Goal: Answer question/provide support

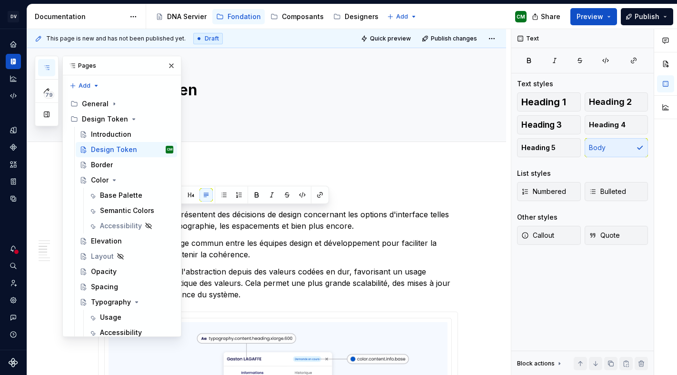
scroll to position [573, 0]
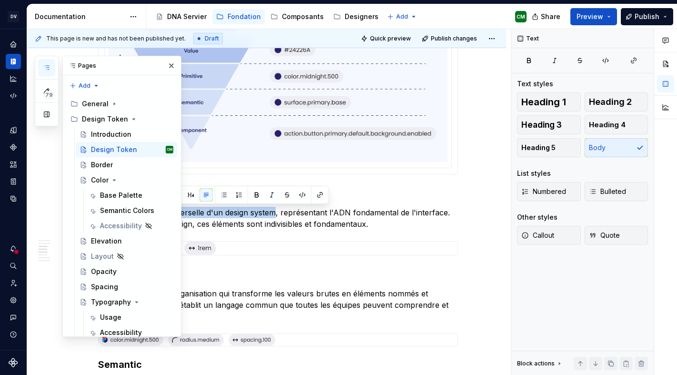
type textarea "*"
click at [101, 221] on p "La valeur brute et universelle d'un design system, représentant l'ADN fondament…" at bounding box center [278, 218] width 360 height 23
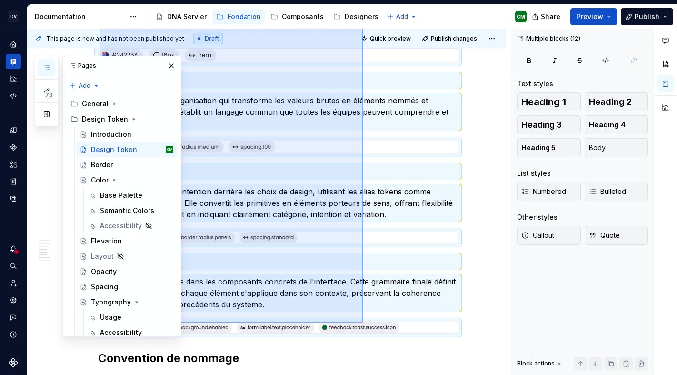
scroll to position [766, 0]
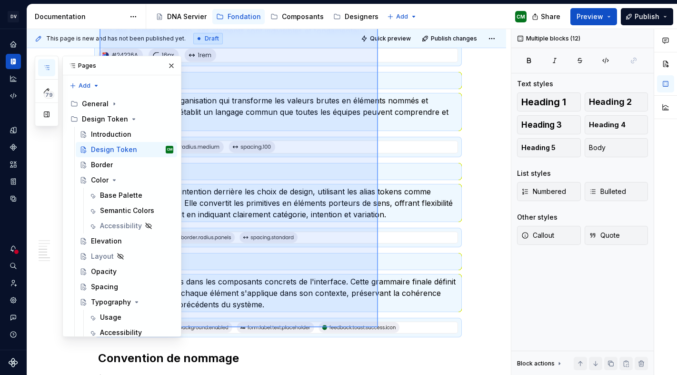
drag, startPoint x: 100, startPoint y: 201, endPoint x: 378, endPoint y: 327, distance: 305.8
click at [378, 327] on div "This page is new and has not been published yet. Draft Quick preview Publish ch…" at bounding box center [269, 202] width 484 height 346
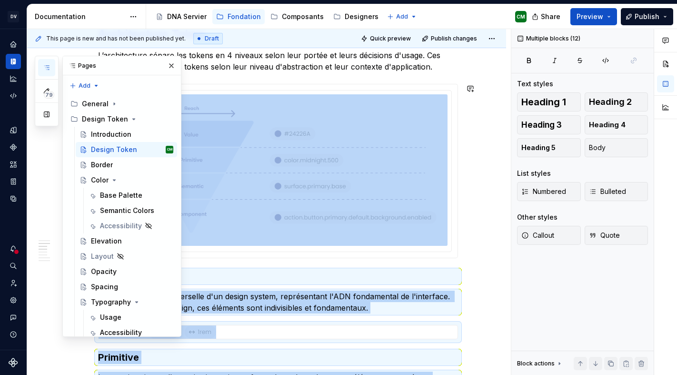
scroll to position [530, 0]
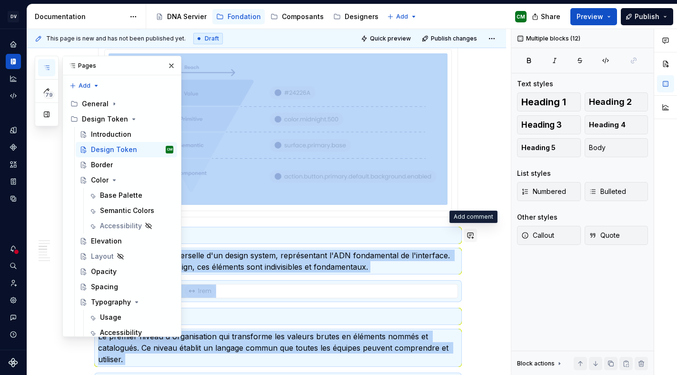
click at [470, 238] on button "button" at bounding box center [470, 235] width 13 height 13
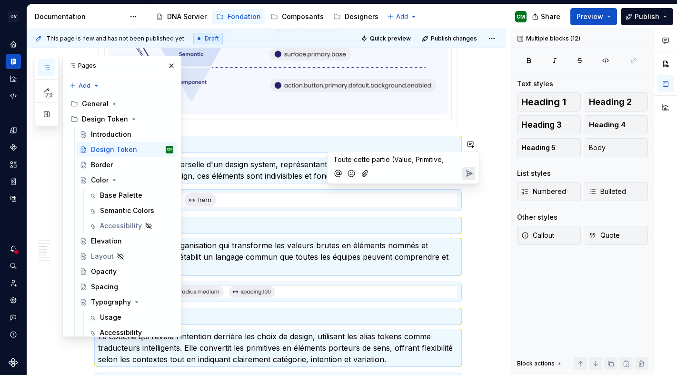
scroll to position [624, 0]
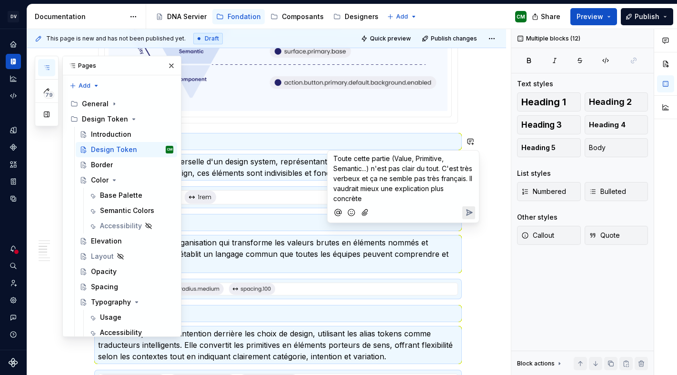
click at [479, 208] on div "Toute cette partie (Value, Primitive, Semantic...) n'est pas clair du tout. C'e…" at bounding box center [403, 186] width 152 height 73
click at [472, 209] on icon "Send" at bounding box center [469, 213] width 10 height 10
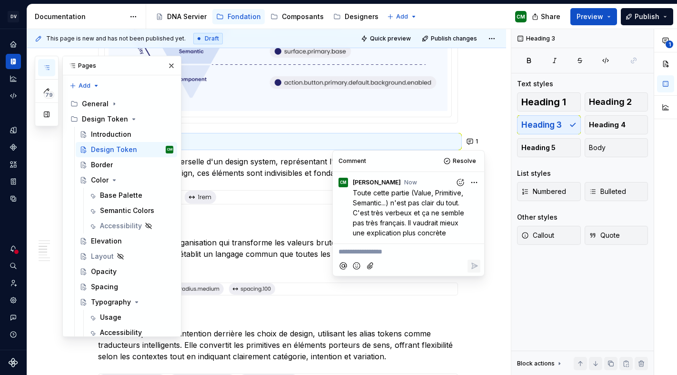
click at [493, 181] on div "Introduction Les Design Tokens représentent des décisions de design concernant …" at bounding box center [266, 244] width 479 height 1410
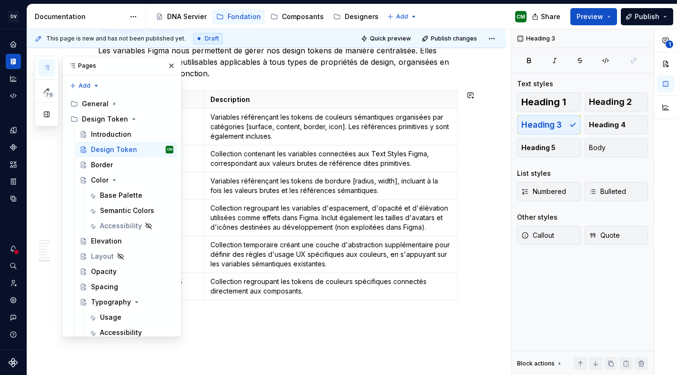
scroll to position [1147, 0]
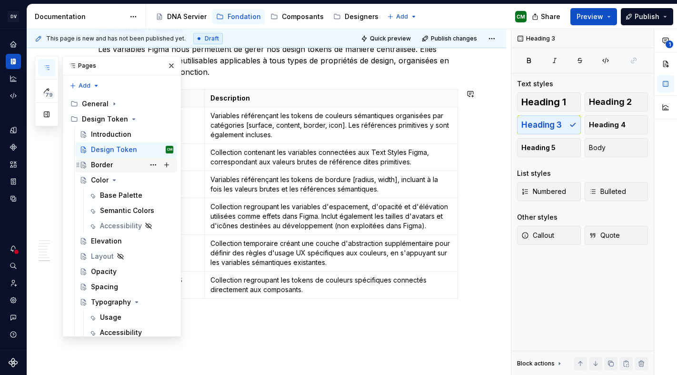
click at [106, 160] on div "Border" at bounding box center [102, 165] width 22 height 10
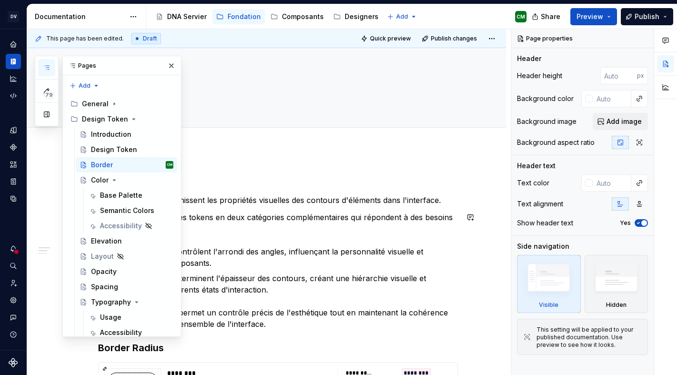
scroll to position [17, 0]
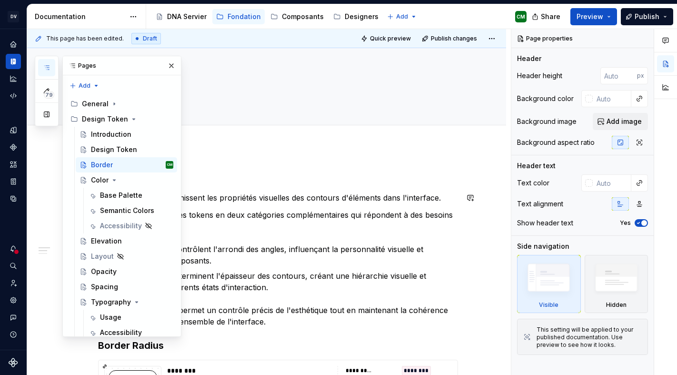
click at [237, 196] on p "Les tokens border définissent les propriétés visuelles des contours d'éléments …" at bounding box center [278, 197] width 360 height 11
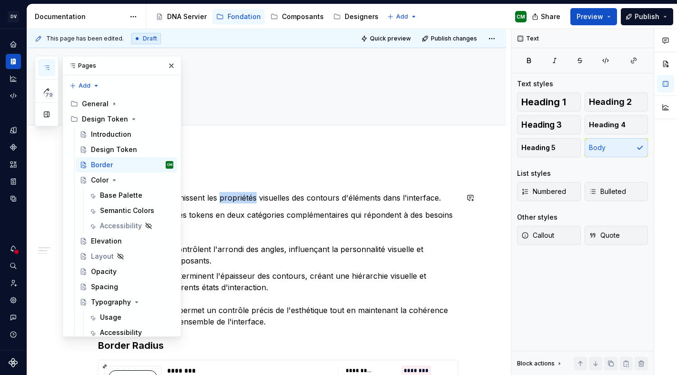
click at [237, 196] on p "Les tokens border définissent les propriétés visuelles des contours d'éléments …" at bounding box center [278, 197] width 360 height 11
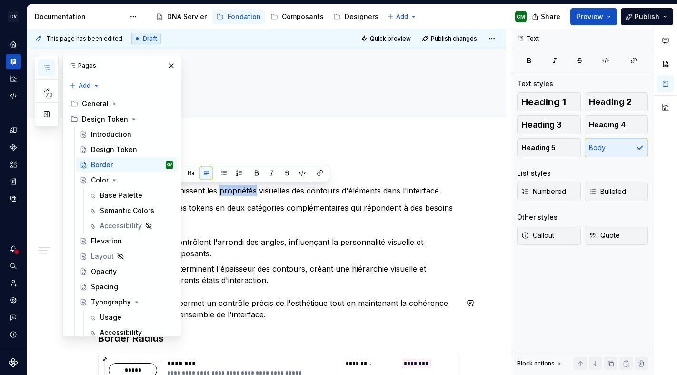
scroll to position [22, 0]
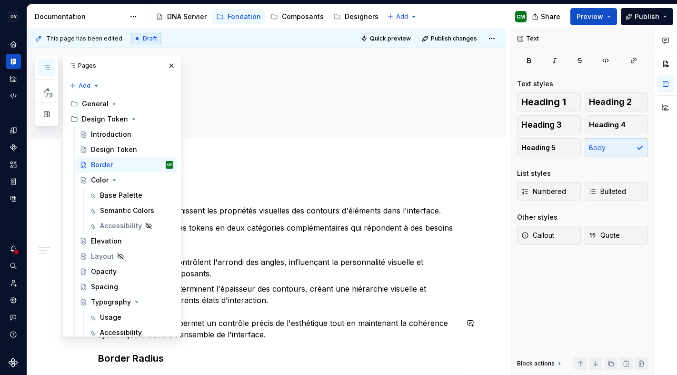
scroll to position [19, 0]
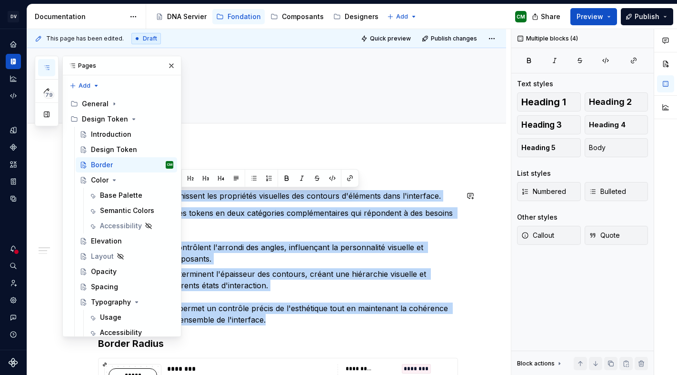
drag, startPoint x: 275, startPoint y: 335, endPoint x: 90, endPoint y: 192, distance: 234.6
click at [475, 198] on button "button" at bounding box center [470, 195] width 13 height 13
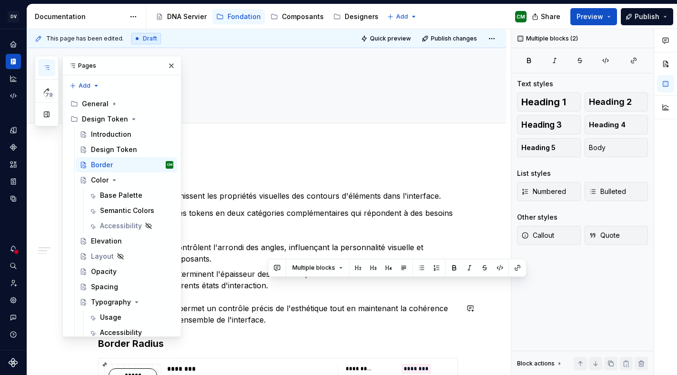
type textarea "*"
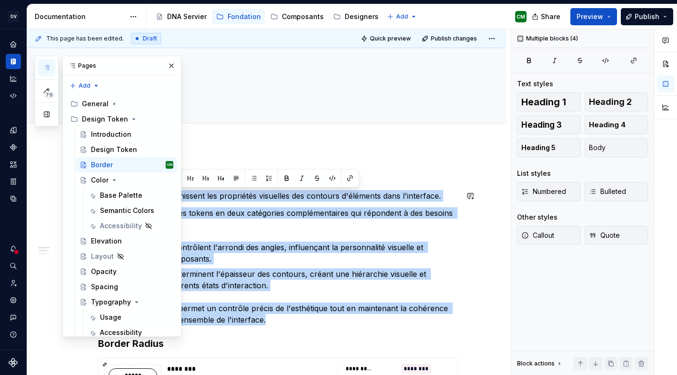
drag, startPoint x: 278, startPoint y: 318, endPoint x: 101, endPoint y: 194, distance: 215.4
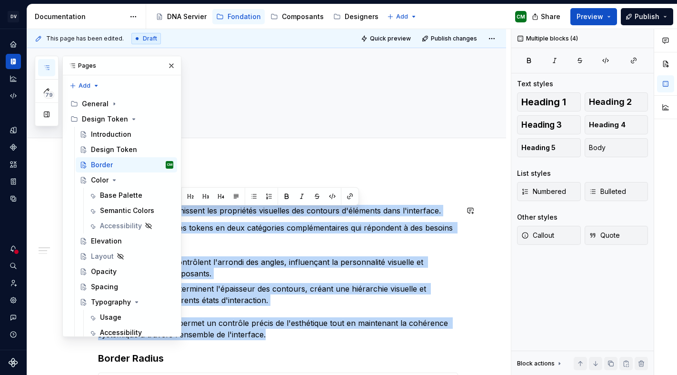
scroll to position [0, 0]
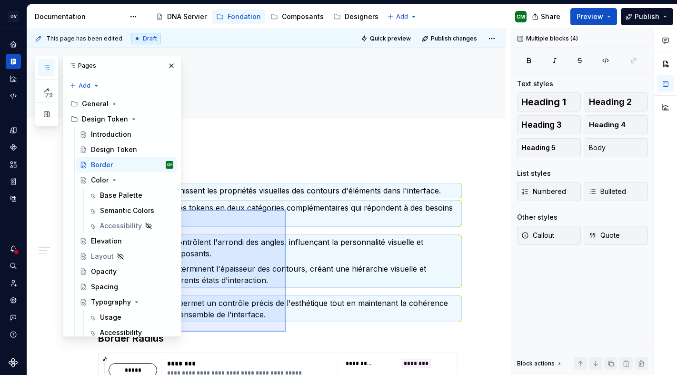
drag, startPoint x: 100, startPoint y: 213, endPoint x: 288, endPoint y: 336, distance: 224.4
click at [288, 336] on div "**********" at bounding box center [269, 202] width 484 height 346
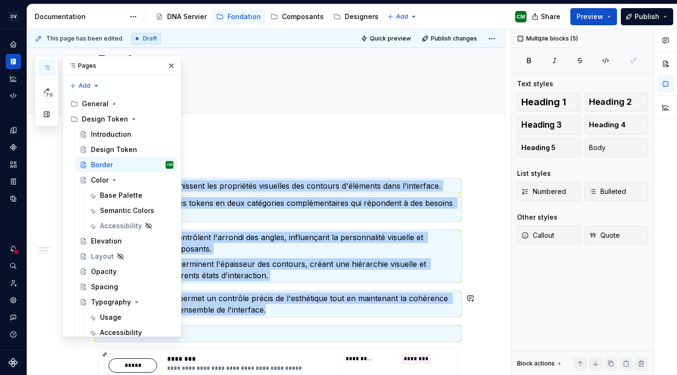
click at [269, 302] on p "Cette approche duale permet un contrôle précis de l'esthétique tout en maintena…" at bounding box center [278, 303] width 360 height 23
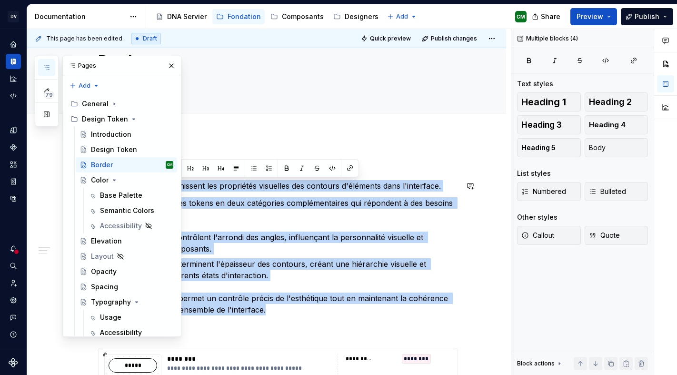
drag, startPoint x: 272, startPoint y: 312, endPoint x: 102, endPoint y: 186, distance: 211.8
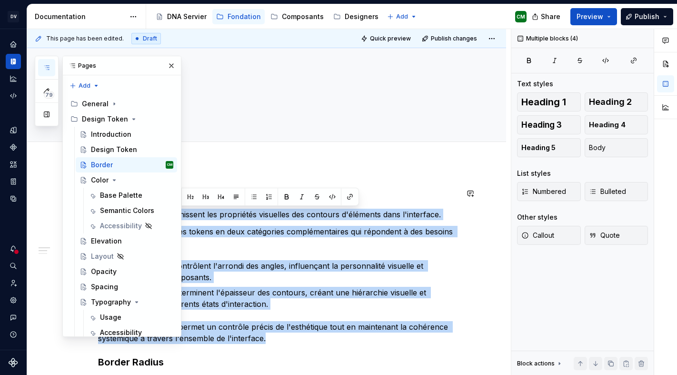
click at [109, 199] on button "button" at bounding box center [109, 196] width 13 height 13
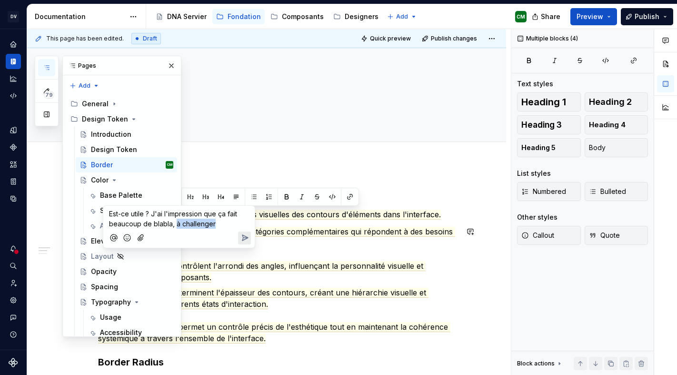
drag, startPoint x: 221, startPoint y: 223, endPoint x: 176, endPoint y: 224, distance: 45.7
click at [176, 224] on p "Est-ce utile ? J'ai l'impression que ça fait beaucoup de blabla, à challenger" at bounding box center [179, 219] width 140 height 20
click at [251, 239] on div "Est-ce utile ? J'ai l'impression que ça fait beaucoup de blabla" at bounding box center [178, 227] width 151 height 42
click at [244, 238] on icon "Send" at bounding box center [245, 238] width 6 height 6
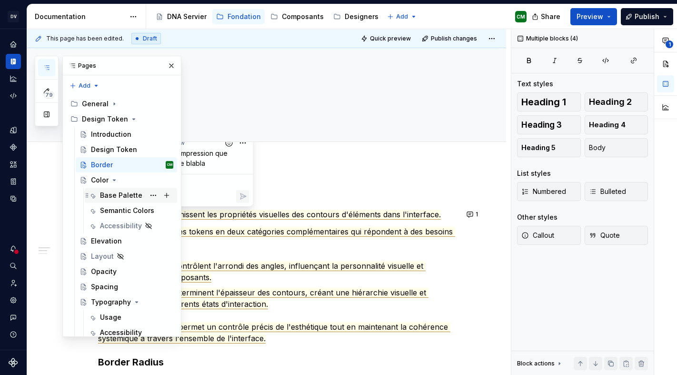
scroll to position [139, 0]
click at [106, 236] on div "Elevation" at bounding box center [106, 241] width 31 height 10
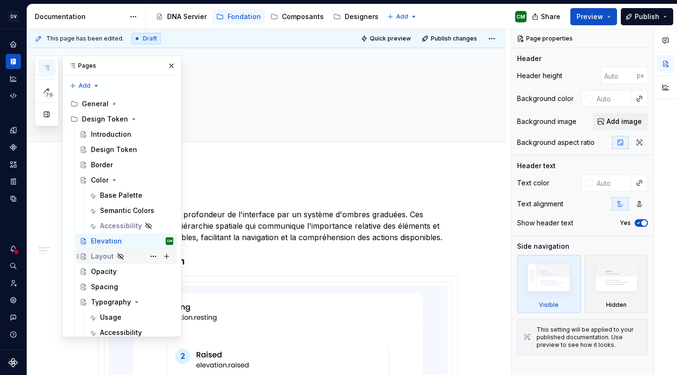
scroll to position [172, 0]
click at [98, 251] on div "Layout" at bounding box center [102, 256] width 23 height 10
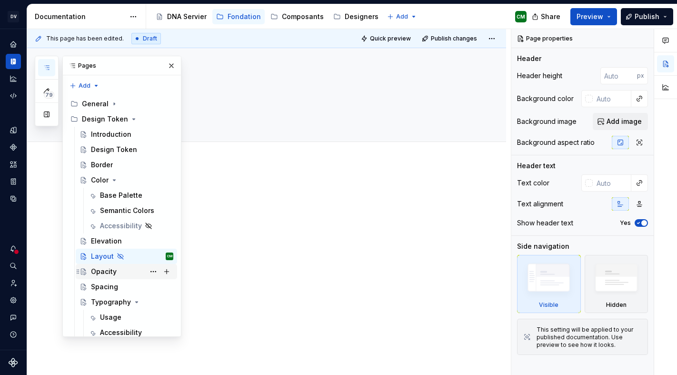
click at [104, 267] on div "Opacity" at bounding box center [104, 272] width 26 height 10
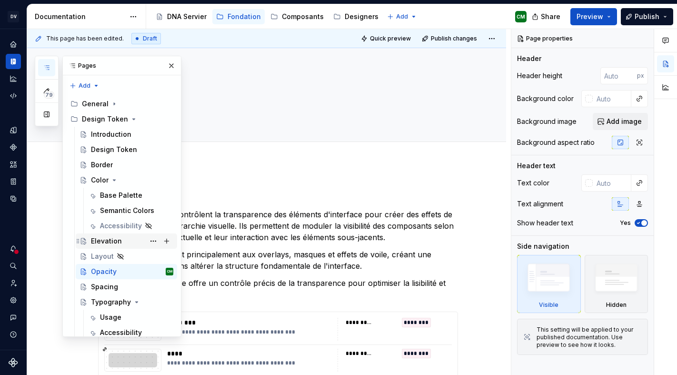
click at [100, 236] on div "Elevation" at bounding box center [106, 241] width 31 height 10
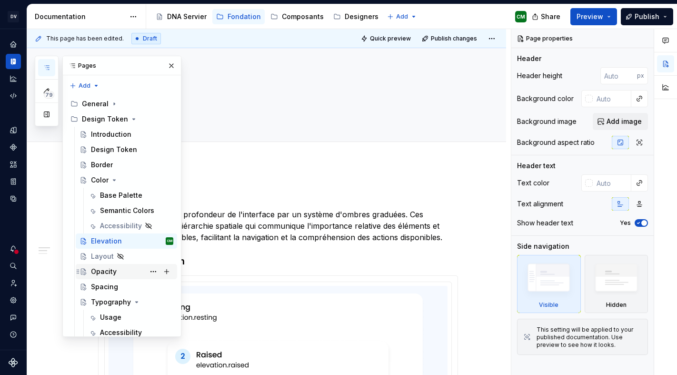
click at [114, 267] on div "Opacity" at bounding box center [104, 272] width 26 height 10
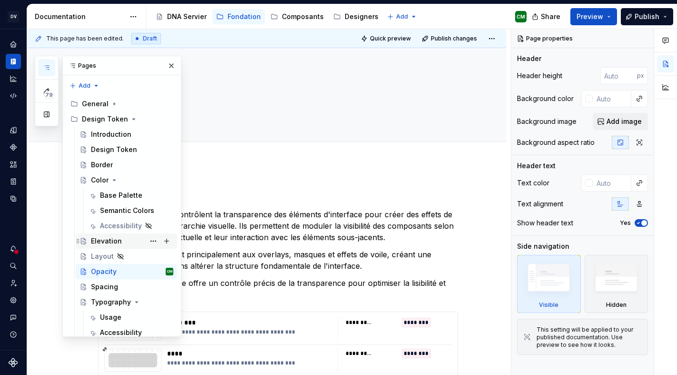
click at [99, 236] on div "Elevation" at bounding box center [106, 241] width 31 height 10
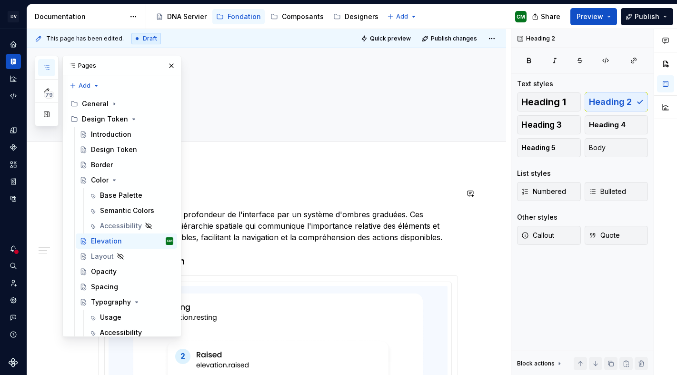
click at [122, 192] on h2 "Introduction" at bounding box center [278, 193] width 360 height 15
click at [175, 65] on button "button" at bounding box center [171, 65] width 13 height 13
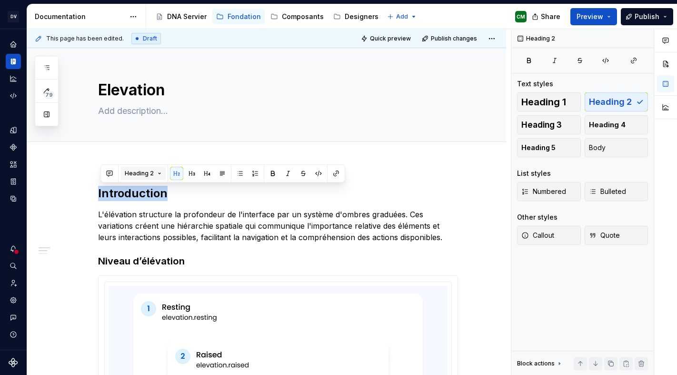
type textarea "*"
click at [112, 171] on button "button" at bounding box center [109, 173] width 13 height 13
click at [146, 191] on p "**********" at bounding box center [179, 190] width 140 height 10
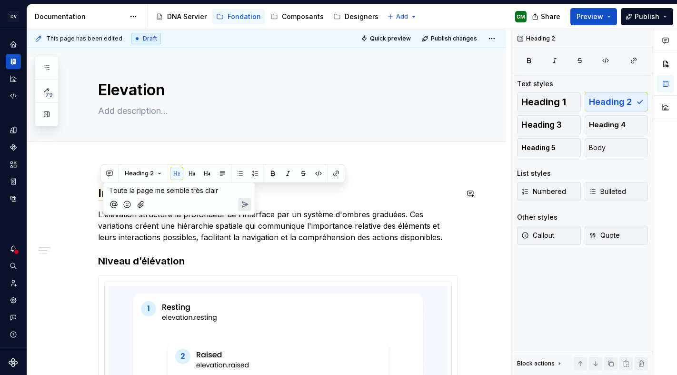
click at [247, 205] on icon "Send" at bounding box center [245, 204] width 6 height 6
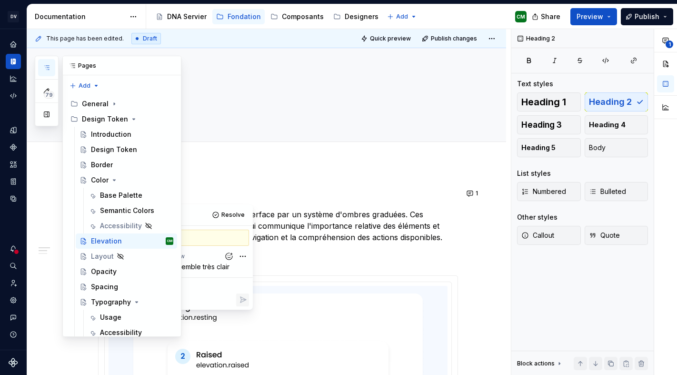
scroll to position [172, 0]
click at [45, 68] on icon "button" at bounding box center [46, 68] width 5 height 4
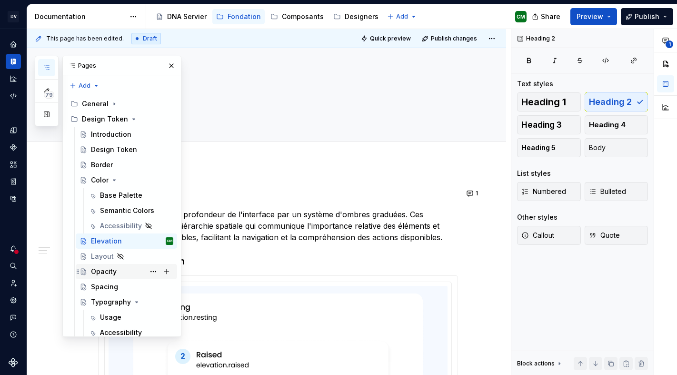
click at [110, 267] on div "Opacity" at bounding box center [104, 272] width 26 height 10
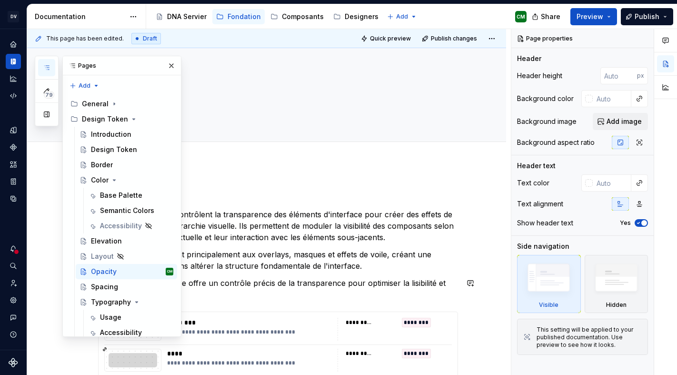
type textarea "*"
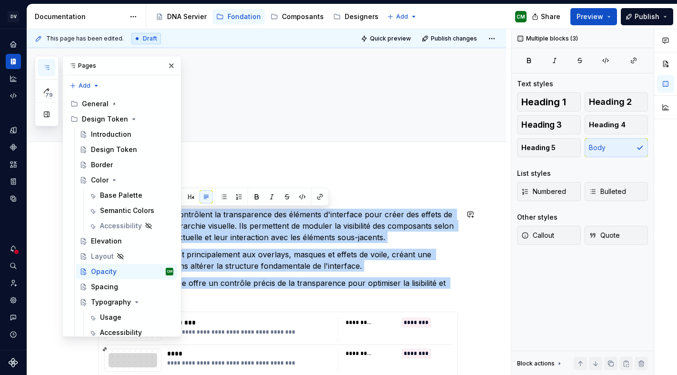
drag, startPoint x: 187, startPoint y: 297, endPoint x: 101, endPoint y: 215, distance: 119.2
click at [101, 215] on div "**********" at bounding box center [278, 355] width 360 height 339
click at [110, 196] on button "button" at bounding box center [109, 196] width 13 height 13
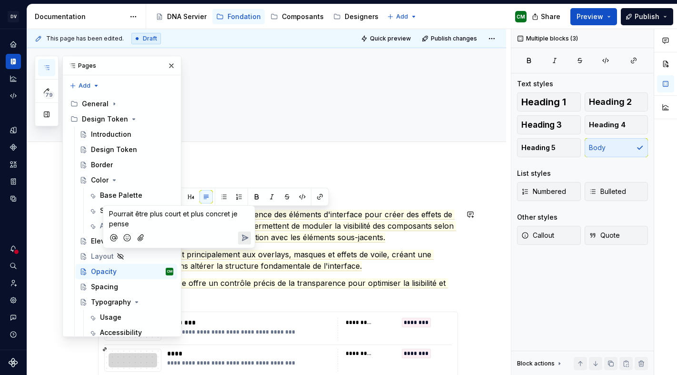
click at [240, 234] on button "Send" at bounding box center [244, 237] width 13 height 13
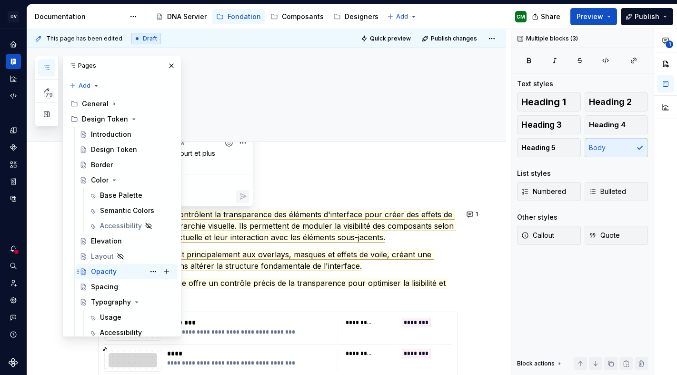
scroll to position [176, 0]
click at [111, 282] on div "Spacing" at bounding box center [104, 287] width 27 height 10
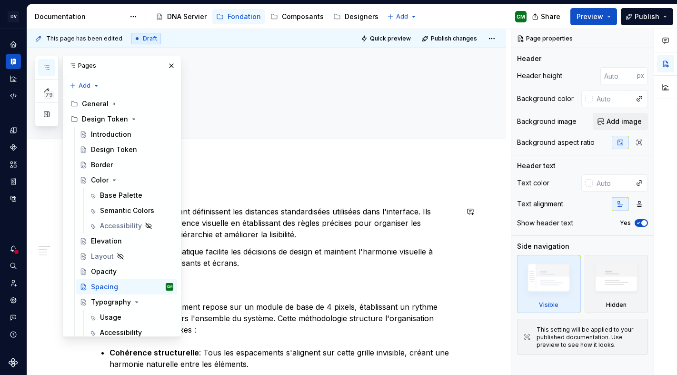
scroll to position [4, 0]
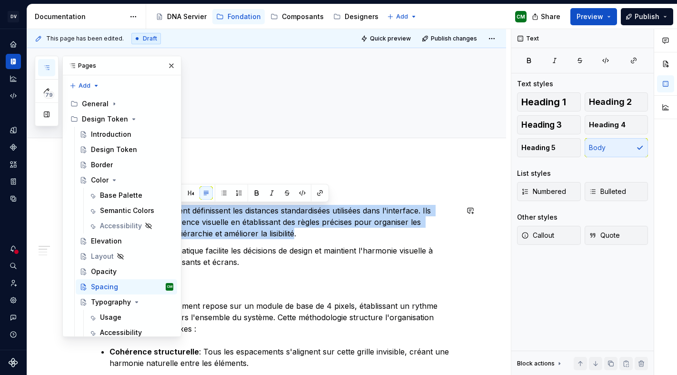
type textarea "*"
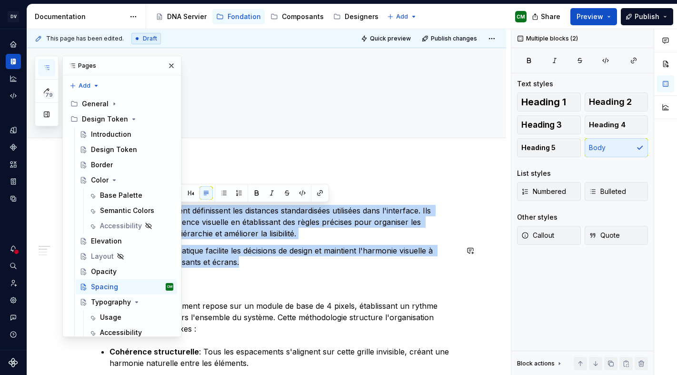
drag, startPoint x: 101, startPoint y: 208, endPoint x: 300, endPoint y: 260, distance: 206.3
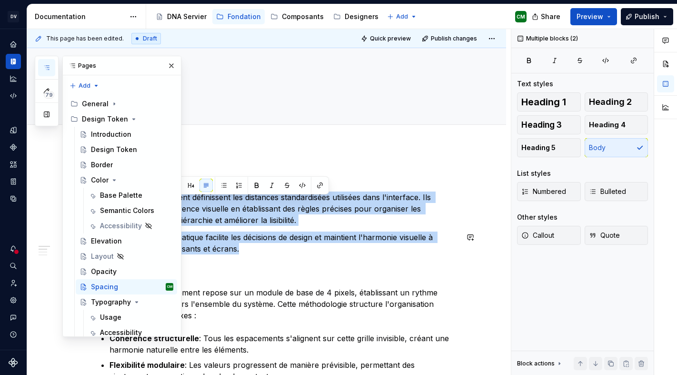
scroll to position [7, 0]
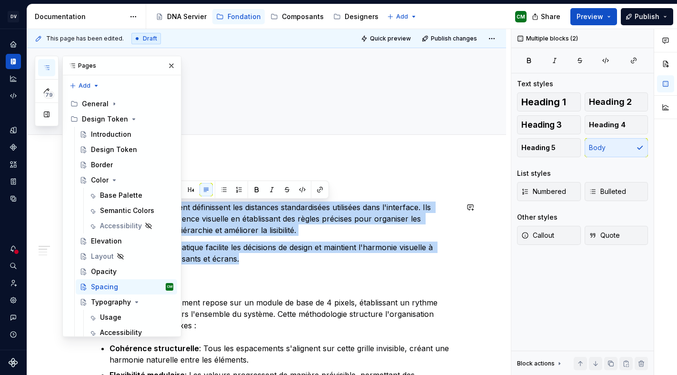
click at [115, 190] on button "button" at bounding box center [109, 189] width 13 height 13
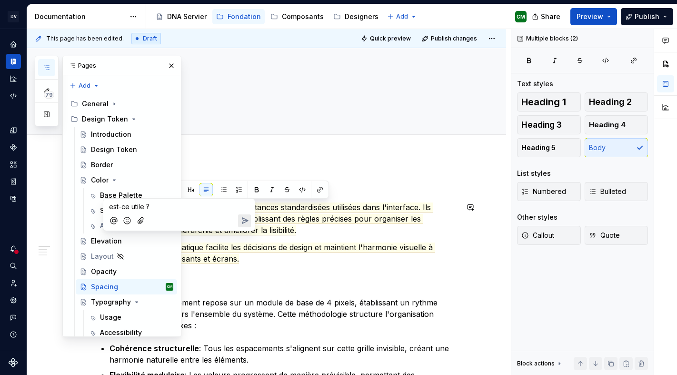
click at [243, 220] on icon "Send" at bounding box center [245, 221] width 6 height 6
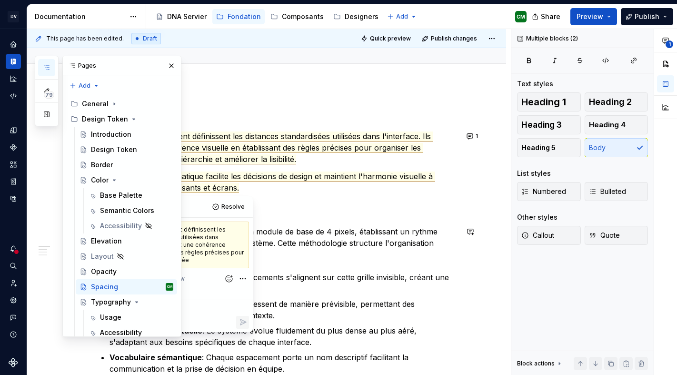
scroll to position [79, 0]
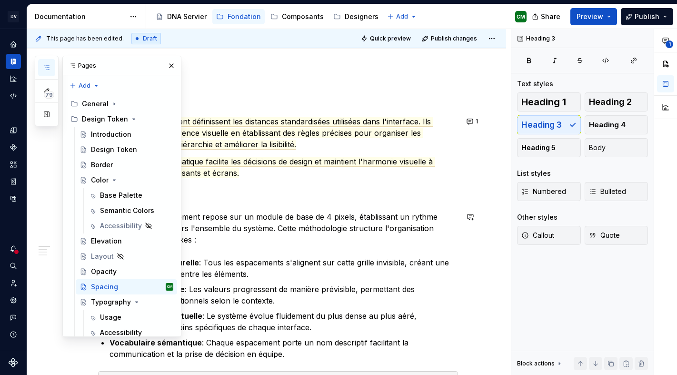
scroll to position [95, 0]
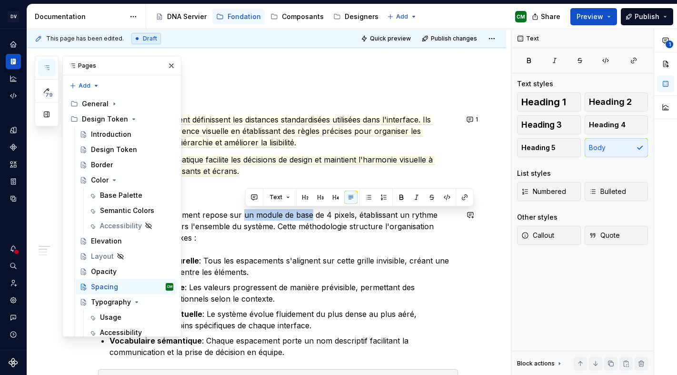
drag, startPoint x: 246, startPoint y: 214, endPoint x: 314, endPoint y: 212, distance: 67.6
click at [314, 212] on p "L’architecture d'espacement repose sur un module de base de 4 pixels, établissa…" at bounding box center [278, 226] width 360 height 34
click at [257, 198] on button "button" at bounding box center [254, 196] width 13 height 13
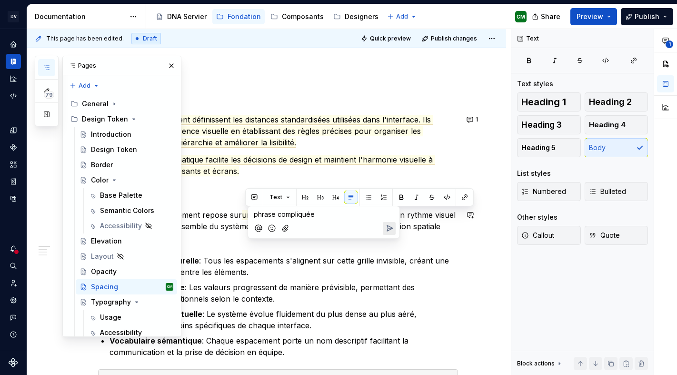
click at [386, 232] on icon "Send" at bounding box center [390, 228] width 10 height 10
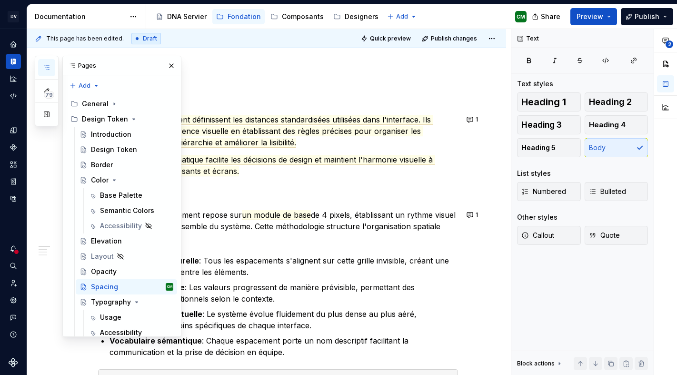
click at [160, 230] on p "L’architecture d'espacement repose sur un module de base de 4 pixels, établissa…" at bounding box center [278, 226] width 360 height 34
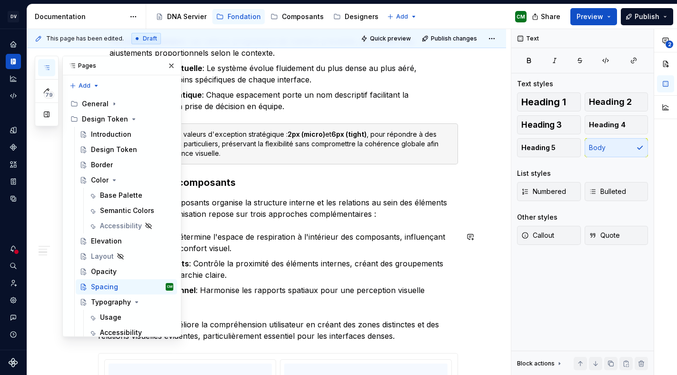
scroll to position [337, 0]
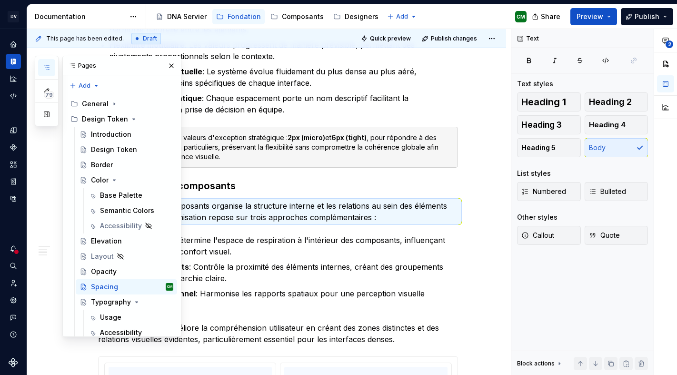
drag, startPoint x: 98, startPoint y: 205, endPoint x: 145, endPoint y: 218, distance: 48.4
click at [145, 218] on div "This page has been edited. Draft Quick preview Publish changes Spacing Edit hea…" at bounding box center [269, 202] width 484 height 346
click at [142, 221] on p "L'espacement des composants organise la structure interne et les relations au s…" at bounding box center [278, 211] width 360 height 23
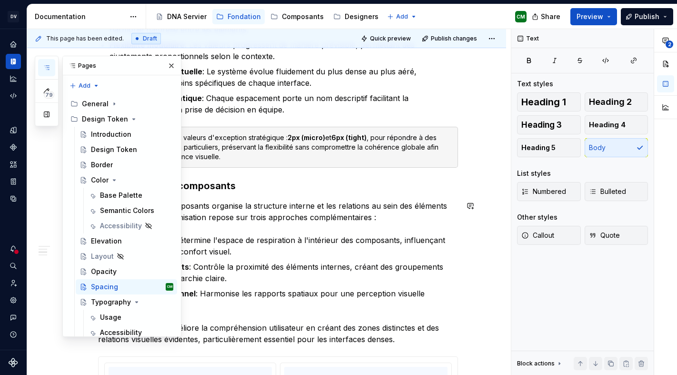
click at [141, 218] on p "L'espacement des composants organise la structure interne et les relations au s…" at bounding box center [278, 211] width 360 height 23
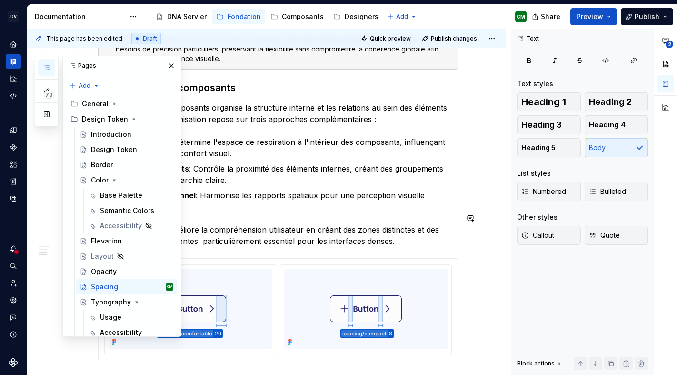
scroll to position [438, 0]
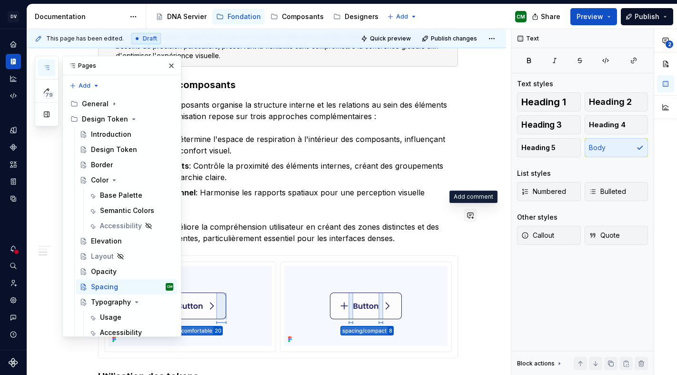
click at [475, 216] on button "button" at bounding box center [470, 215] width 13 height 13
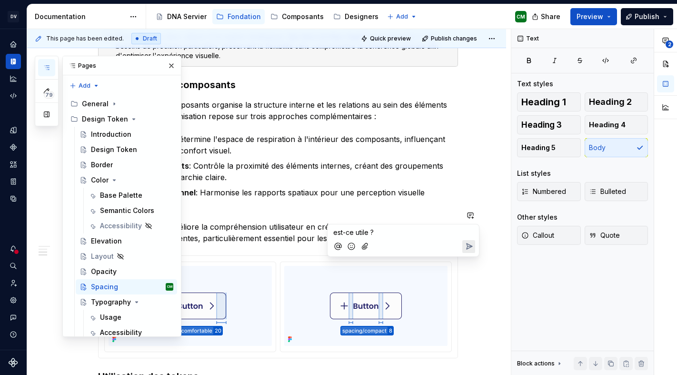
click at [467, 243] on icon "Send" at bounding box center [470, 246] width 6 height 6
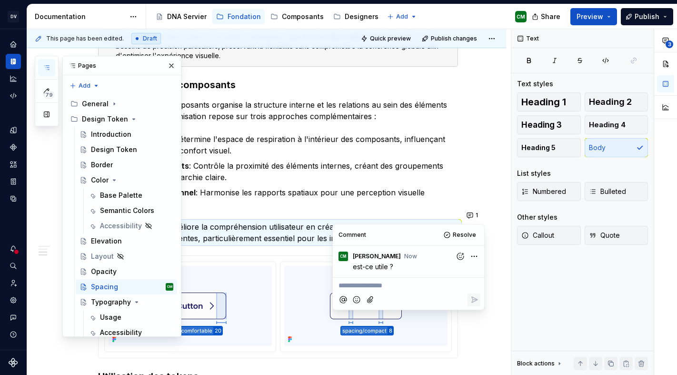
click at [247, 185] on ul "Padding interne : Détermine l'espace de respiration à l'intérieur des composant…" at bounding box center [284, 171] width 349 height 76
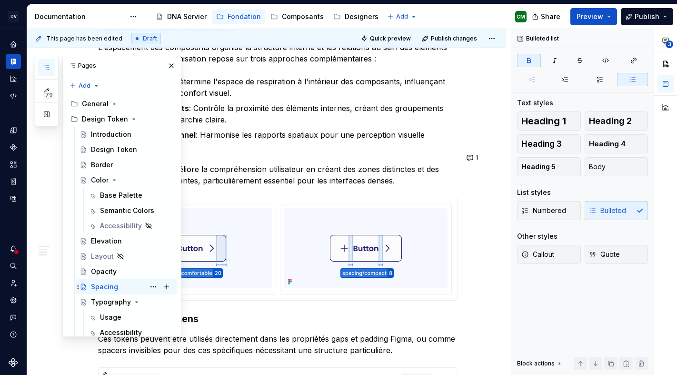
scroll to position [210, 0]
click at [109, 297] on div "Typography" at bounding box center [111, 302] width 40 height 10
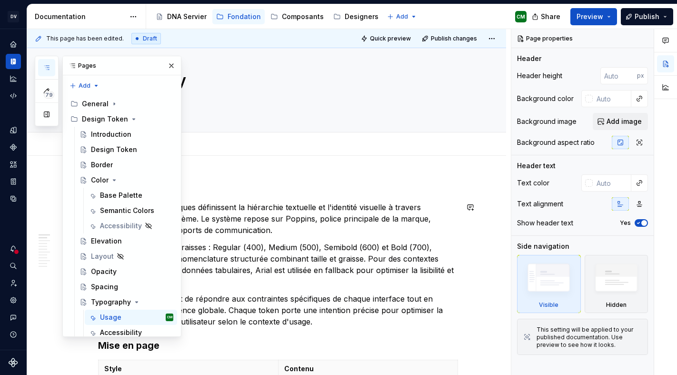
scroll to position [11, 0]
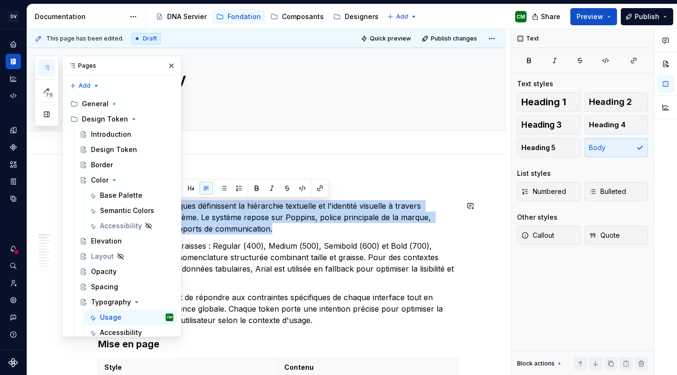
drag, startPoint x: 101, startPoint y: 205, endPoint x: 299, endPoint y: 233, distance: 199.6
click at [300, 233] on p "Les tokens typographiques définissent la hiérarchie textuelle et l'identité vis…" at bounding box center [278, 217] width 360 height 34
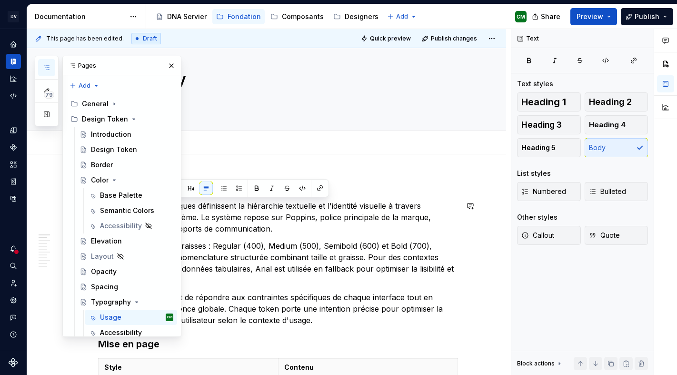
click at [286, 223] on p "Les tokens typographiques définissent la hiérarchie textuelle et l'identité vis…" at bounding box center [278, 217] width 360 height 34
type textarea "*"
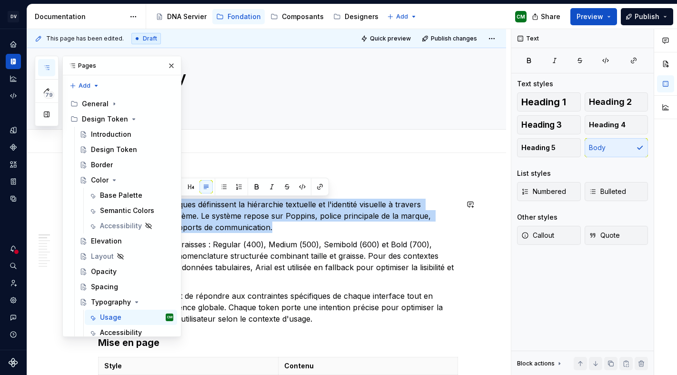
drag, startPoint x: 284, startPoint y: 227, endPoint x: 96, endPoint y: 206, distance: 189.7
click at [108, 190] on button "button" at bounding box center [109, 186] width 13 height 13
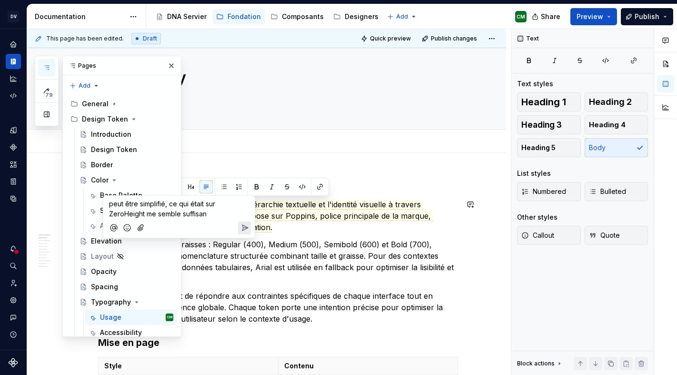
type textarea "*"
click at [246, 227] on icon "Send" at bounding box center [245, 228] width 10 height 10
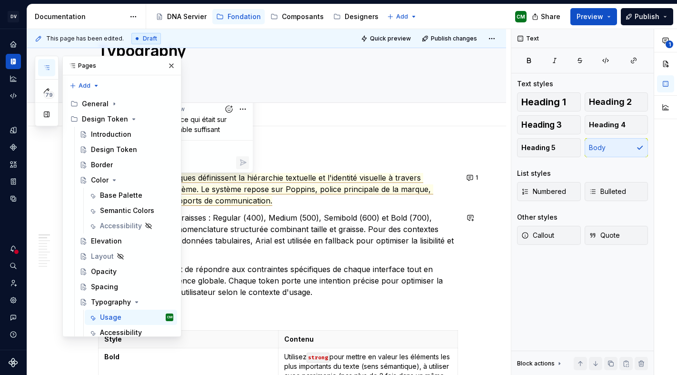
scroll to position [44, 0]
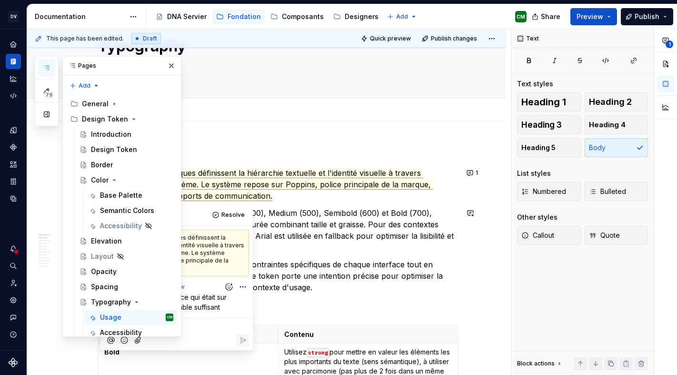
click at [309, 248] on p "Nous utilisons quatre graisses : Regular (400), Medium (500), Semibold (600) et…" at bounding box center [278, 230] width 360 height 46
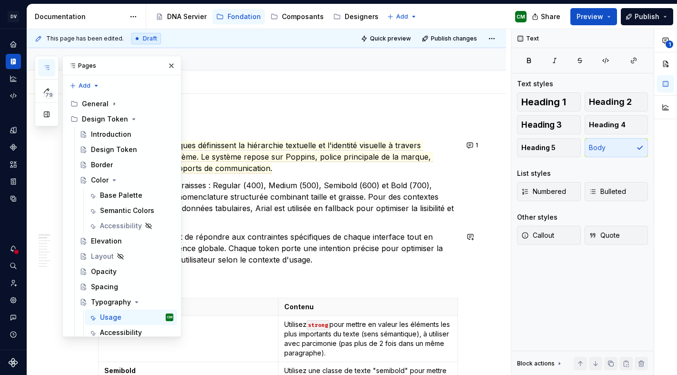
scroll to position [84, 0]
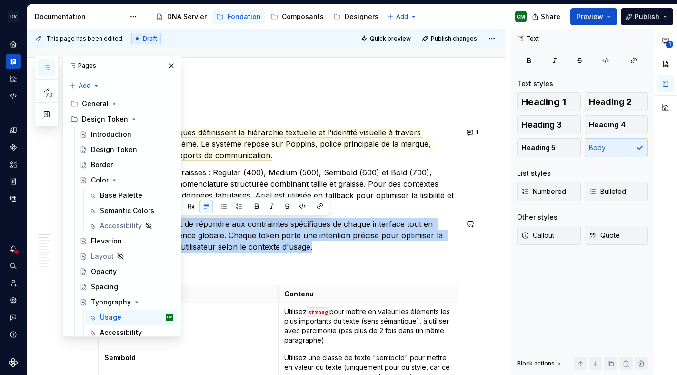
drag, startPoint x: 333, startPoint y: 250, endPoint x: 120, endPoint y: 217, distance: 216.2
click at [110, 204] on button "button" at bounding box center [109, 206] width 13 height 13
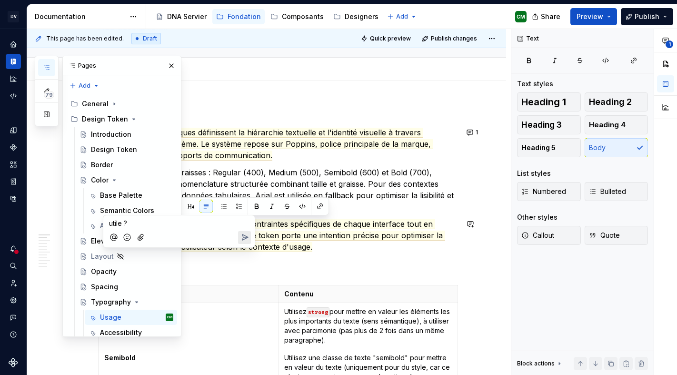
click at [246, 238] on icon "Send" at bounding box center [245, 237] width 10 height 10
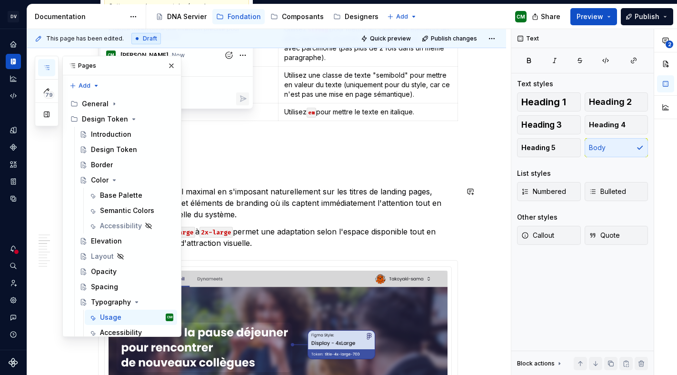
scroll to position [370, 0]
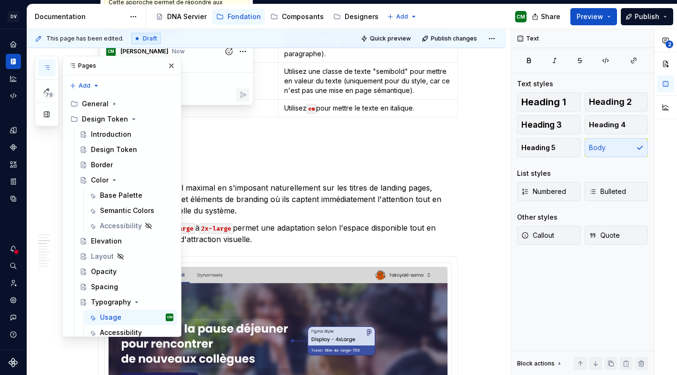
type textarea "*"
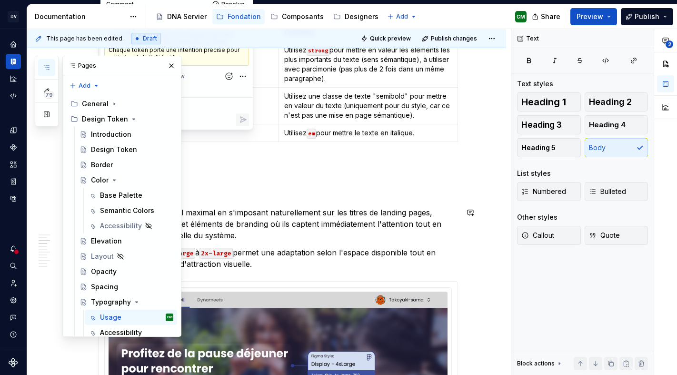
scroll to position [345, 0]
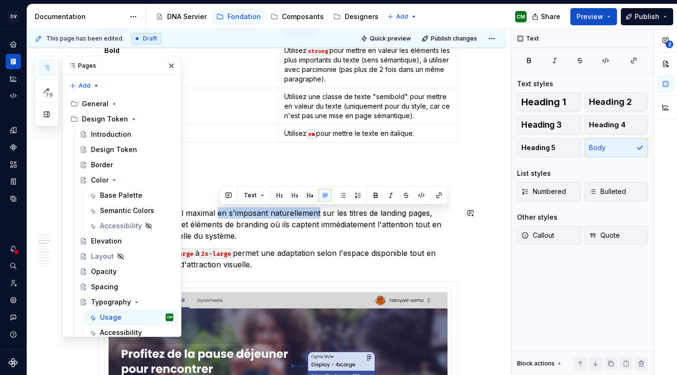
drag, startPoint x: 220, startPoint y: 213, endPoint x: 321, endPoint y: 213, distance: 100.9
click at [321, 213] on p "Créent un impact visuel maximal en s'imposant naturellement sur les titres de l…" at bounding box center [278, 224] width 360 height 34
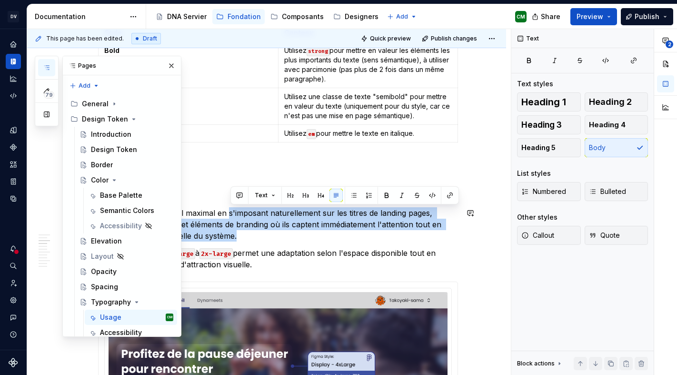
drag, startPoint x: 244, startPoint y: 239, endPoint x: 230, endPoint y: 214, distance: 28.8
click at [230, 214] on p "Créent un impact visuel maximal en s'imposant naturellement sur les titres de l…" at bounding box center [278, 224] width 360 height 34
click at [239, 196] on button "button" at bounding box center [239, 195] width 13 height 13
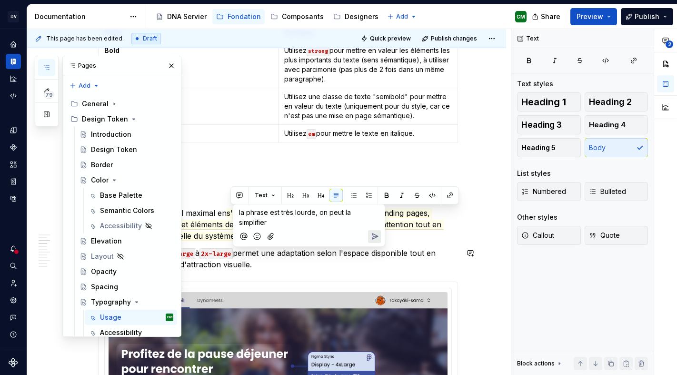
click at [379, 229] on div at bounding box center [309, 237] width 144 height 20
click at [379, 233] on icon "Send" at bounding box center [375, 236] width 10 height 10
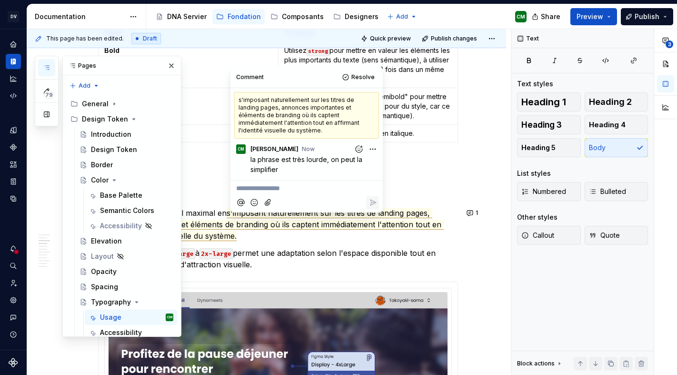
click at [394, 238] on p "Créent un impact visuel maximal en s'imposant naturellement sur les titres de l…" at bounding box center [278, 224] width 360 height 34
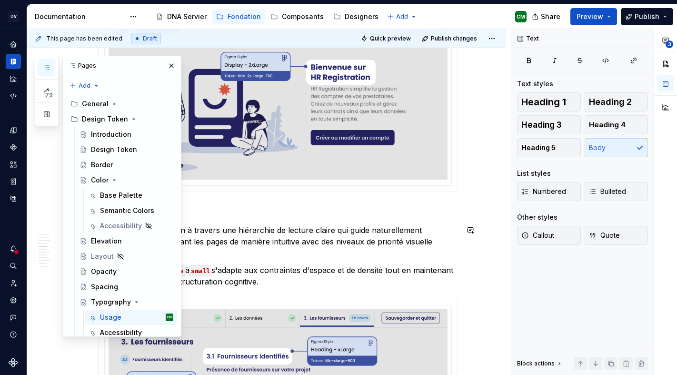
click at [295, 244] on p "Organisent l'information à travers une hiérarchie de lecture claire qui guide n…" at bounding box center [278, 241] width 360 height 34
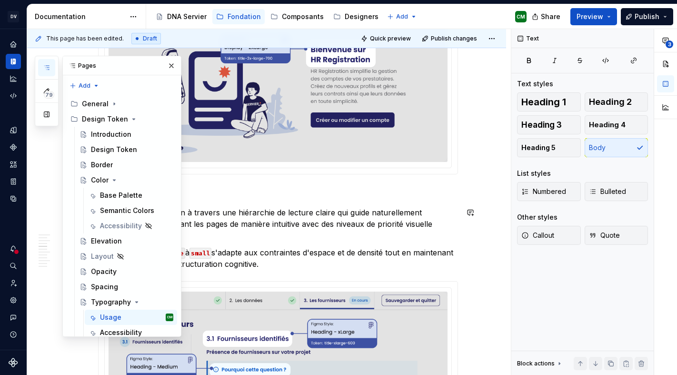
scroll to position [825, 0]
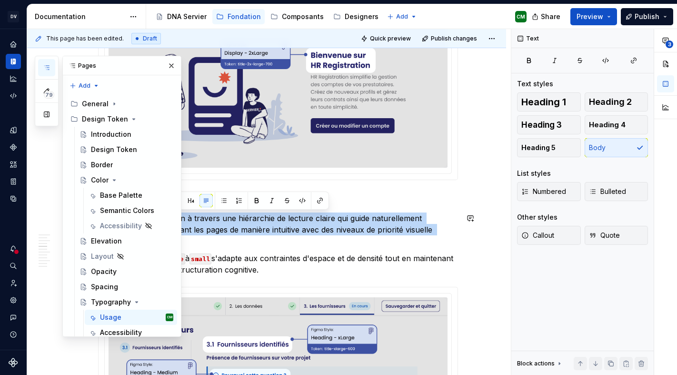
drag, startPoint x: 139, startPoint y: 241, endPoint x: 102, endPoint y: 222, distance: 41.5
click at [102, 222] on p "Organisent l'information à travers une hiérarchie de lecture claire qui guide n…" at bounding box center [278, 229] width 360 height 34
click at [110, 200] on button "button" at bounding box center [109, 200] width 13 height 13
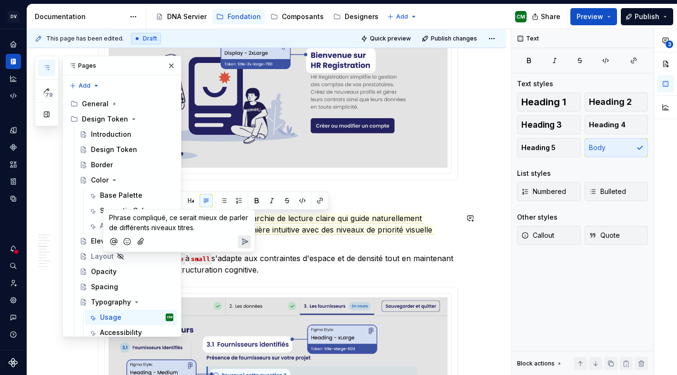
click at [250, 238] on button "Send" at bounding box center [244, 241] width 13 height 13
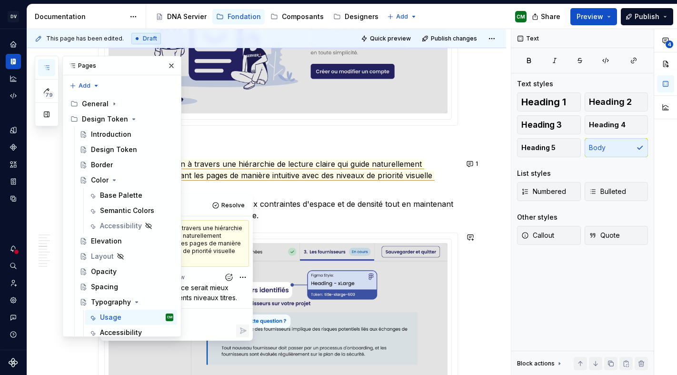
scroll to position [880, 0]
click at [381, 210] on p "Leur éventail de x-large à small s'adapte aux contraintes d'espace et de densit…" at bounding box center [278, 209] width 360 height 23
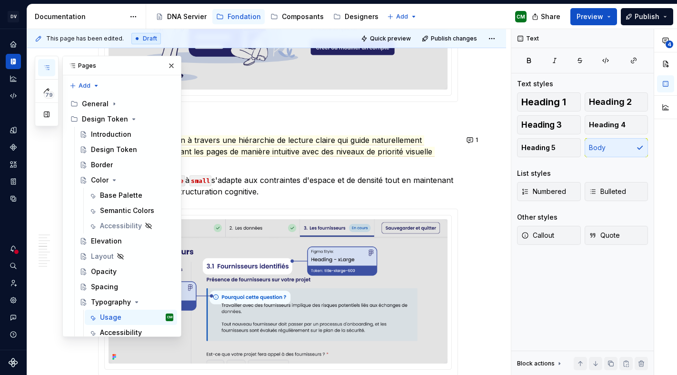
scroll to position [889, 0]
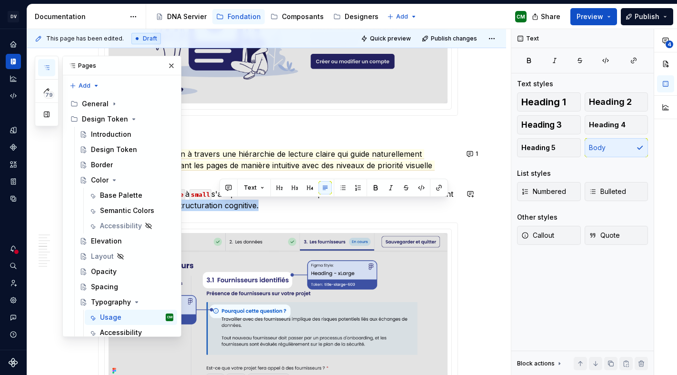
drag, startPoint x: 300, startPoint y: 205, endPoint x: 219, endPoint y: 209, distance: 81.5
click at [219, 209] on p "Leur éventail de x-large à small s'adapte aux contraintes d'espace et de densit…" at bounding box center [278, 199] width 360 height 23
click at [212, 205] on p "Leur éventail de x-large à small s'adapte aux contraintes d'espace et de densit…" at bounding box center [278, 199] width 360 height 23
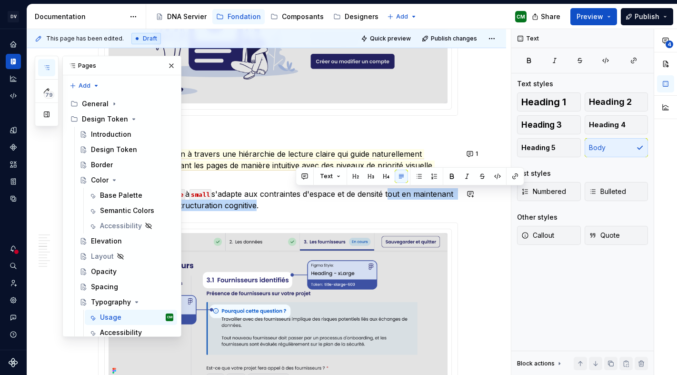
drag, startPoint x: 297, startPoint y: 208, endPoint x: 397, endPoint y: 190, distance: 101.1
click at [397, 190] on p "Leur éventail de x-large à small s'adapte aux contraintes d'espace et de densit…" at bounding box center [278, 199] width 360 height 23
click at [301, 177] on button "button" at bounding box center [304, 176] width 13 height 13
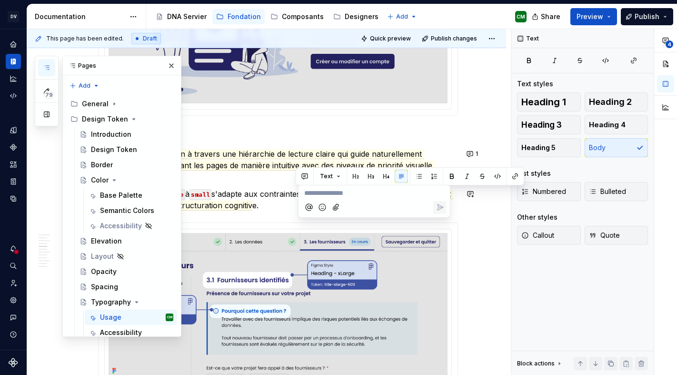
click at [330, 193] on p "**********" at bounding box center [374, 193] width 140 height 10
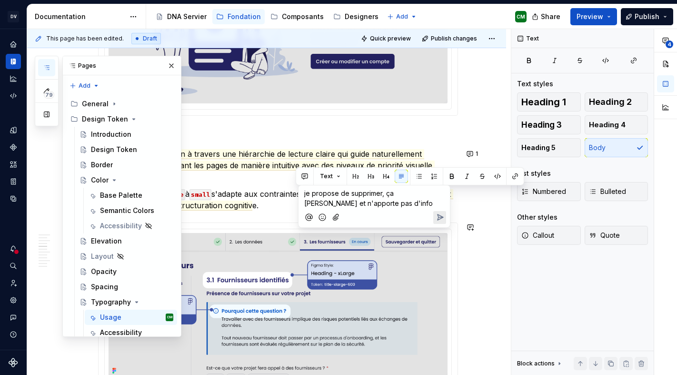
click at [435, 219] on icon "Send" at bounding box center [440, 217] width 10 height 10
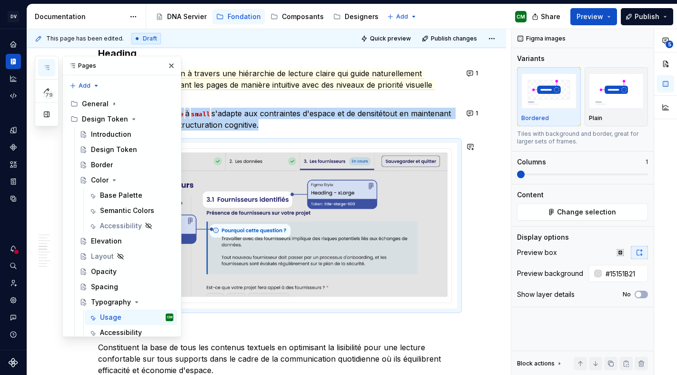
type textarea "*"
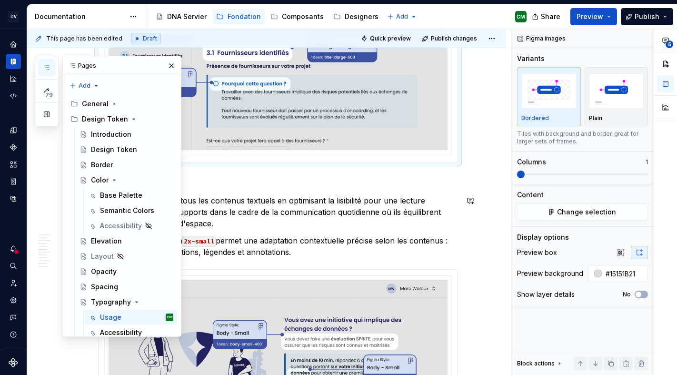
scroll to position [1111, 0]
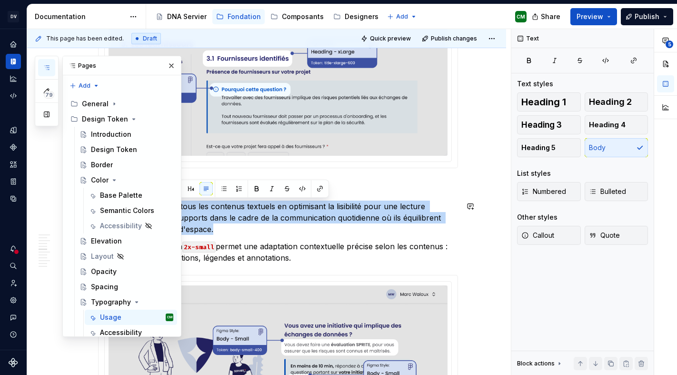
drag, startPoint x: 221, startPoint y: 229, endPoint x: 100, endPoint y: 209, distance: 122.1
click at [100, 209] on p "Constituent la base de tous les contenus textuels en optimisant la lisibilité p…" at bounding box center [278, 217] width 360 height 34
click at [110, 189] on button "button" at bounding box center [109, 188] width 13 height 13
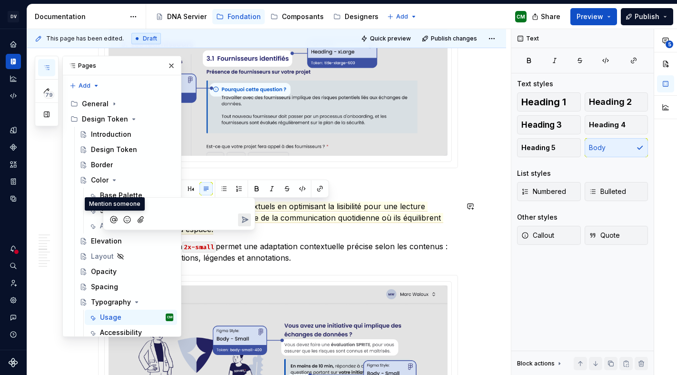
click at [107, 213] on button "Mention someone" at bounding box center [113, 219] width 13 height 13
click at [242, 218] on icon "Send" at bounding box center [245, 220] width 6 height 6
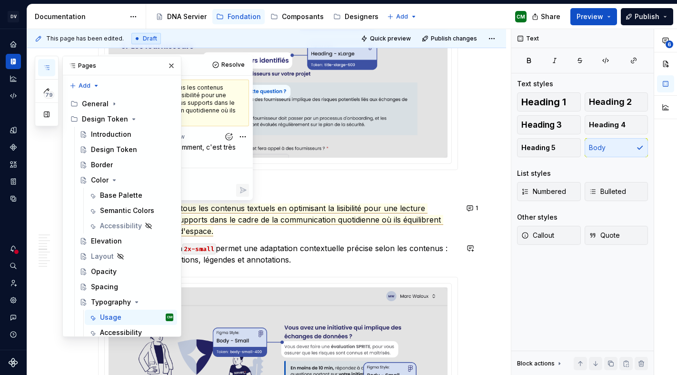
scroll to position [1114, 0]
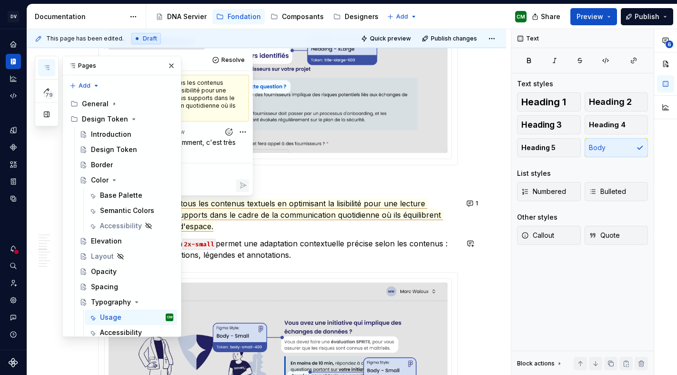
click at [300, 248] on p "Leur variété de medium à 2x-small permet une adaptation contextuelle précise se…" at bounding box center [278, 249] width 360 height 23
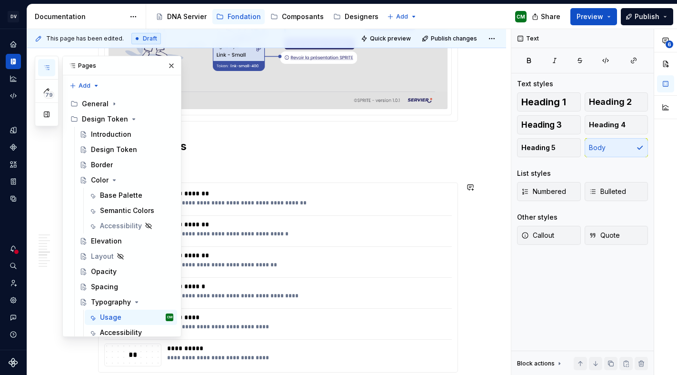
scroll to position [1476, 0]
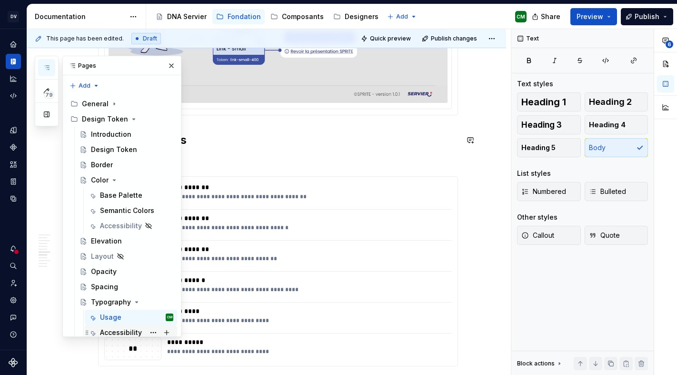
click at [125, 328] on div "Accessibility" at bounding box center [121, 333] width 42 height 10
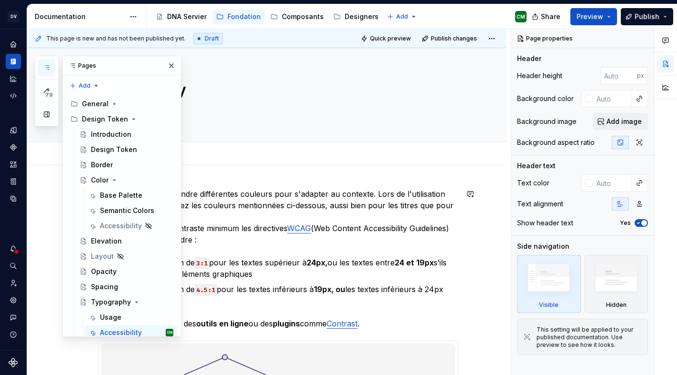
type textarea "*"
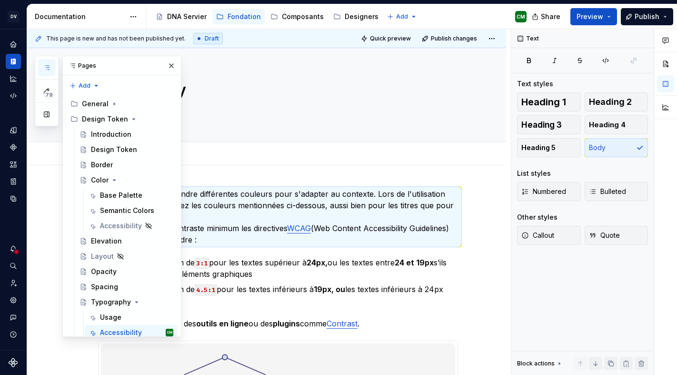
drag, startPoint x: 99, startPoint y: 193, endPoint x: 124, endPoint y: 204, distance: 26.9
click at [124, 204] on div "This page is new and has not been published yet. Draft Quick preview Publish ch…" at bounding box center [269, 202] width 484 height 346
click at [173, 207] on p "Les textes peuvent prendre différentes couleurs pour s'adapter au contexte. Lor…" at bounding box center [278, 216] width 360 height 57
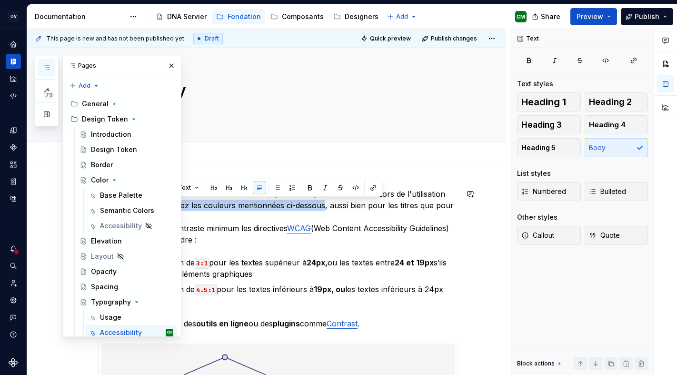
drag, startPoint x: 155, startPoint y: 206, endPoint x: 328, endPoint y: 202, distance: 173.4
click at [328, 202] on p "Les textes peuvent prendre différentes couleurs pour s'adapter au contexte. Lor…" at bounding box center [278, 216] width 360 height 57
click at [161, 188] on button "button" at bounding box center [162, 187] width 13 height 13
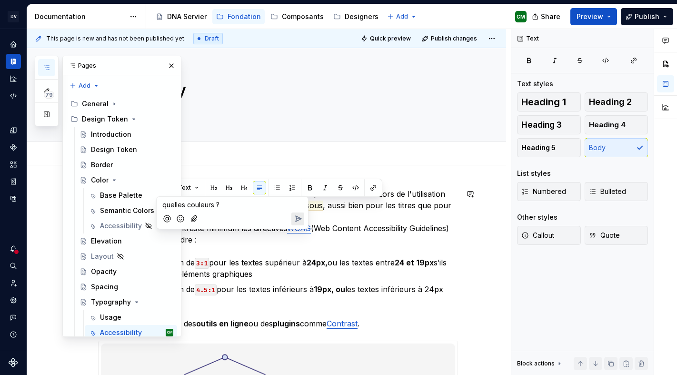
click at [301, 218] on icon "Send" at bounding box center [298, 219] width 10 height 10
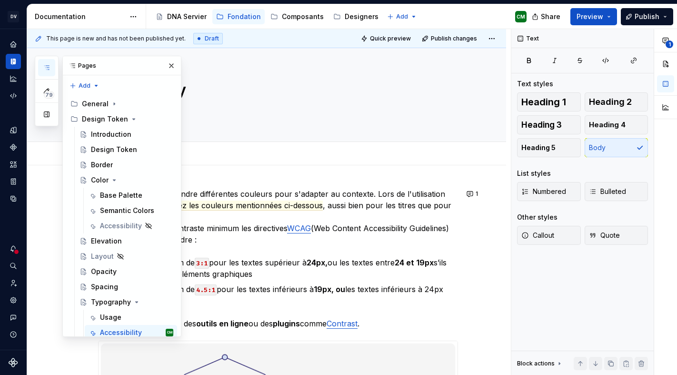
click at [46, 69] on icon "button" at bounding box center [47, 68] width 8 height 8
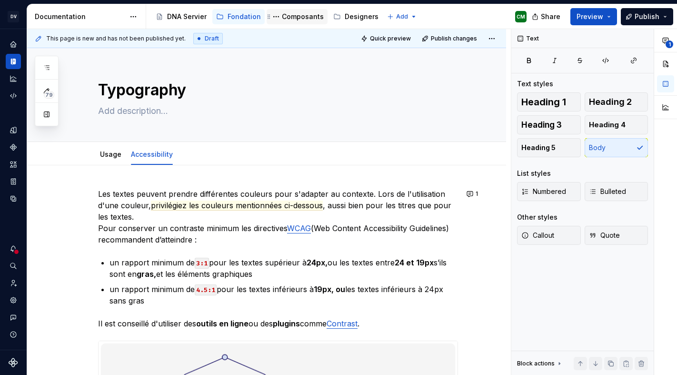
click at [282, 16] on div "Composants" at bounding box center [303, 17] width 42 height 10
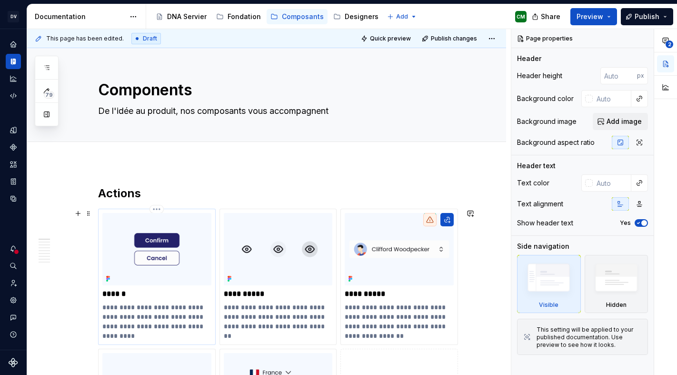
click at [119, 297] on p "******" at bounding box center [156, 294] width 109 height 10
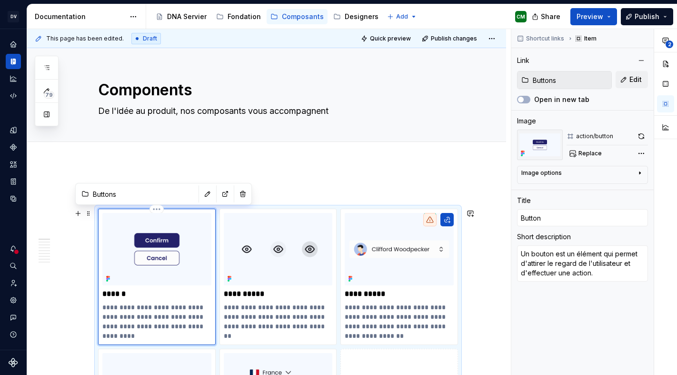
click at [146, 254] on img at bounding box center [156, 249] width 109 height 72
click at [108, 195] on input "Buttons" at bounding box center [143, 193] width 108 height 17
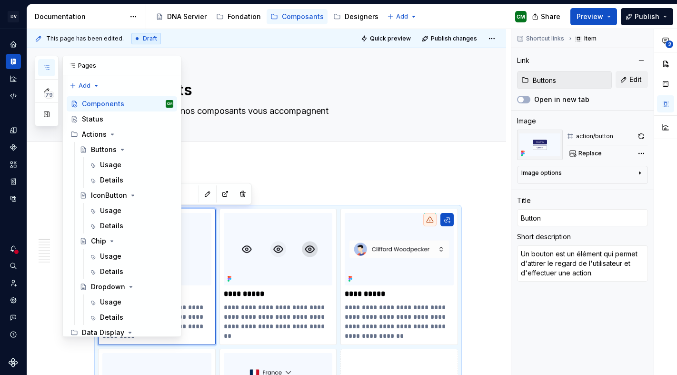
click at [49, 70] on icon "button" at bounding box center [47, 68] width 8 height 8
click at [76, 105] on icon "Page tree" at bounding box center [74, 104] width 5 height 6
click at [110, 150] on div "Buttons" at bounding box center [104, 150] width 26 height 10
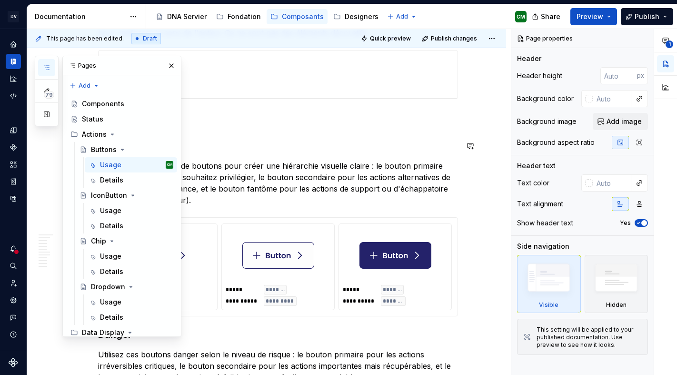
scroll to position [390, 0]
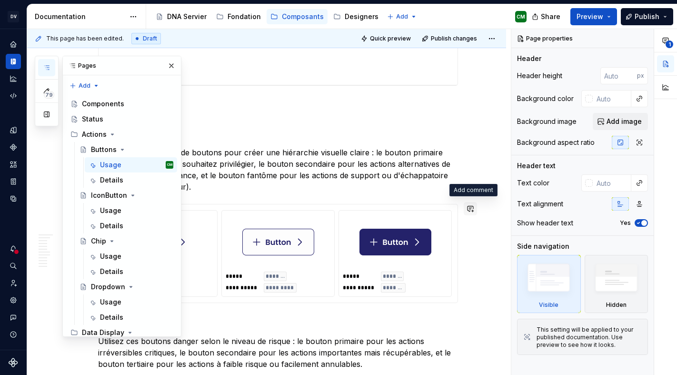
type textarea "*"
click at [474, 207] on button "button" at bounding box center [470, 208] width 13 height 13
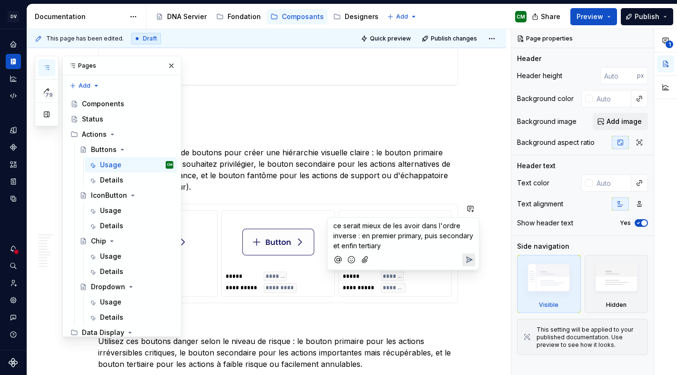
click at [466, 260] on icon "Send" at bounding box center [469, 260] width 10 height 10
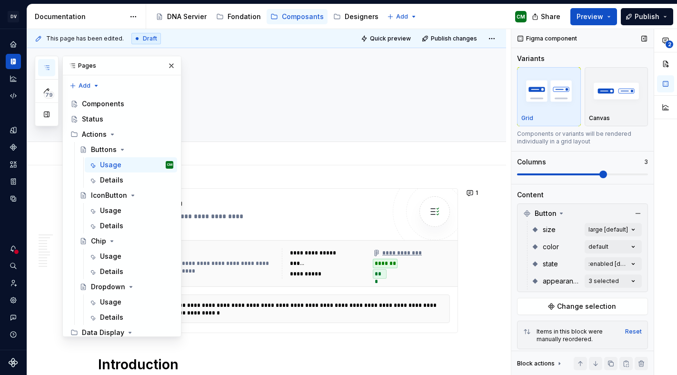
scroll to position [29, 0]
click at [121, 175] on div "Details" at bounding box center [111, 180] width 23 height 10
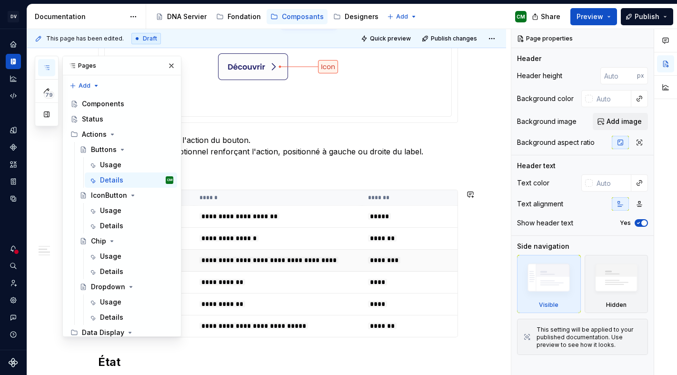
scroll to position [249, 0]
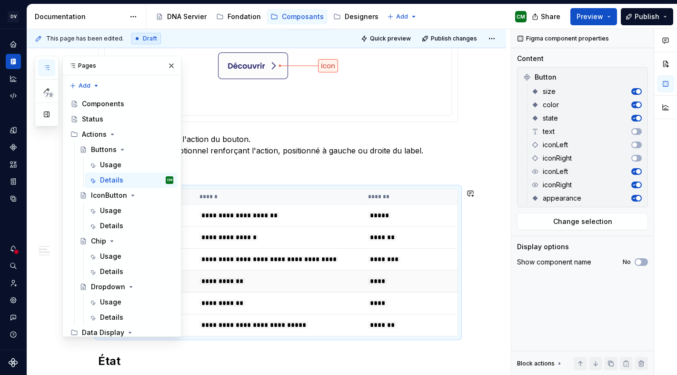
click at [379, 292] on td "****" at bounding box center [409, 281] width 95 height 22
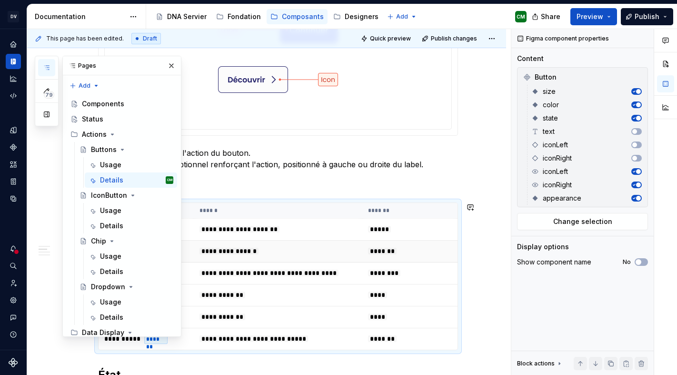
scroll to position [264, 0]
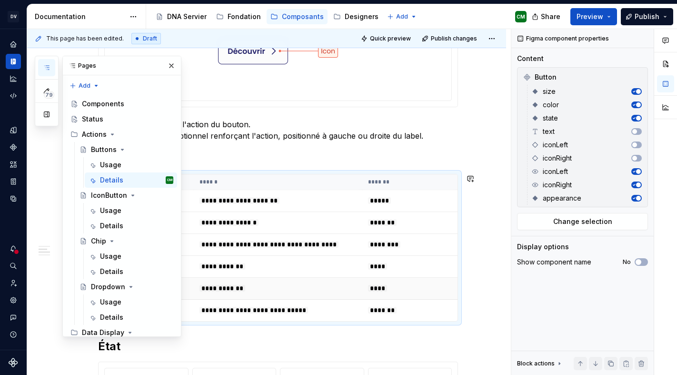
click at [393, 294] on td "****" at bounding box center [409, 289] width 95 height 22
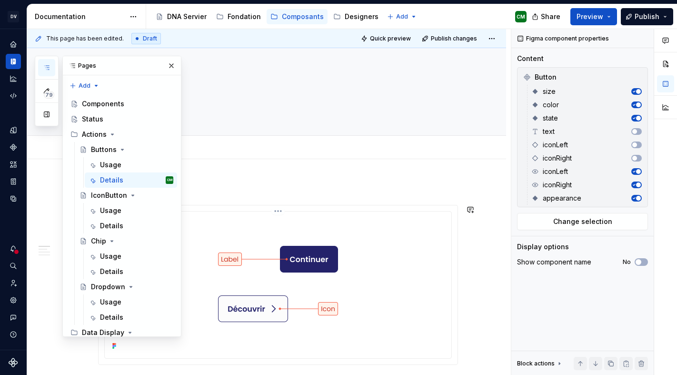
scroll to position [0, 0]
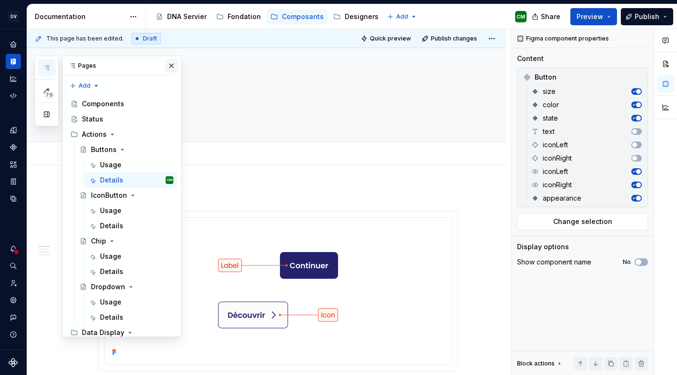
click at [170, 60] on button "button" at bounding box center [171, 65] width 13 height 13
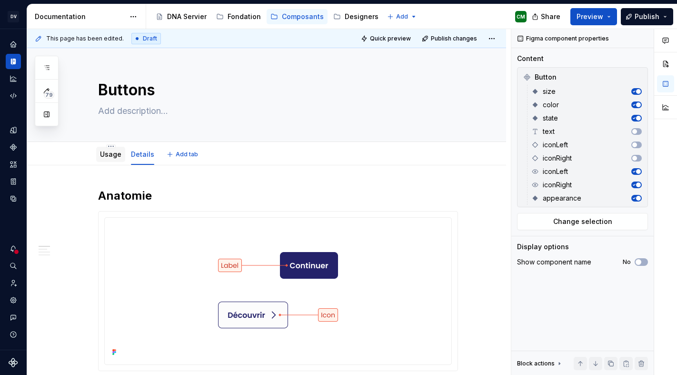
click at [116, 158] on link "Usage" at bounding box center [110, 154] width 21 height 8
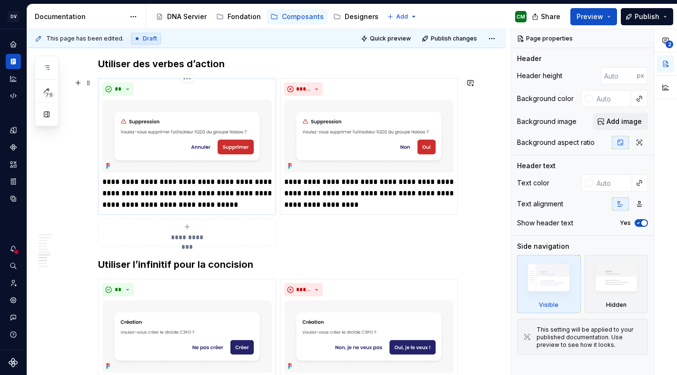
scroll to position [1349, 0]
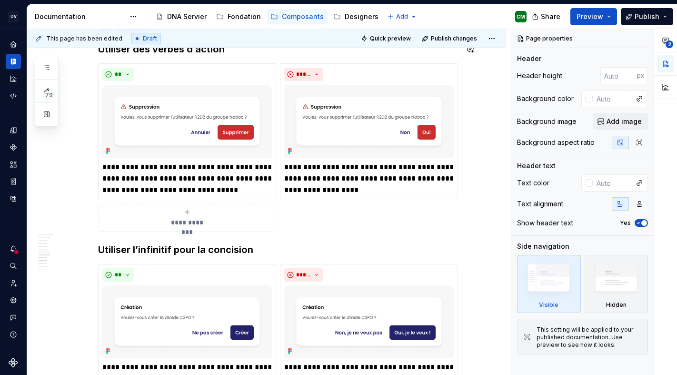
type textarea "*"
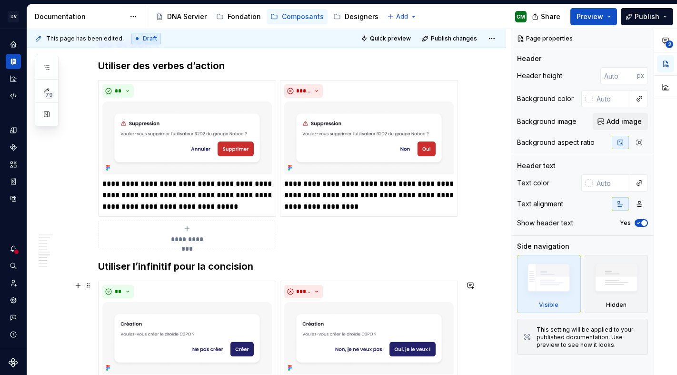
scroll to position [1331, 0]
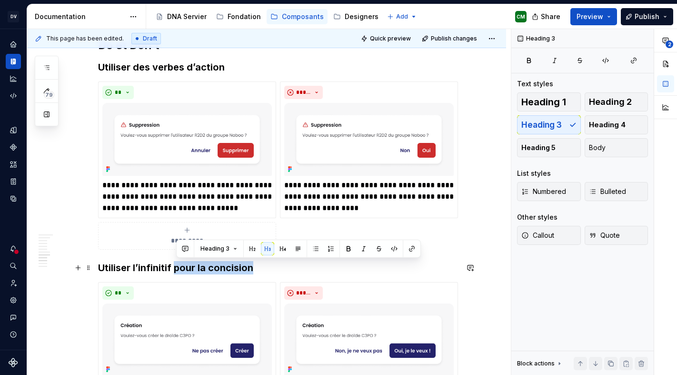
drag, startPoint x: 256, startPoint y: 268, endPoint x: 177, endPoint y: 265, distance: 79.6
click at [177, 265] on h3 "Utiliser l’infinitif pour la concision" at bounding box center [278, 267] width 360 height 13
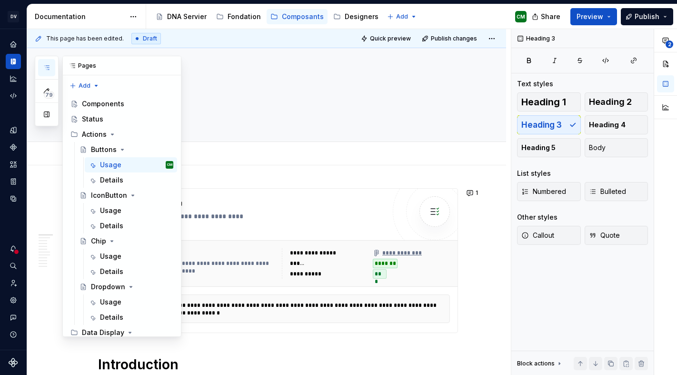
scroll to position [29, 0]
click at [42, 65] on button "button" at bounding box center [46, 67] width 17 height 17
click at [102, 328] on div "Data Display" at bounding box center [103, 333] width 42 height 10
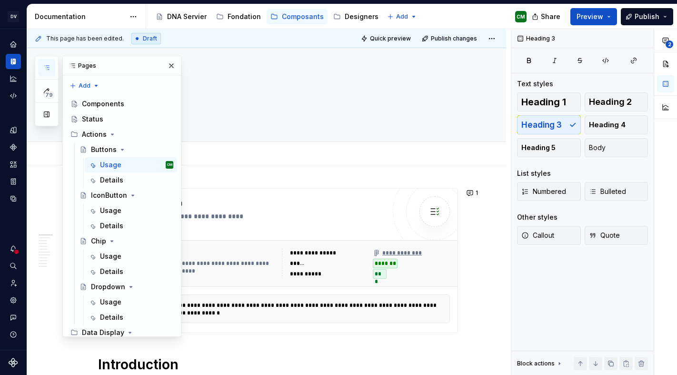
click at [136, 344] on icon "Page tree" at bounding box center [133, 348] width 8 height 8
click at [138, 356] on div "Usage" at bounding box center [136, 362] width 73 height 13
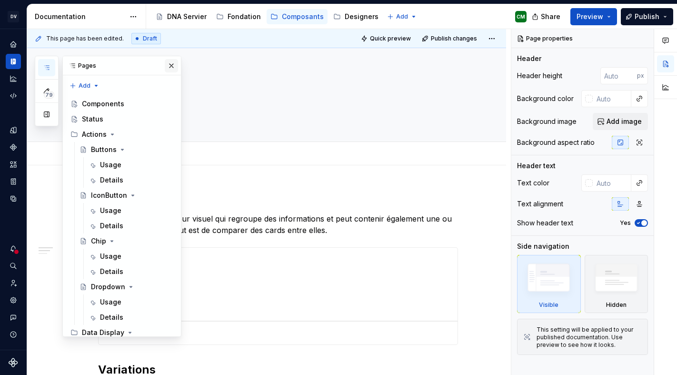
click at [170, 65] on button "button" at bounding box center [171, 65] width 13 height 13
click at [54, 63] on button "button" at bounding box center [46, 67] width 17 height 17
click at [126, 329] on icon "Page tree" at bounding box center [130, 333] width 8 height 8
click at [129, 329] on icon "Page tree" at bounding box center [130, 333] width 8 height 8
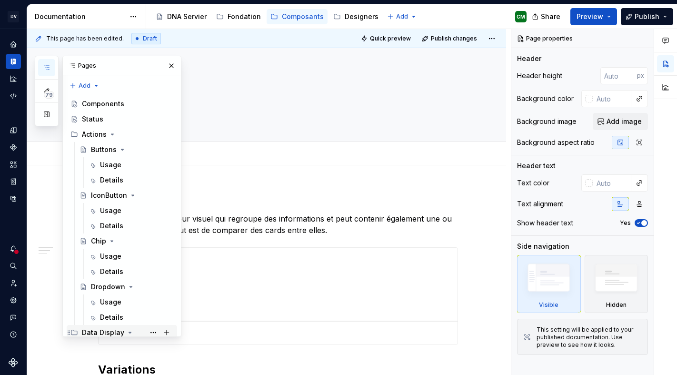
scroll to position [0, 0]
click at [110, 133] on icon "Page tree" at bounding box center [113, 134] width 8 height 8
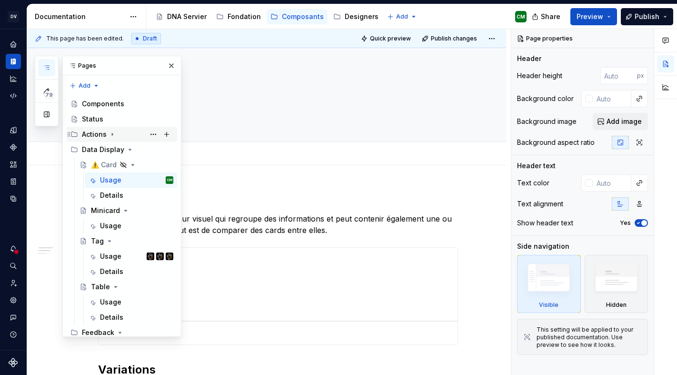
click at [113, 133] on icon "Page tree" at bounding box center [113, 134] width 8 height 8
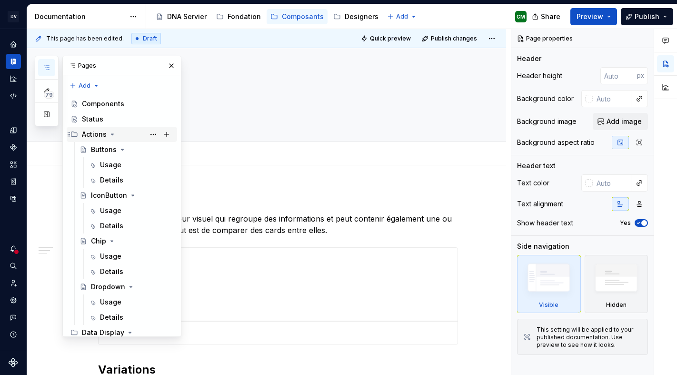
click at [113, 133] on icon "Page tree" at bounding box center [113, 134] width 8 height 8
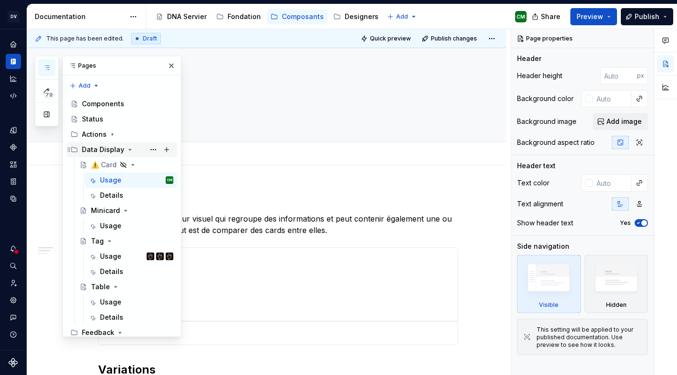
scroll to position [35, 0]
click at [129, 146] on icon "Page tree" at bounding box center [130, 150] width 8 height 8
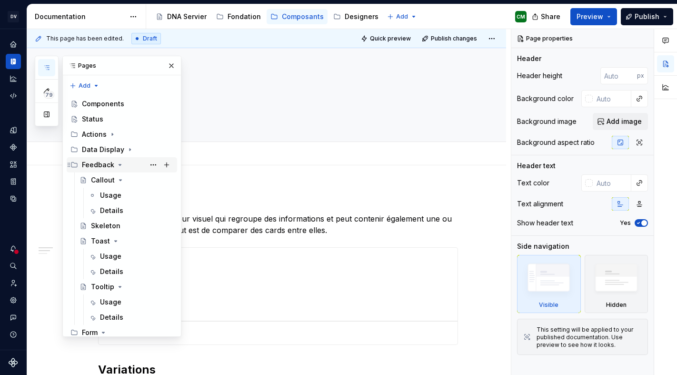
scroll to position [57, 0]
click at [110, 190] on div "Usage" at bounding box center [110, 195] width 21 height 10
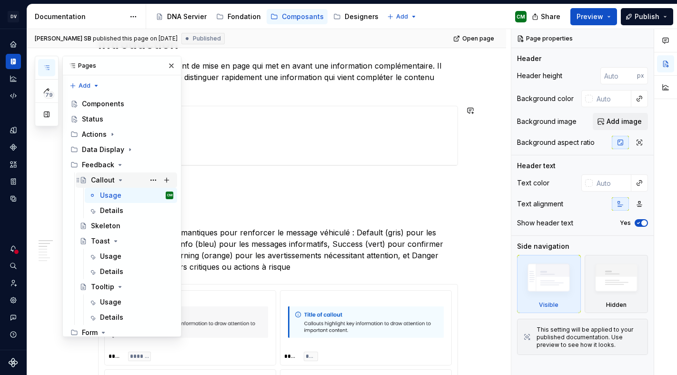
scroll to position [60, 0]
click at [118, 161] on icon "Page tree" at bounding box center [120, 165] width 8 height 8
click at [106, 176] on icon "Page tree" at bounding box center [104, 180] width 8 height 8
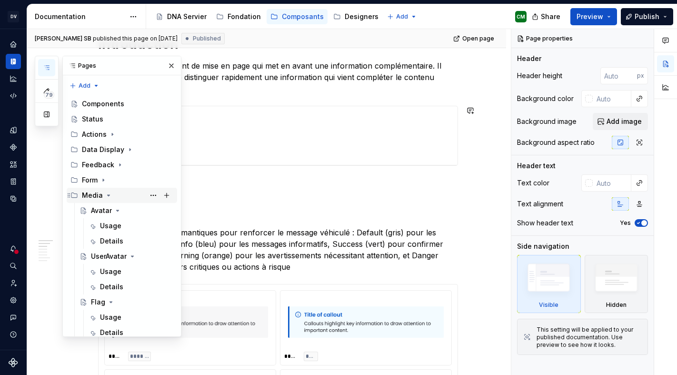
click at [106, 189] on div "Media" at bounding box center [127, 195] width 91 height 13
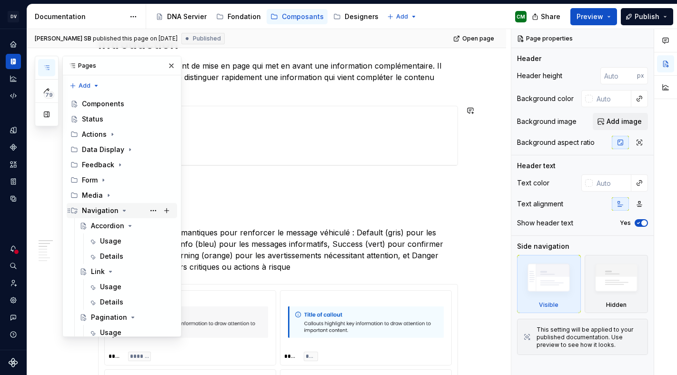
click at [120, 207] on icon "Page tree" at bounding box center [124, 211] width 8 height 8
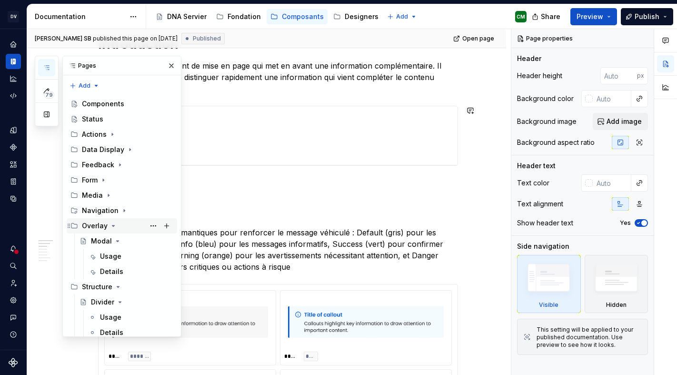
scroll to position [109, 0]
click at [111, 222] on icon "Page tree" at bounding box center [114, 226] width 8 height 8
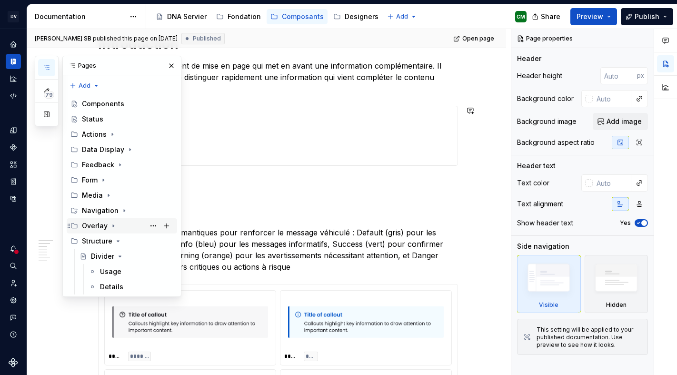
scroll to position [0, 0]
click at [112, 134] on icon "Page tree" at bounding box center [112, 134] width 1 height 2
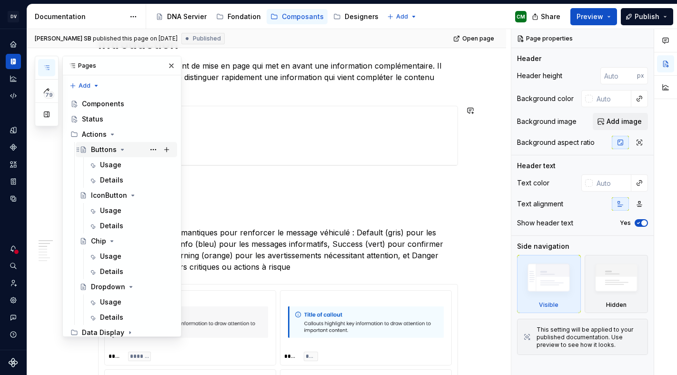
click at [121, 149] on icon "Page tree" at bounding box center [123, 150] width 8 height 8
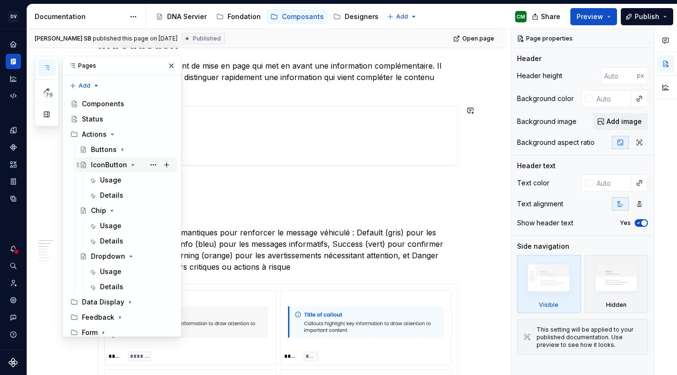
click at [130, 161] on icon "Page tree" at bounding box center [133, 165] width 8 height 8
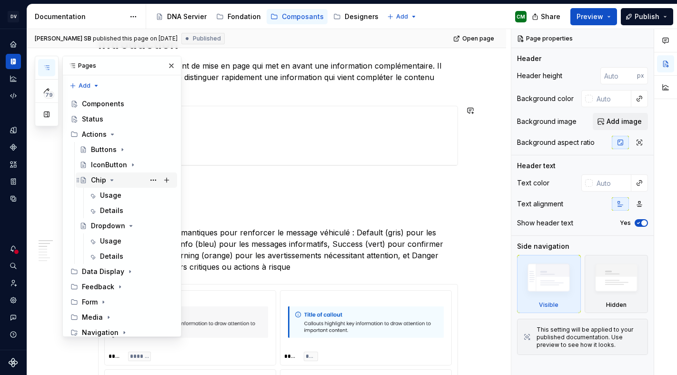
click at [112, 176] on icon "Page tree" at bounding box center [112, 180] width 8 height 8
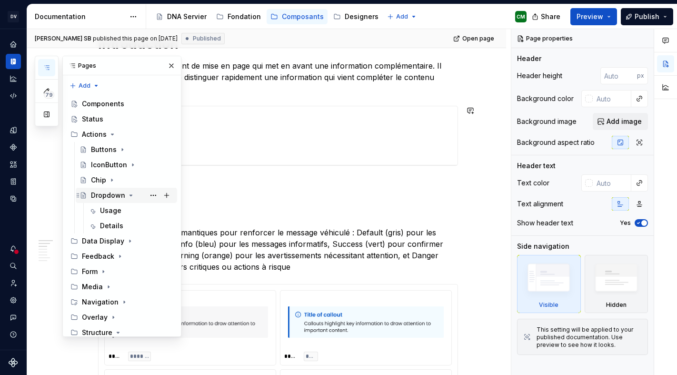
click at [130, 195] on icon "Page tree" at bounding box center [131, 195] width 2 height 1
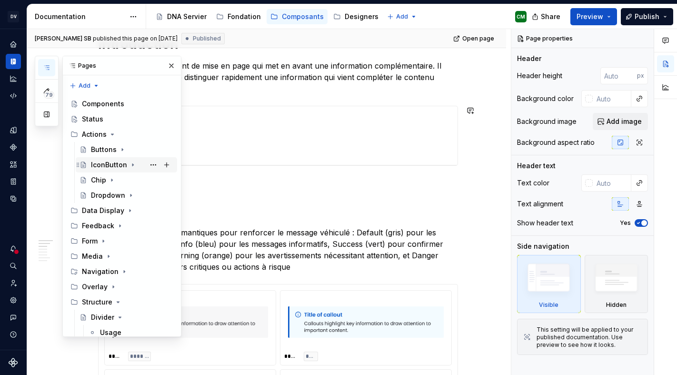
click at [109, 160] on div "IconButton" at bounding box center [109, 165] width 36 height 10
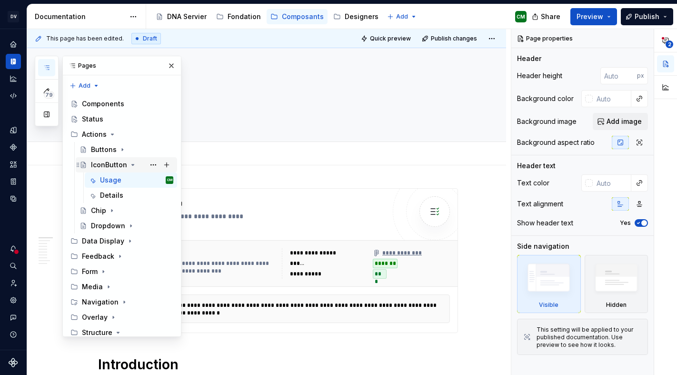
click at [131, 161] on icon "Page tree" at bounding box center [133, 165] width 8 height 8
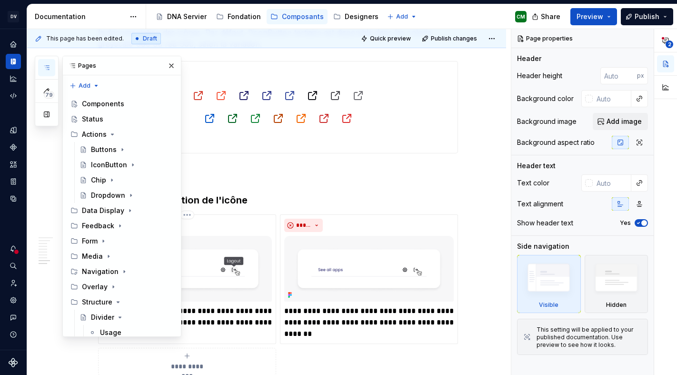
scroll to position [1295, 0]
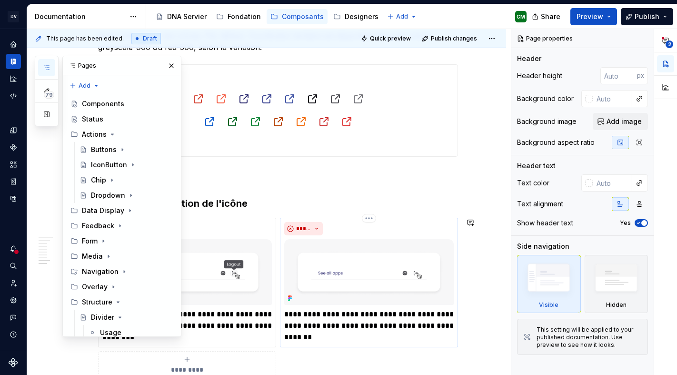
click at [446, 327] on p "**********" at bounding box center [369, 320] width 170 height 23
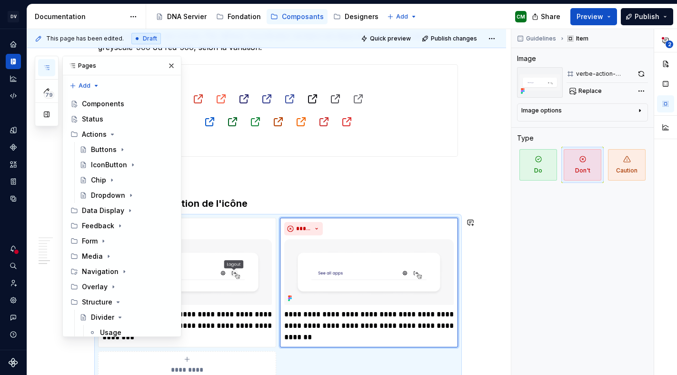
type textarea "*"
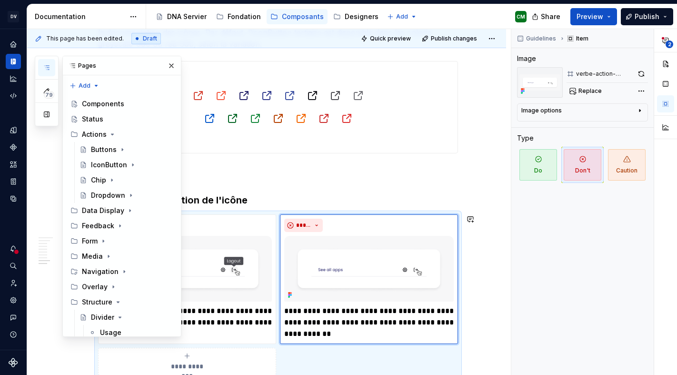
scroll to position [1309, 0]
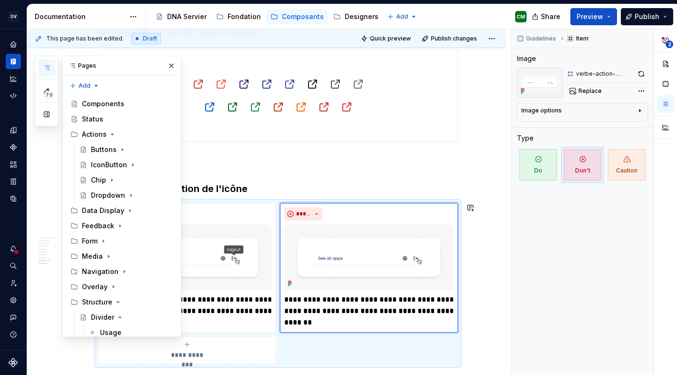
click at [99, 175] on div "Chip" at bounding box center [98, 180] width 15 height 10
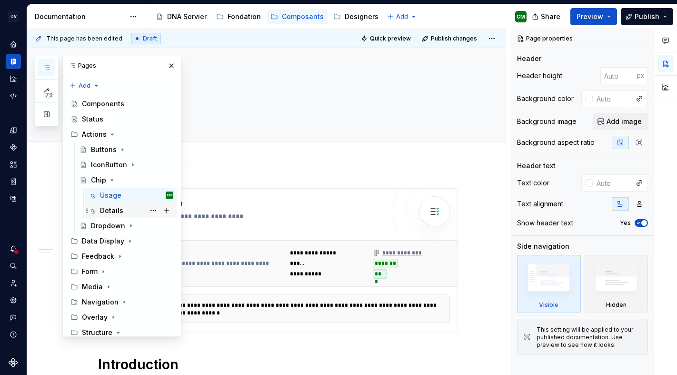
scroll to position [50, 0]
click at [112, 176] on icon "Page tree" at bounding box center [112, 180] width 8 height 8
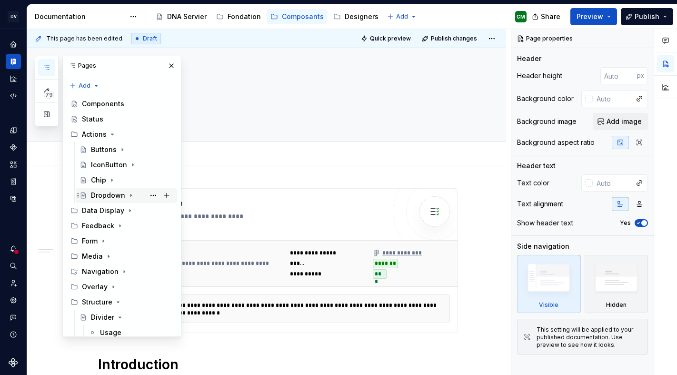
click at [115, 190] on div "Dropdown" at bounding box center [108, 195] width 34 height 10
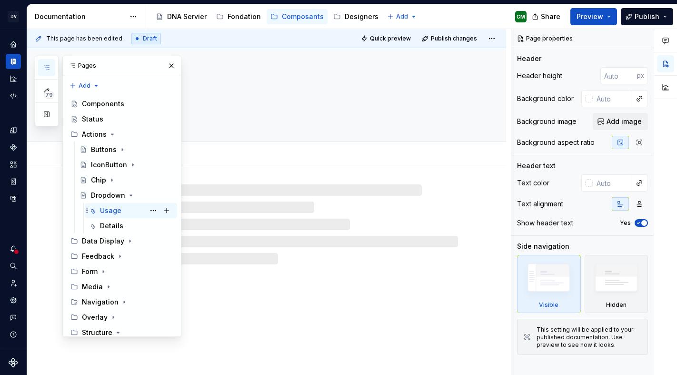
click at [108, 206] on div "Usage" at bounding box center [110, 211] width 21 height 10
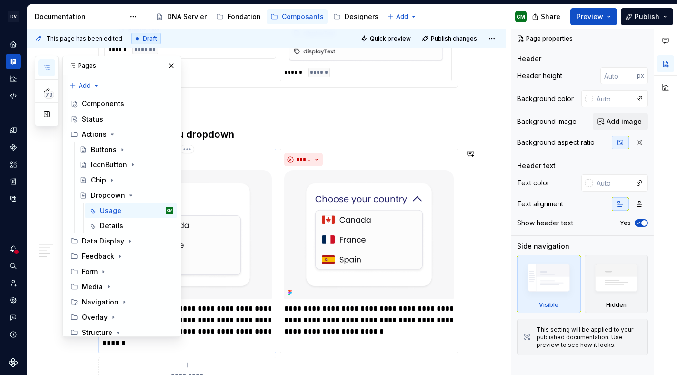
scroll to position [895, 0]
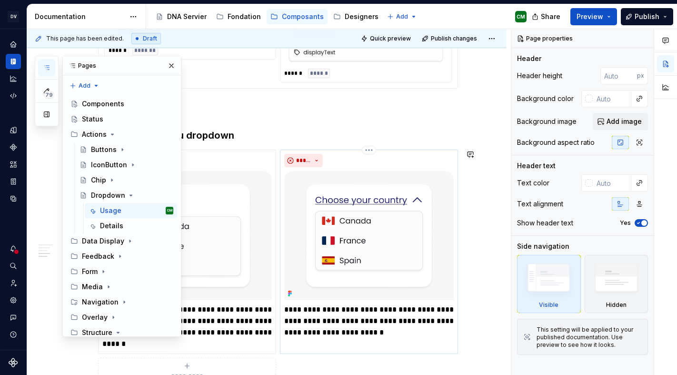
click at [323, 318] on p "**********" at bounding box center [369, 321] width 170 height 34
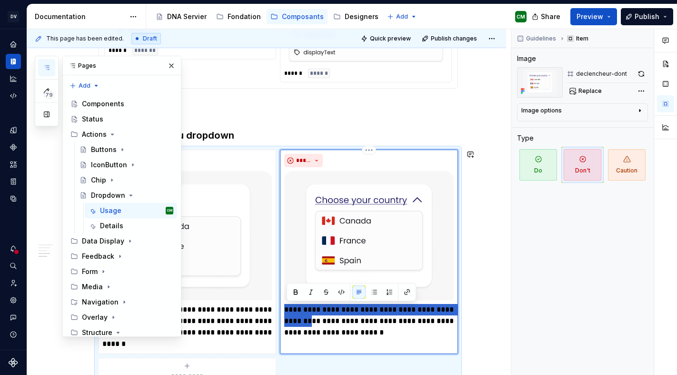
drag, startPoint x: 287, startPoint y: 309, endPoint x: 334, endPoint y: 317, distance: 48.3
click at [334, 317] on p "**********" at bounding box center [369, 321] width 170 height 34
drag, startPoint x: 288, startPoint y: 310, endPoint x: 320, endPoint y: 307, distance: 32.0
click at [320, 307] on p "**********" at bounding box center [369, 321] width 170 height 34
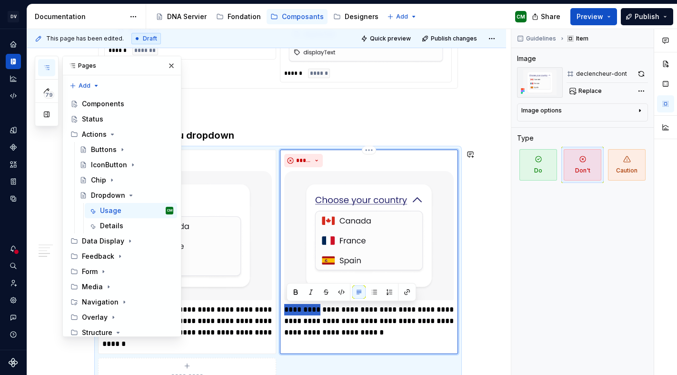
type textarea "*"
click at [372, 308] on p "**********" at bounding box center [369, 321] width 170 height 34
click at [380, 310] on p "**********" at bounding box center [369, 321] width 170 height 34
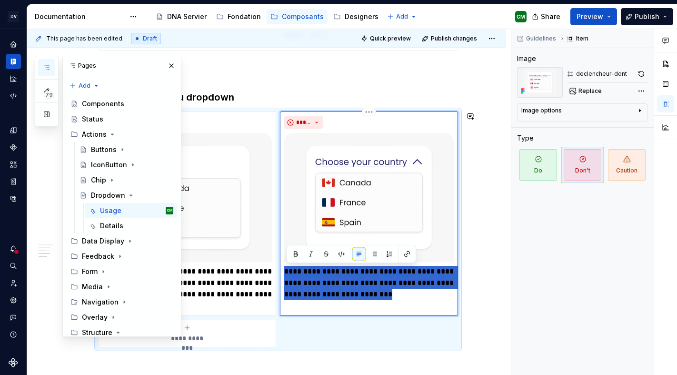
drag, startPoint x: 413, startPoint y: 336, endPoint x: 287, endPoint y: 267, distance: 144.1
click at [287, 267] on p "**********" at bounding box center [369, 283] width 170 height 34
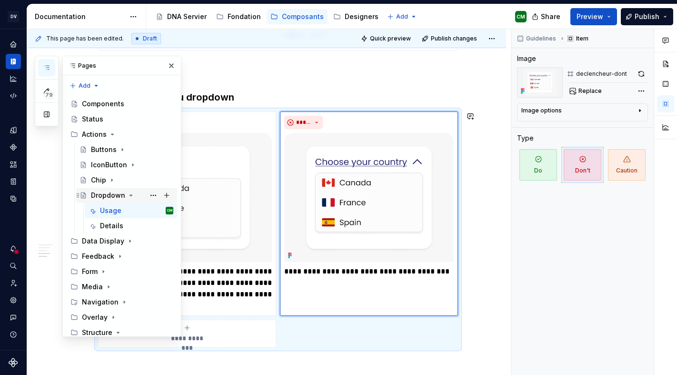
scroll to position [54, 0]
click at [132, 191] on icon "Page tree" at bounding box center [131, 195] width 8 height 8
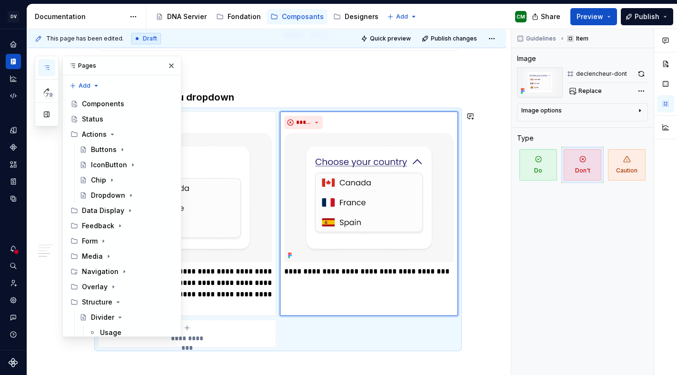
scroll to position [15, 0]
click at [112, 130] on icon "Page tree" at bounding box center [113, 134] width 8 height 8
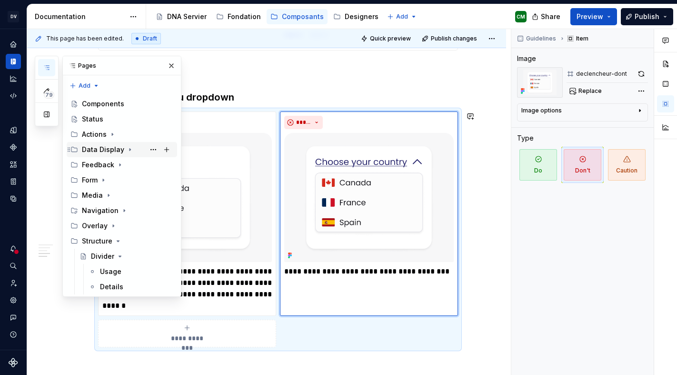
click at [107, 145] on div "Data Display" at bounding box center [103, 150] width 42 height 10
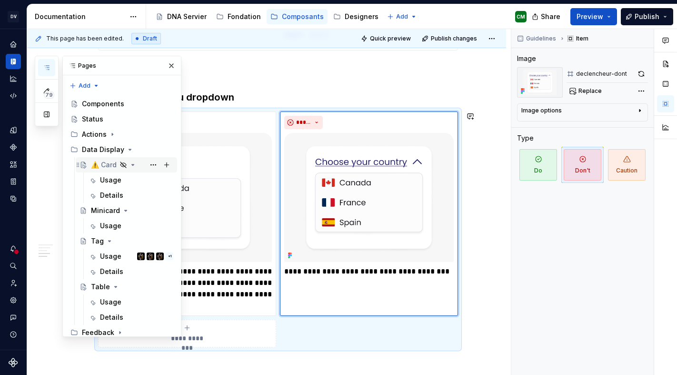
click at [110, 160] on div "⚠️ Card" at bounding box center [104, 165] width 26 height 10
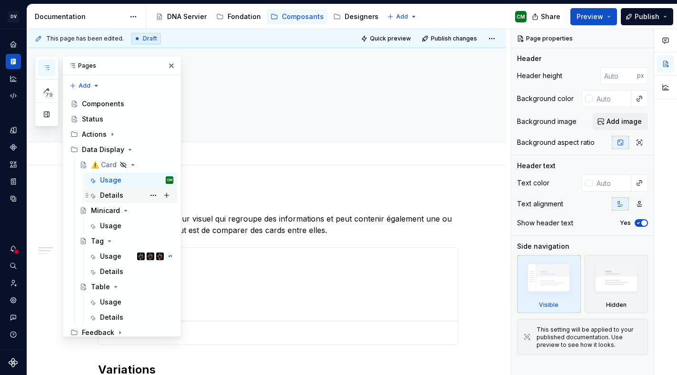
click at [115, 190] on div "Details" at bounding box center [111, 195] width 23 height 10
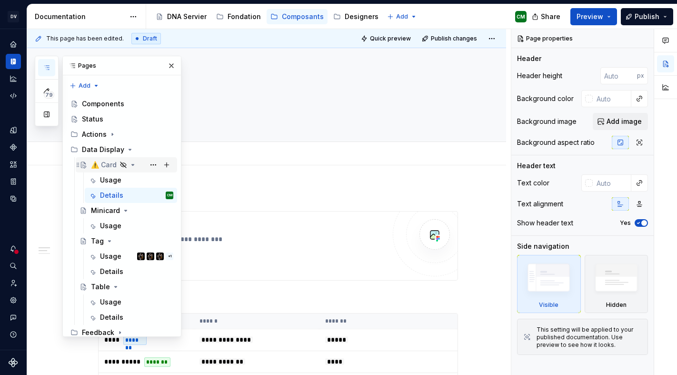
scroll to position [44, 0]
click at [134, 164] on icon "Page tree" at bounding box center [133, 164] width 2 height 1
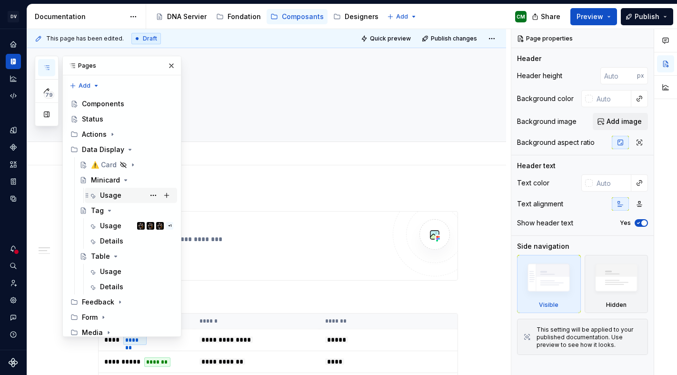
scroll to position [62, 0]
click at [113, 190] on div "Usage" at bounding box center [110, 195] width 21 height 10
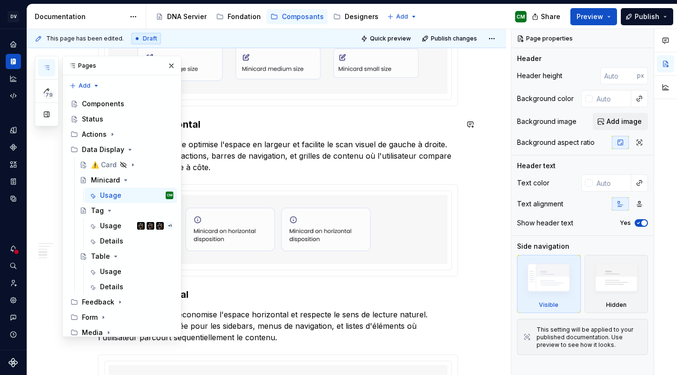
scroll to position [592, 0]
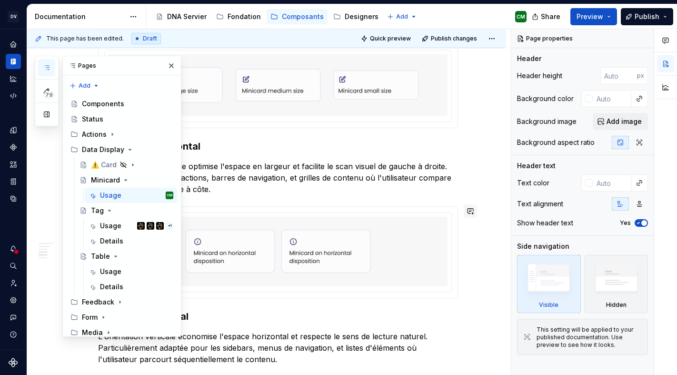
type textarea "*"
click at [476, 210] on button "button" at bounding box center [470, 210] width 13 height 13
click at [469, 250] on icon "Send" at bounding box center [470, 252] width 6 height 6
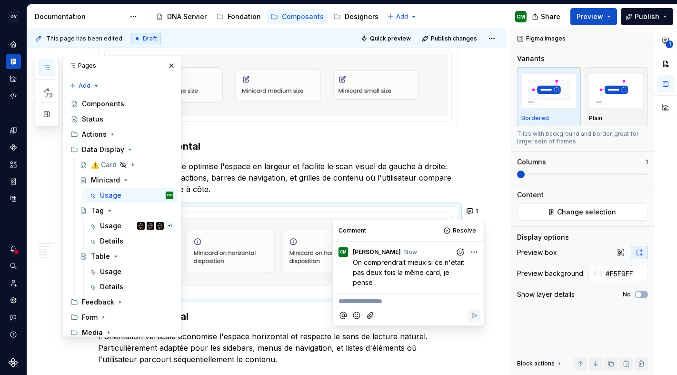
click at [109, 340] on p "L'orientation verticale économise l'espace horizontal et respecte le sens de le…" at bounding box center [278, 347] width 360 height 34
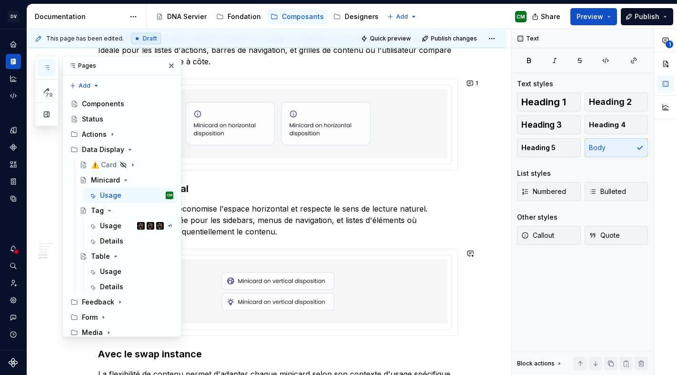
scroll to position [725, 0]
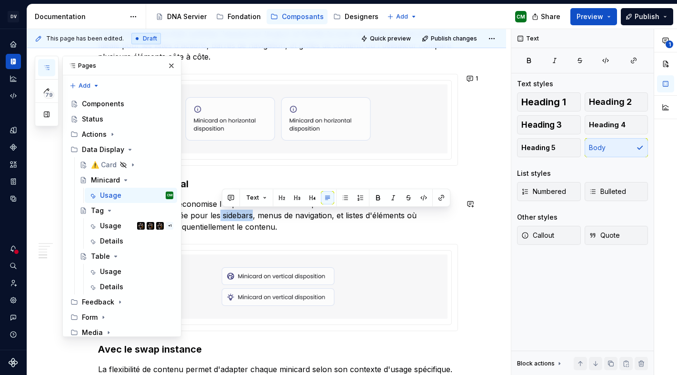
drag, startPoint x: 223, startPoint y: 216, endPoint x: 255, endPoint y: 215, distance: 31.9
click at [255, 215] on p "L'orientation verticale économise l'espace horizontal et respecte le sens de le…" at bounding box center [278, 215] width 360 height 34
click at [249, 225] on p "L'orientation verticale économise l'espace horizontal et respecte le sens de le…" at bounding box center [278, 215] width 360 height 34
drag, startPoint x: 225, startPoint y: 215, endPoint x: 335, endPoint y: 213, distance: 109.5
click at [335, 213] on p "L'orientation verticale économise l'espace horizontal et respecte le sens de le…" at bounding box center [278, 215] width 360 height 34
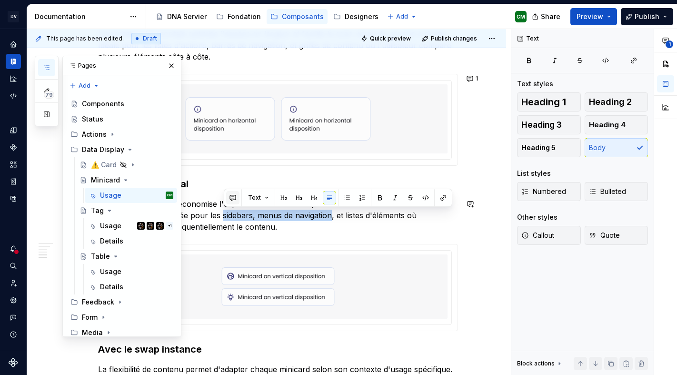
click at [232, 199] on button "button" at bounding box center [232, 197] width 13 height 13
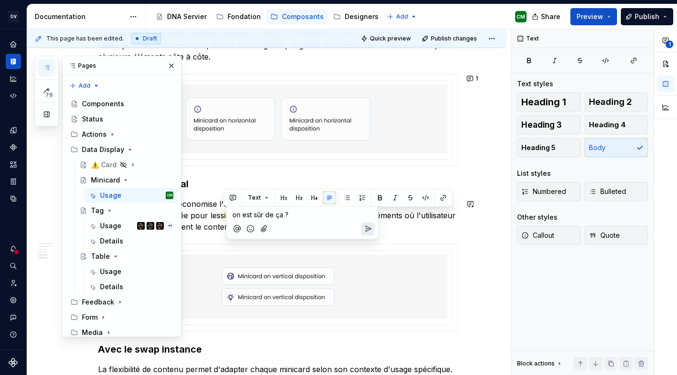
click at [368, 228] on icon "Send" at bounding box center [368, 229] width 10 height 10
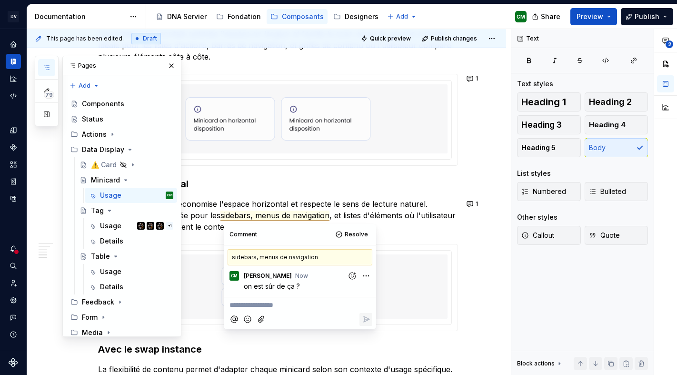
click at [134, 224] on p "L'orientation verticale économise l'espace horizontal et respecte le sens de le…" at bounding box center [278, 215] width 360 height 34
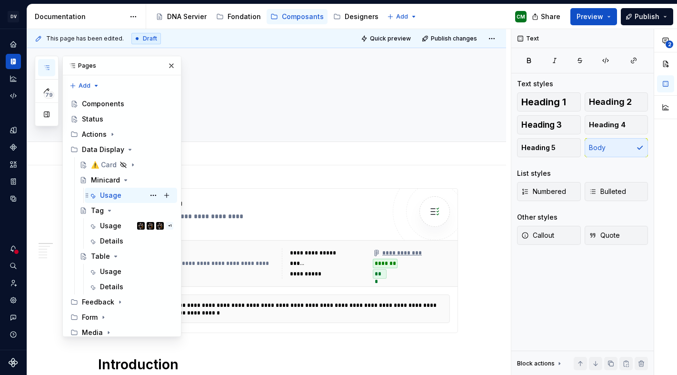
scroll to position [77, 0]
click at [124, 176] on icon "Page tree" at bounding box center [126, 180] width 8 height 8
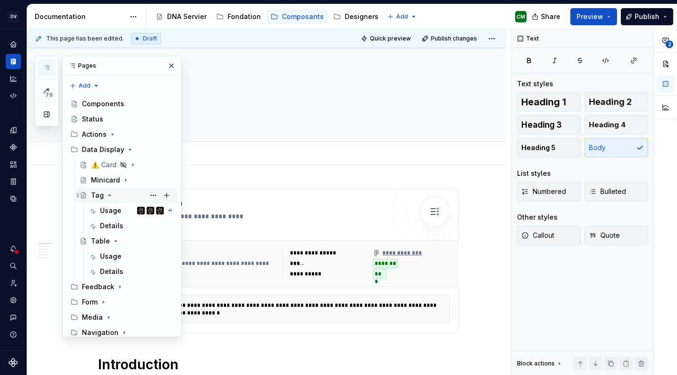
click at [107, 191] on icon "Page tree" at bounding box center [110, 195] width 8 height 8
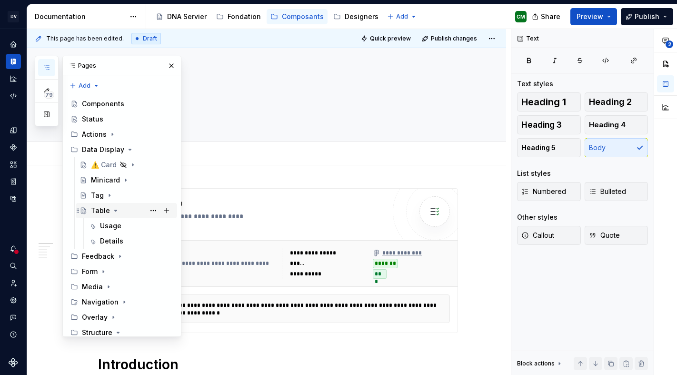
click at [114, 207] on icon "Page tree" at bounding box center [116, 211] width 8 height 8
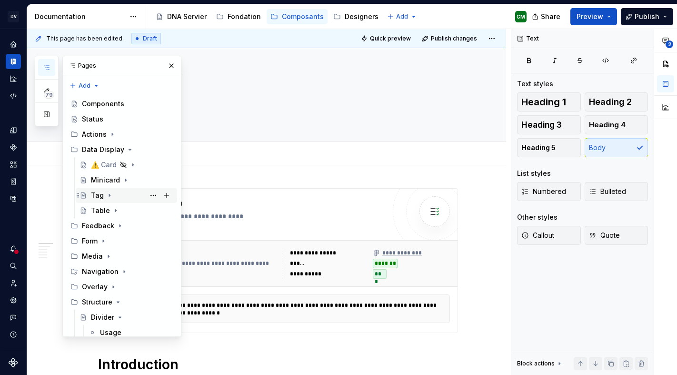
click at [97, 190] on div "Tag" at bounding box center [97, 195] width 13 height 10
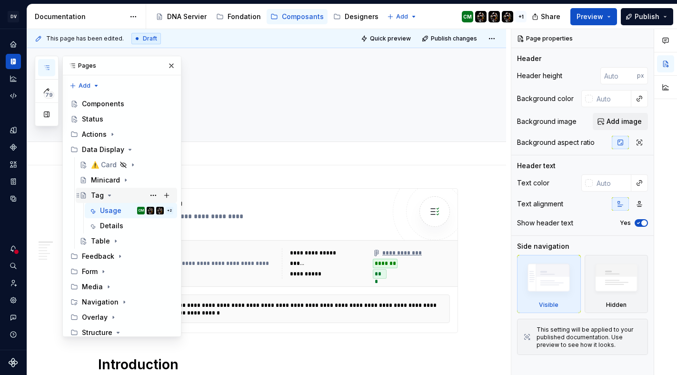
click at [111, 191] on icon "Page tree" at bounding box center [110, 195] width 8 height 8
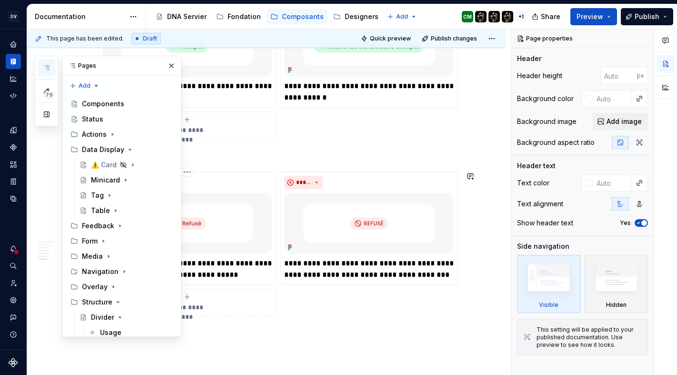
scroll to position [1167, 0]
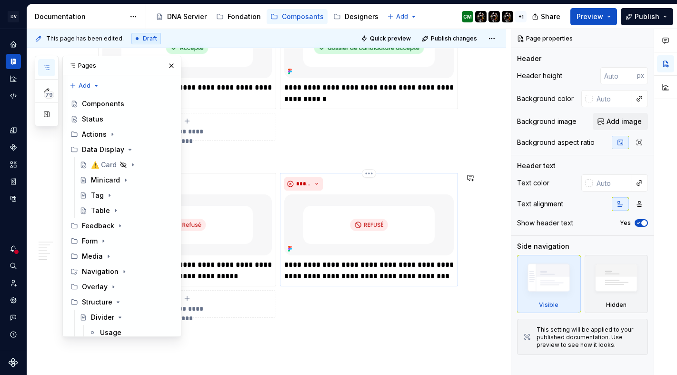
click at [373, 264] on p "**********" at bounding box center [369, 270] width 170 height 23
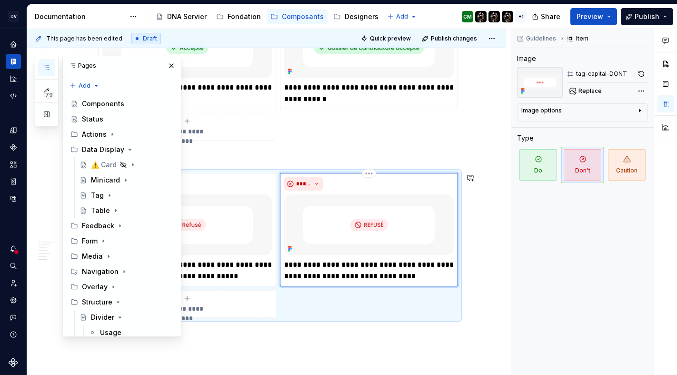
type textarea "*"
click at [444, 276] on p "**********" at bounding box center [369, 270] width 170 height 23
click at [414, 336] on p at bounding box center [278, 334] width 360 height 11
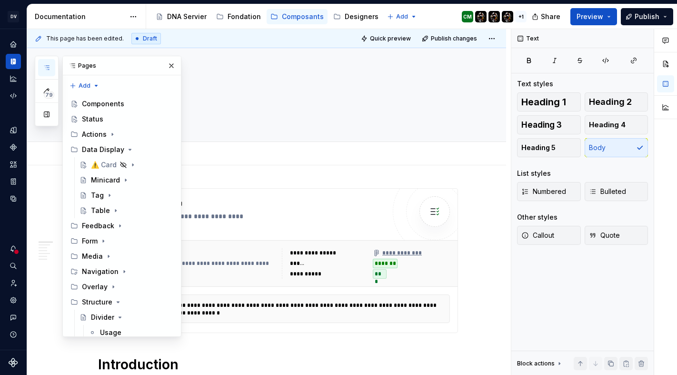
scroll to position [103, 0]
click at [103, 206] on div "Table" at bounding box center [100, 211] width 19 height 10
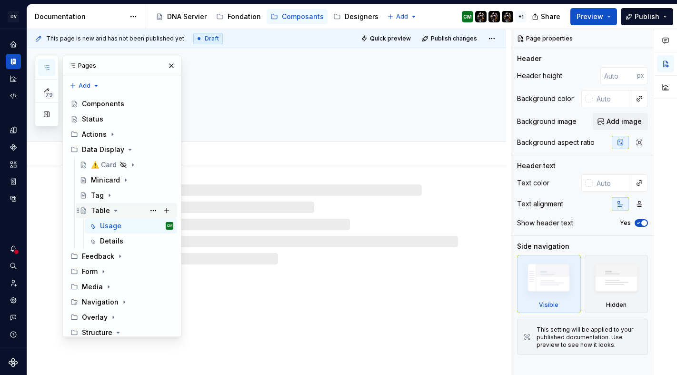
click at [112, 207] on icon "Page tree" at bounding box center [116, 211] width 8 height 8
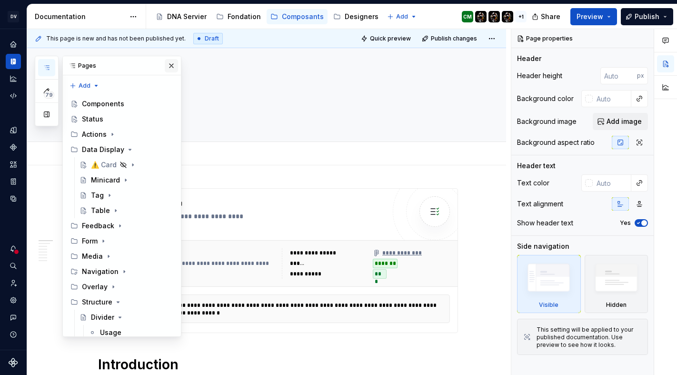
click at [170, 67] on button "button" at bounding box center [171, 65] width 13 height 13
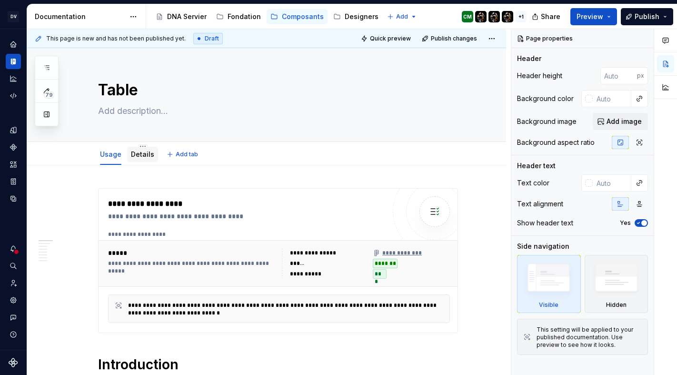
click at [139, 154] on link "Details" at bounding box center [142, 154] width 23 height 8
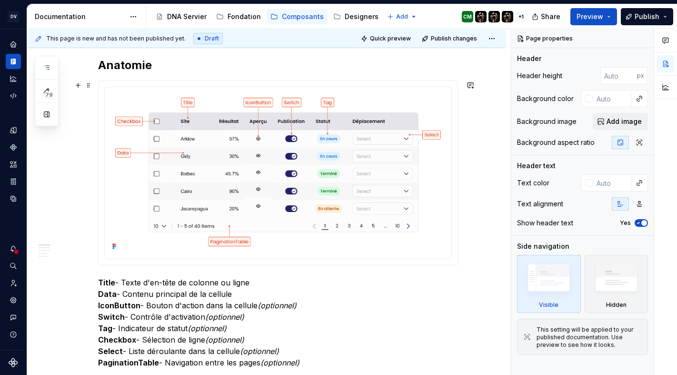
type textarea "*"
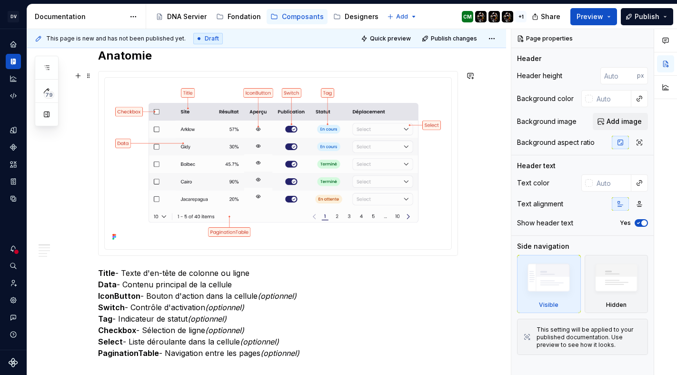
scroll to position [149, 0]
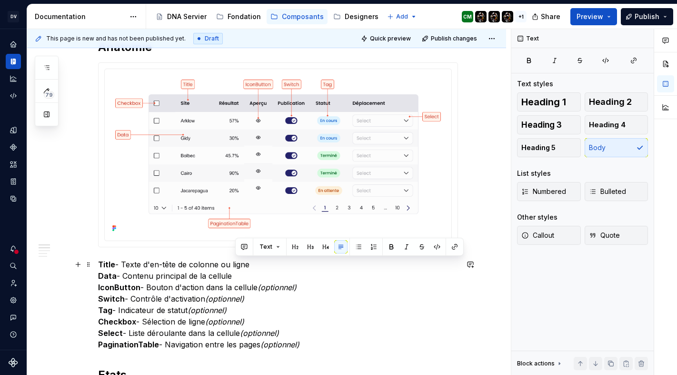
drag, startPoint x: 235, startPoint y: 264, endPoint x: 261, endPoint y: 267, distance: 26.4
click at [261, 267] on p "Title - Texte d'en-tête de colonne ou ligne Data - Contenu principal de la cell…" at bounding box center [278, 304] width 360 height 91
click at [248, 250] on button "button" at bounding box center [244, 246] width 13 height 13
click at [379, 276] on icon "Send" at bounding box center [380, 278] width 6 height 6
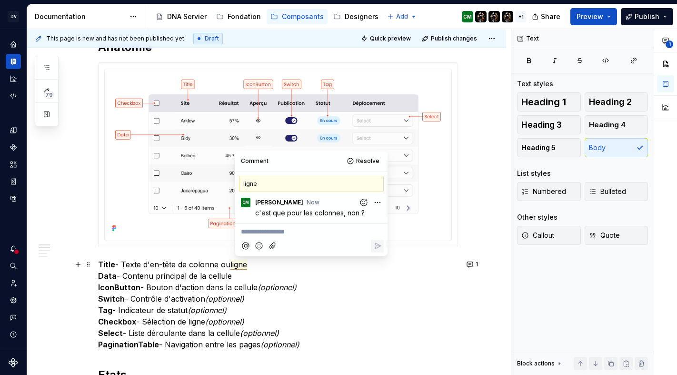
click at [238, 275] on p "Title - Texte d'en-tête de colonne ou ligne Data - Contenu principal de la cell…" at bounding box center [278, 304] width 360 height 91
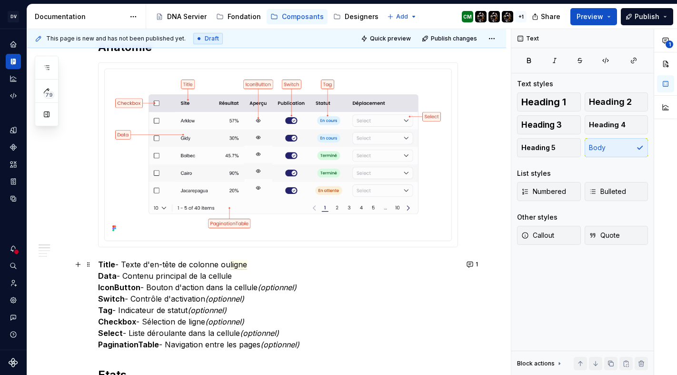
click at [178, 285] on p "Title - Texte d'en-tête de colonne ou ligne Data - Contenu principal de la cell…" at bounding box center [278, 304] width 360 height 91
click at [259, 302] on p "Title - Texte d'en-tête de colonne ou ligne Data - Contenu principal de la cell…" at bounding box center [278, 304] width 360 height 91
click at [251, 314] on p "Title - Texte d'en-tête de colonne ou ligne Data - Contenu principal de la cell…" at bounding box center [278, 304] width 360 height 91
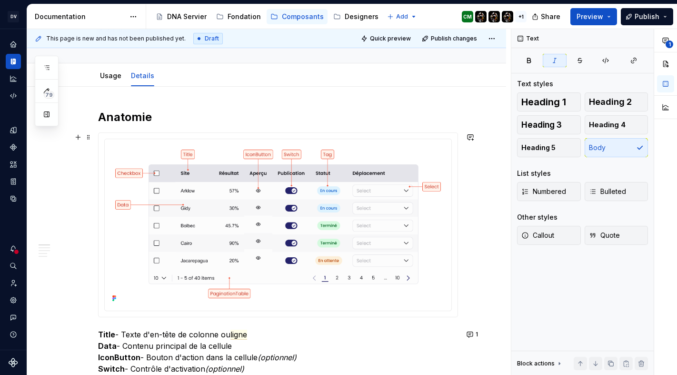
scroll to position [56, 0]
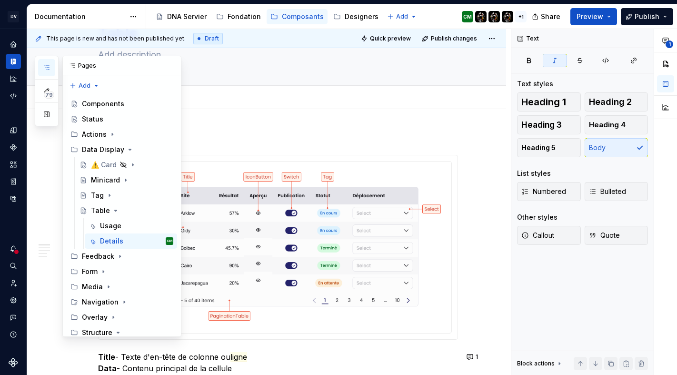
click at [49, 67] on icon "button" at bounding box center [47, 68] width 8 height 8
click at [93, 190] on div "Tag" at bounding box center [97, 195] width 13 height 10
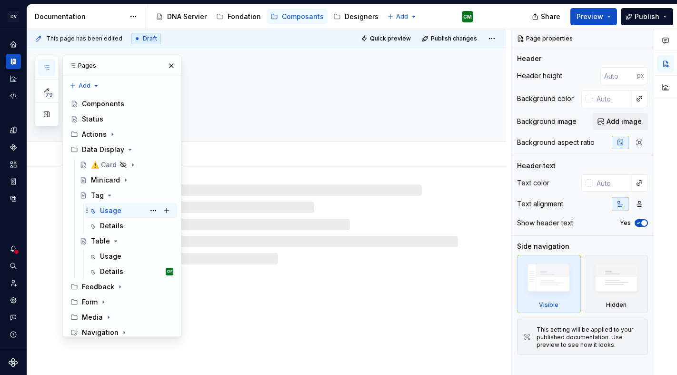
scroll to position [56, 0]
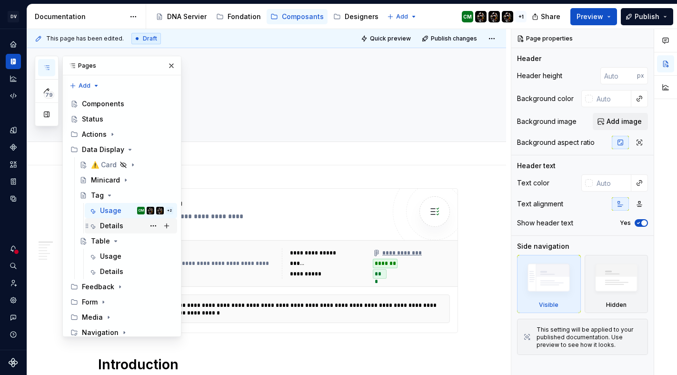
click at [110, 221] on div "Details" at bounding box center [111, 226] width 23 height 10
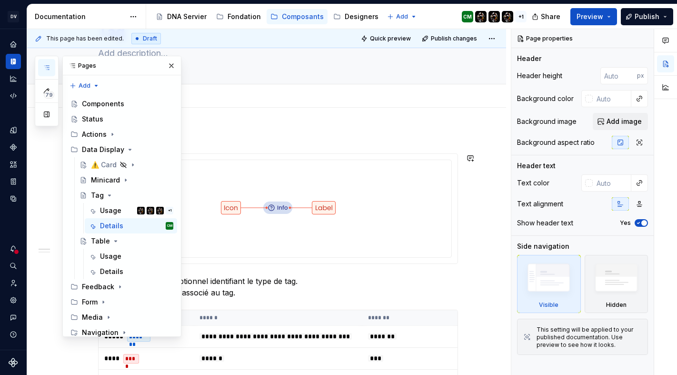
scroll to position [59, 0]
type textarea "*"
click at [288, 280] on p "Icon - Élément visuel optionnel identifiant le type de tag. Label - Texte descr…" at bounding box center [278, 285] width 360 height 23
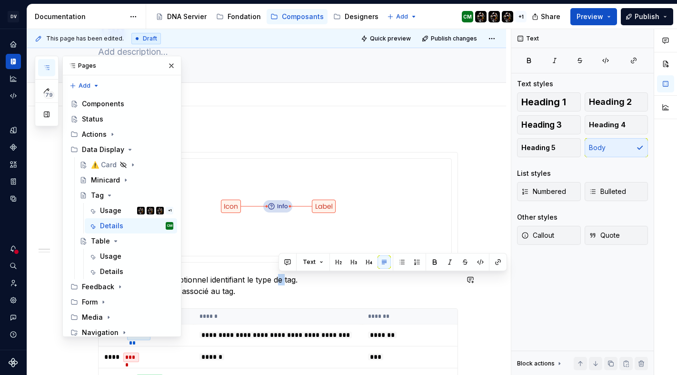
click at [288, 280] on p "Icon - Élément visuel optionnel identifiant le type de tag. Label - Texte descr…" at bounding box center [278, 285] width 360 height 23
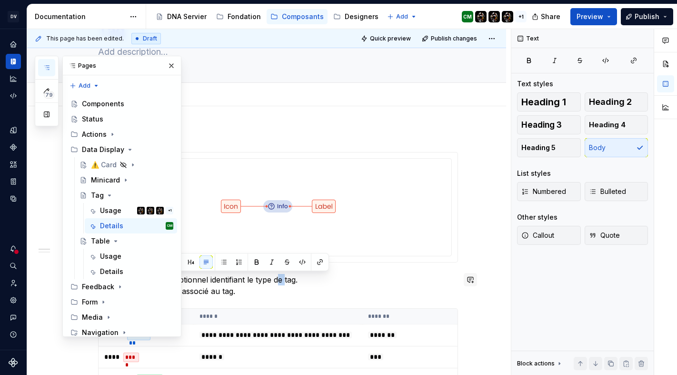
click at [477, 279] on button "button" at bounding box center [470, 279] width 13 height 13
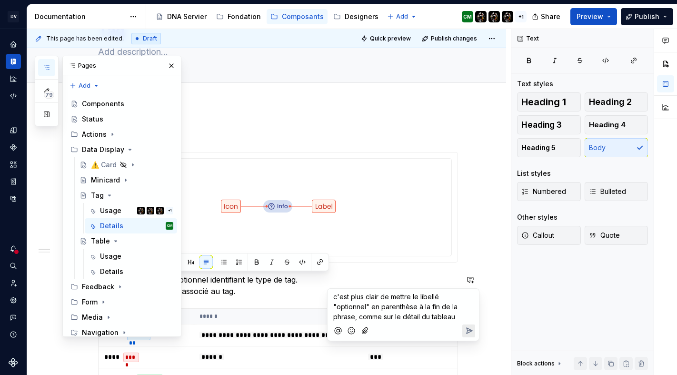
click at [433, 318] on span "c'est plus clair de mettre le libellé "optionnel" en parenthèse à la fin de la …" at bounding box center [396, 306] width 126 height 28
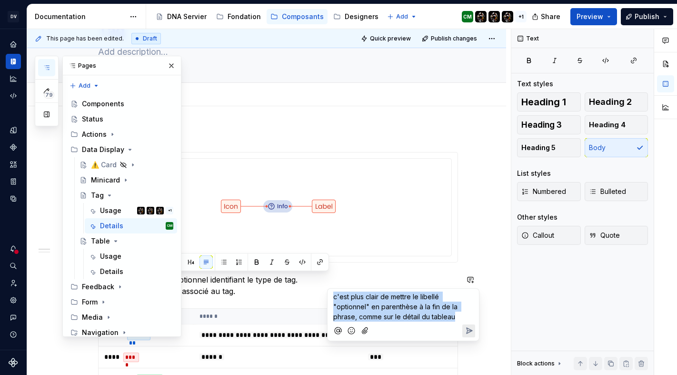
copy span "c'est plus clair de mettre le libellé "optionnel" en parenthèse à la fin de la …"
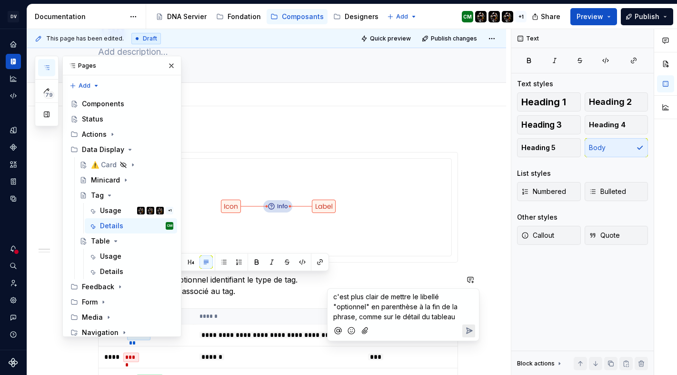
click at [476, 333] on div "c'est plus clair de mettre le libellé "optionnel" en parenthèse à la fin de la …" at bounding box center [403, 314] width 152 height 53
click at [470, 332] on icon "Send" at bounding box center [469, 331] width 10 height 10
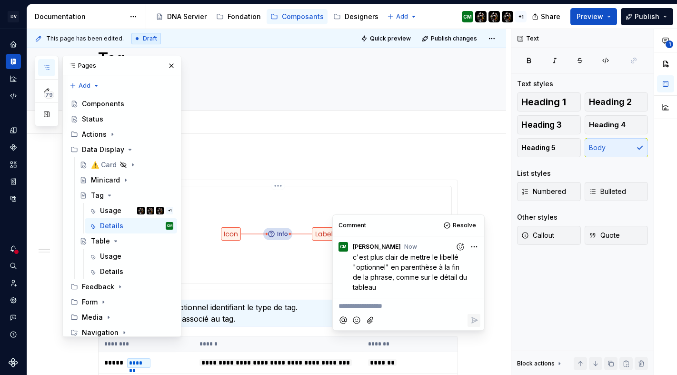
scroll to position [0, 0]
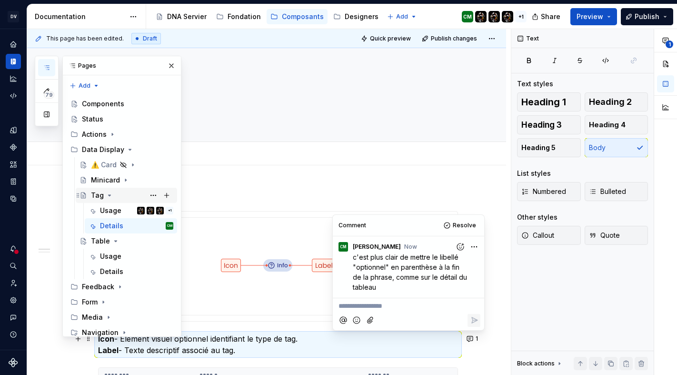
click at [109, 195] on icon "Page tree" at bounding box center [110, 195] width 2 height 1
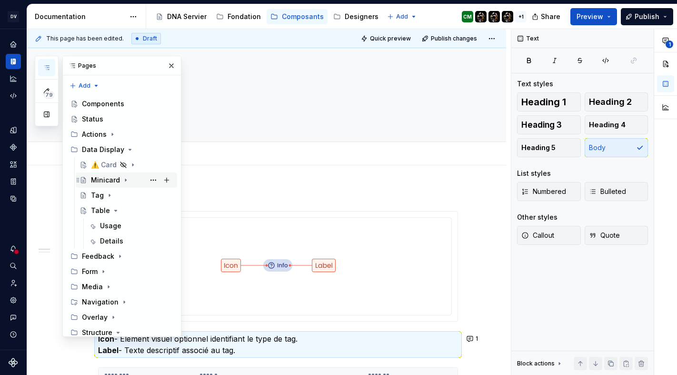
click at [123, 176] on icon "Page tree" at bounding box center [126, 180] width 8 height 8
click at [124, 176] on icon "Page tree" at bounding box center [126, 180] width 8 height 8
click at [134, 161] on icon "Page tree" at bounding box center [133, 165] width 8 height 8
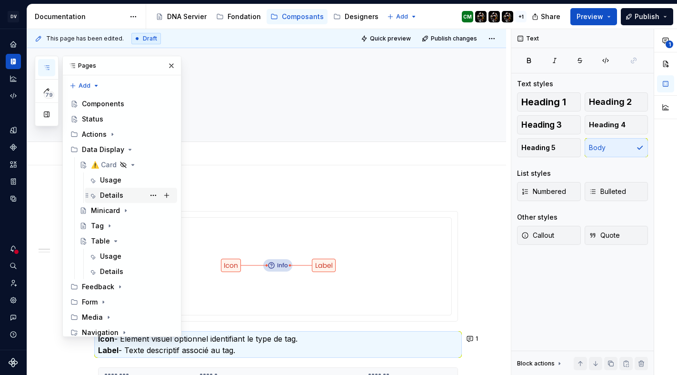
click at [114, 190] on div "Details" at bounding box center [111, 195] width 23 height 10
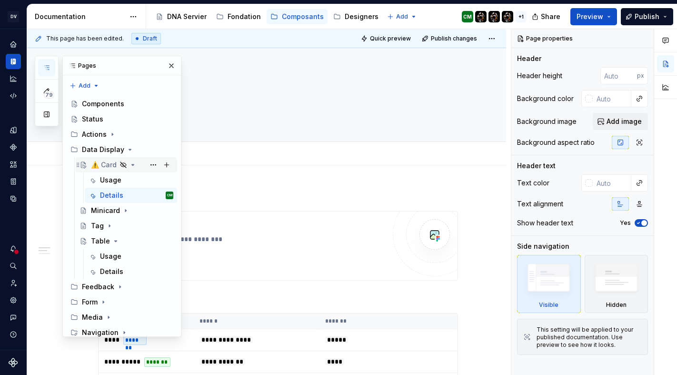
click at [133, 161] on icon "Page tree" at bounding box center [133, 165] width 8 height 8
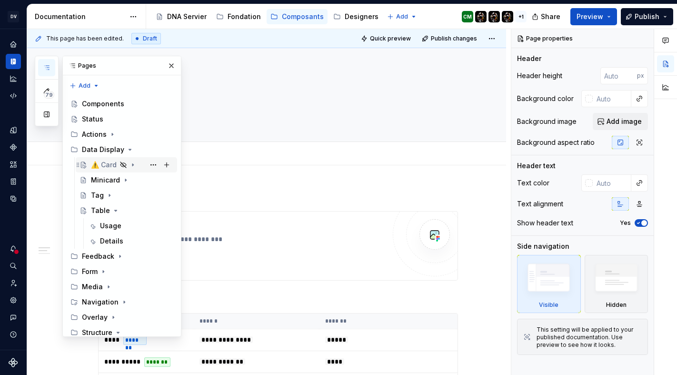
scroll to position [10, 0]
click at [114, 130] on icon "Page tree" at bounding box center [113, 134] width 8 height 8
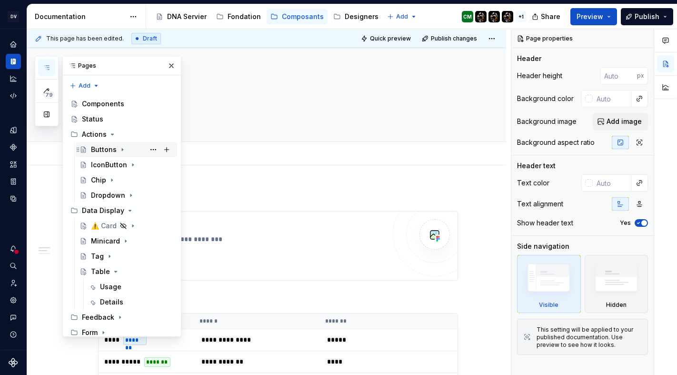
click at [120, 146] on icon "Page tree" at bounding box center [123, 150] width 8 height 8
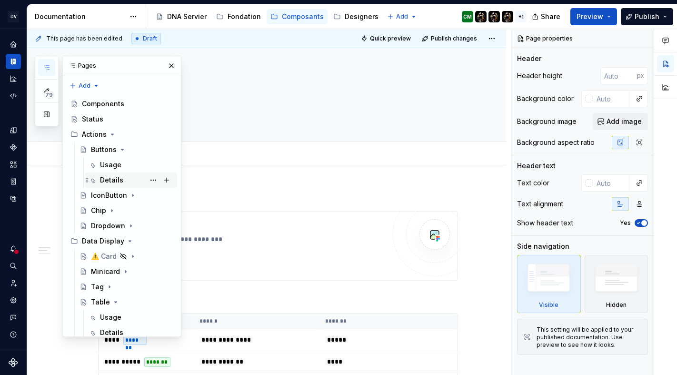
click at [114, 175] on div "Details" at bounding box center [111, 180] width 23 height 10
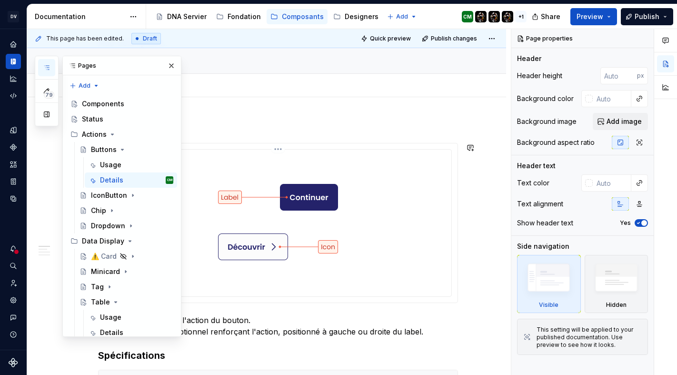
scroll to position [140, 0]
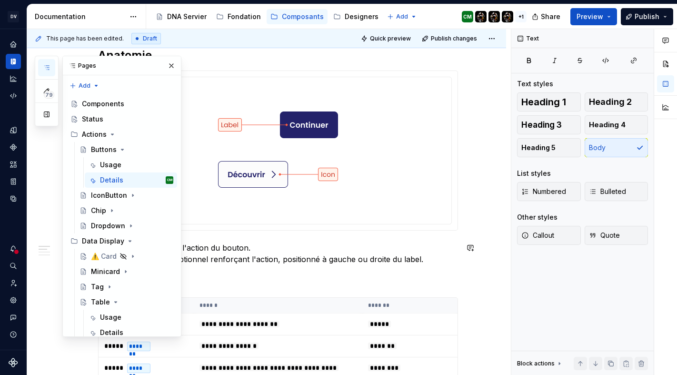
click at [206, 261] on p "Label - Texte décrivant l'action du bouton. Icon - Élément visuel optionnel ren…" at bounding box center [278, 253] width 360 height 23
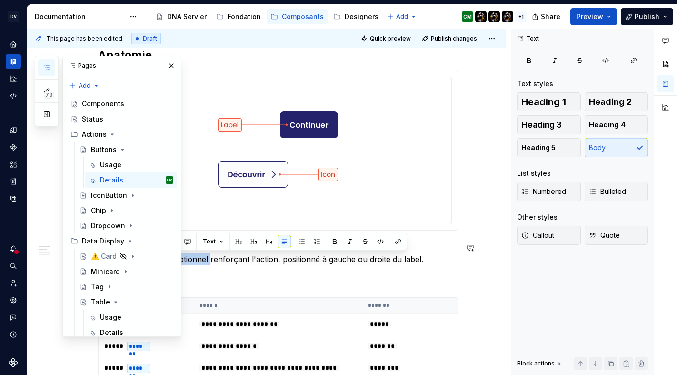
click at [206, 261] on p "Label - Texte décrivant l'action du bouton. Icon - Élément visuel optionnel ren…" at bounding box center [278, 253] width 360 height 23
click at [474, 252] on button "button" at bounding box center [470, 247] width 13 height 13
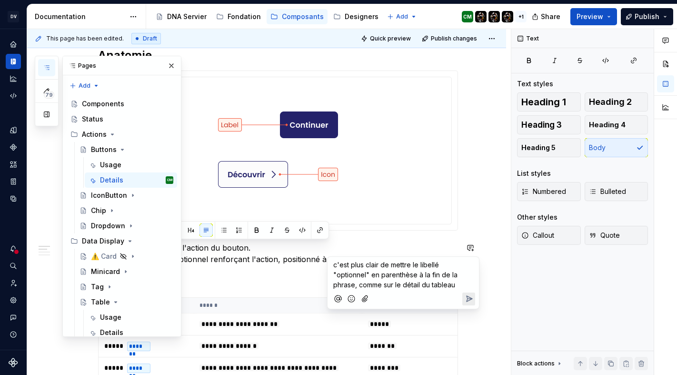
click at [472, 299] on icon "Send" at bounding box center [470, 299] width 6 height 6
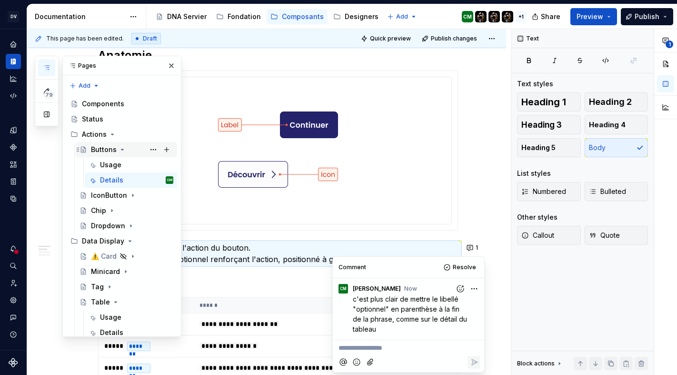
scroll to position [15, 0]
click at [122, 149] on icon "Page tree" at bounding box center [122, 149] width 2 height 1
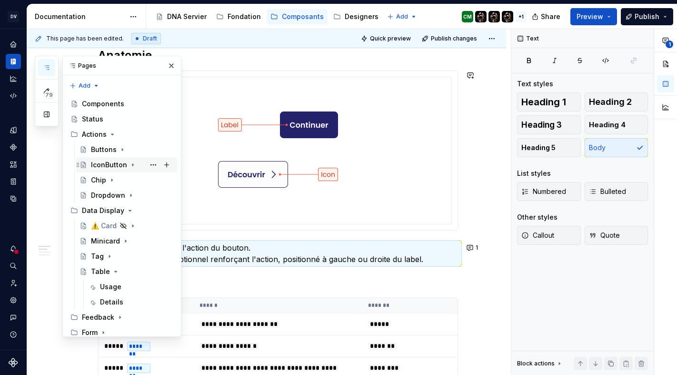
click at [133, 161] on icon "Page tree" at bounding box center [133, 165] width 8 height 8
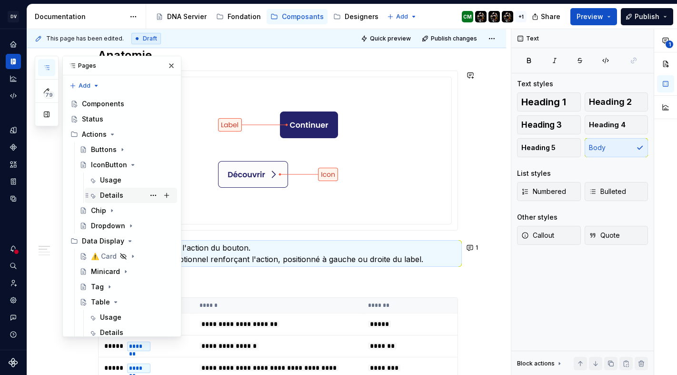
scroll to position [38, 0]
click at [111, 189] on div "Details" at bounding box center [136, 195] width 73 height 13
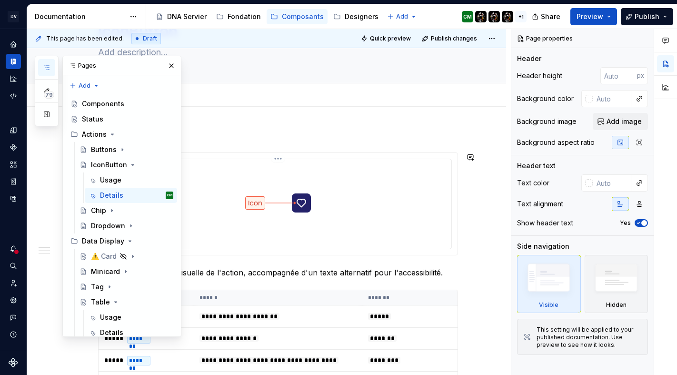
scroll to position [63, 0]
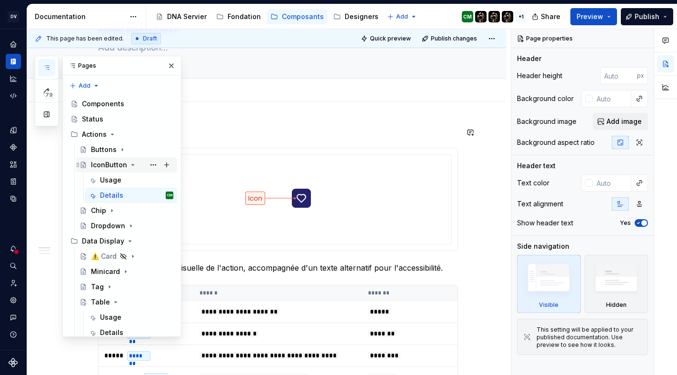
click at [132, 161] on icon "Page tree" at bounding box center [133, 165] width 8 height 8
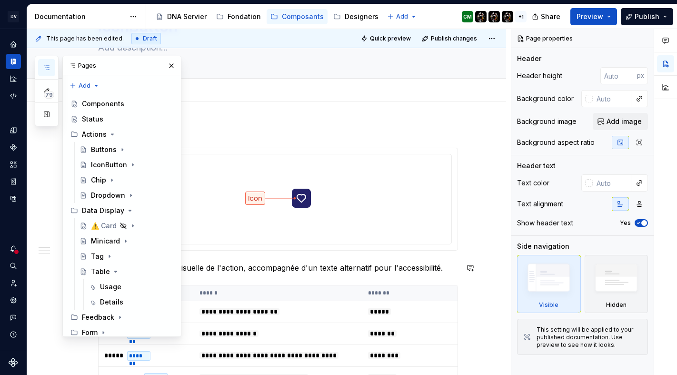
type textarea "*"
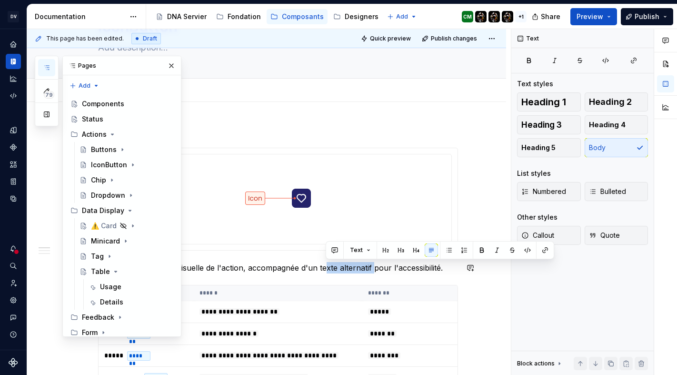
drag, startPoint x: 325, startPoint y: 268, endPoint x: 376, endPoint y: 271, distance: 51.0
click at [376, 271] on p "Icon - Représentation visuelle de l'action, accompagnée d'un texte alternatif p…" at bounding box center [278, 267] width 360 height 11
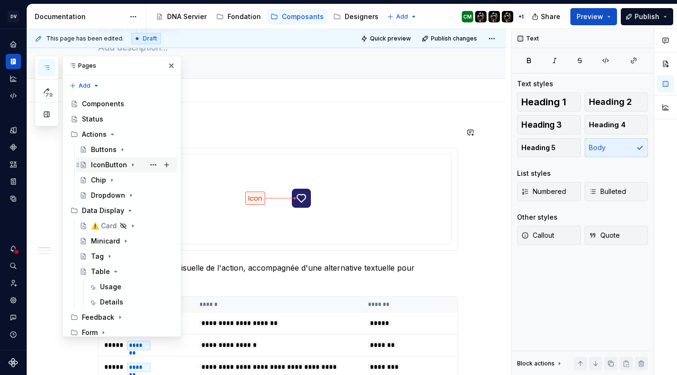
scroll to position [40, 0]
click at [99, 175] on div "Chip" at bounding box center [98, 180] width 15 height 10
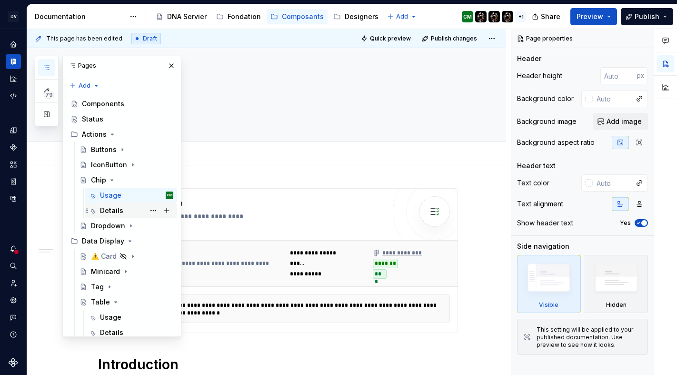
click at [114, 206] on div "Details" at bounding box center [111, 211] width 23 height 10
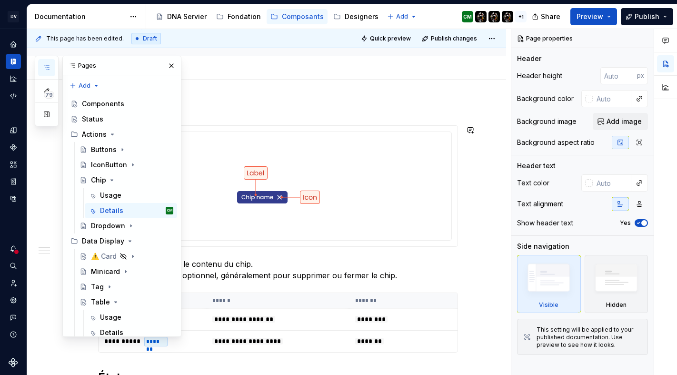
scroll to position [87, 0]
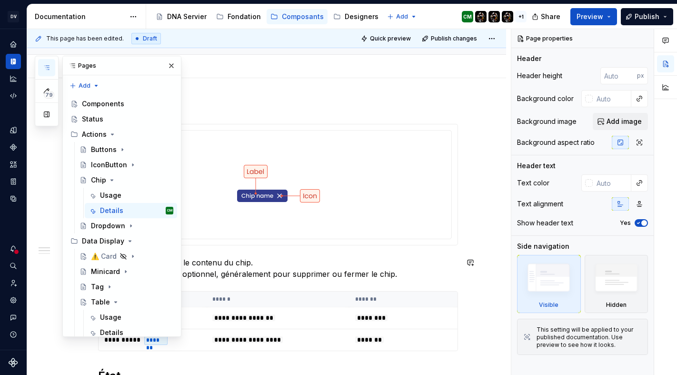
click at [201, 274] on p "Label - Texte identifiant le contenu du chip. Icon - Élément d'action optionnel…" at bounding box center [278, 268] width 360 height 23
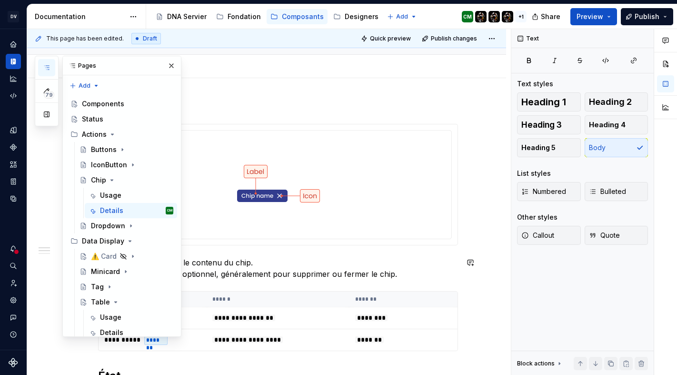
click at [201, 274] on p "Label - Texte identifiant le contenu du chip. Icon - Élément d'action optionnel…" at bounding box center [278, 268] width 360 height 23
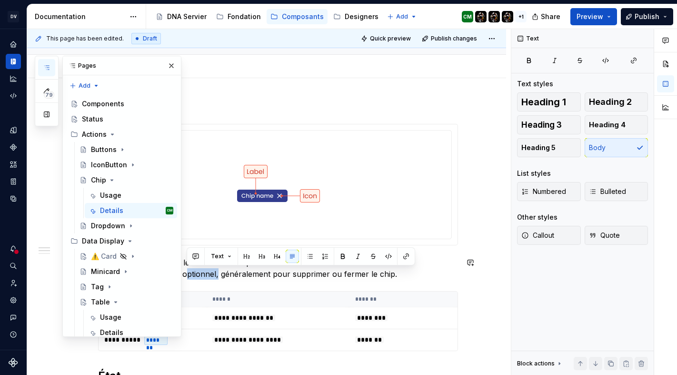
click at [201, 274] on p "Label - Texte identifiant le contenu du chip. Icon - Élément d'action optionnel…" at bounding box center [278, 268] width 360 height 23
click at [468, 264] on button "button" at bounding box center [470, 262] width 13 height 13
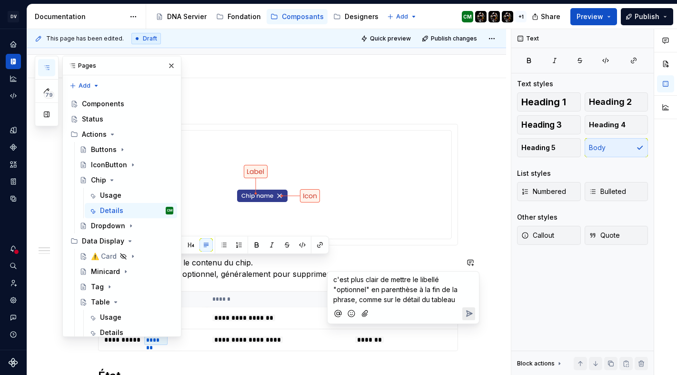
click at [471, 311] on icon "Send" at bounding box center [469, 314] width 10 height 10
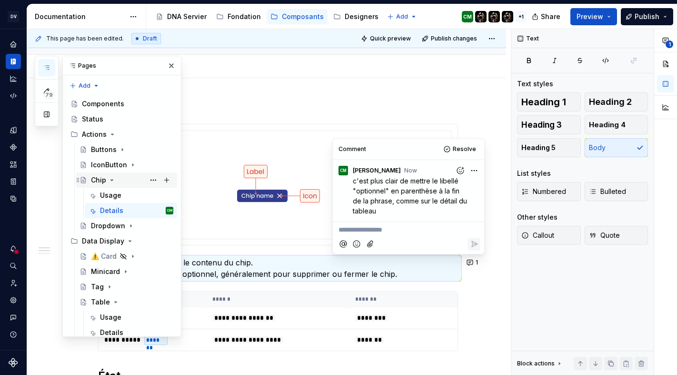
scroll to position [66, 0]
click at [112, 176] on icon "Page tree" at bounding box center [112, 180] width 8 height 8
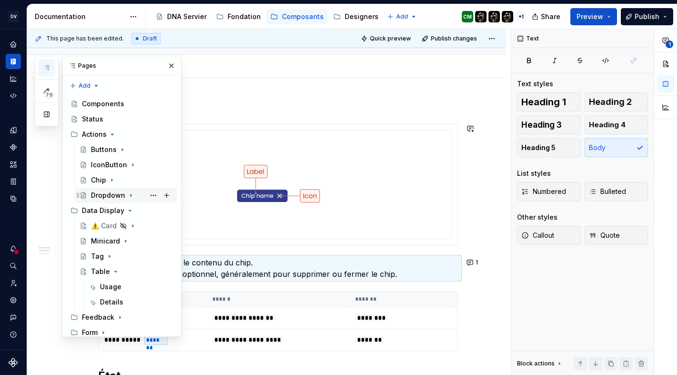
click at [120, 189] on div "Dropdown" at bounding box center [132, 195] width 82 height 13
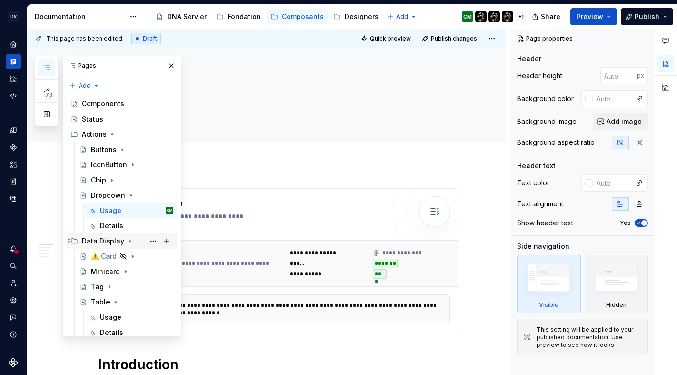
click at [125, 233] on div "Data Display" at bounding box center [122, 240] width 110 height 15
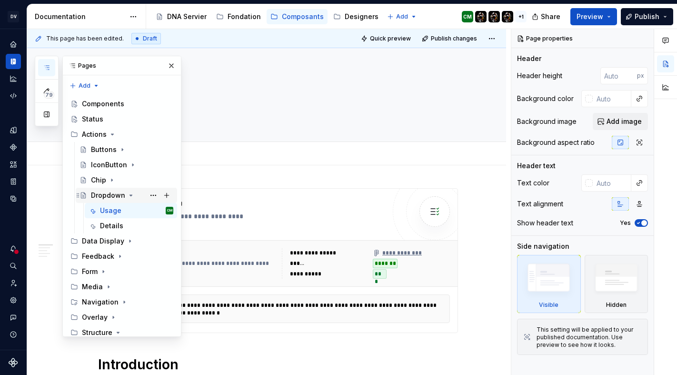
click at [127, 191] on icon "Page tree" at bounding box center [131, 195] width 8 height 8
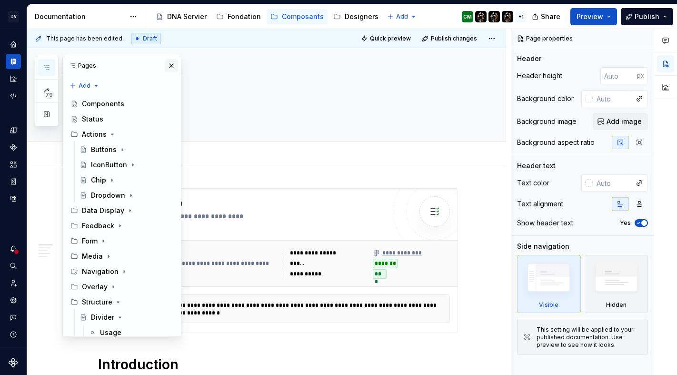
scroll to position [66, 0]
click at [171, 69] on button "button" at bounding box center [171, 65] width 13 height 13
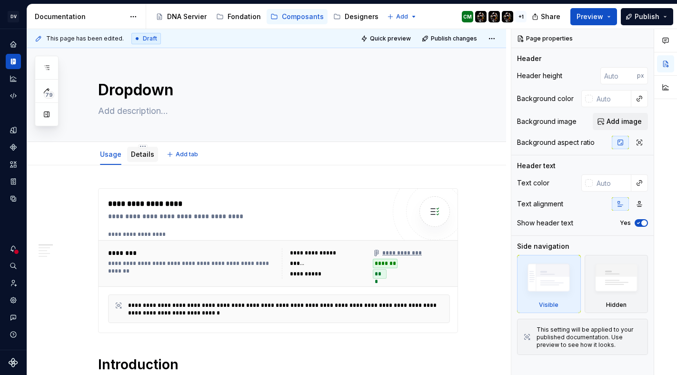
click at [145, 149] on div "Details" at bounding box center [142, 154] width 23 height 11
click at [149, 157] on link "Details" at bounding box center [142, 154] width 23 height 8
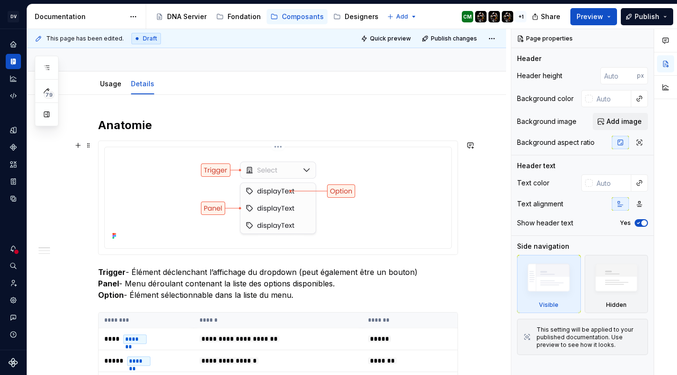
scroll to position [80, 0]
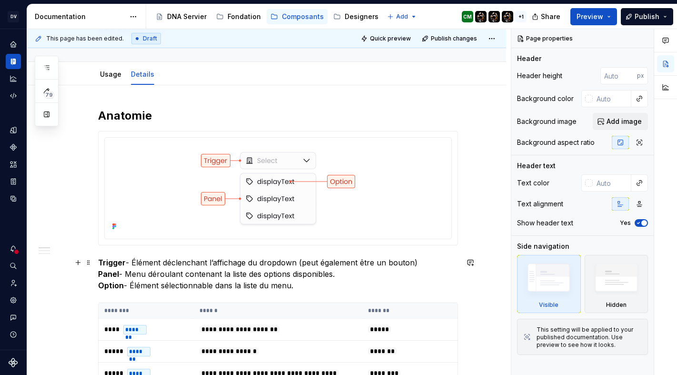
type textarea "*"
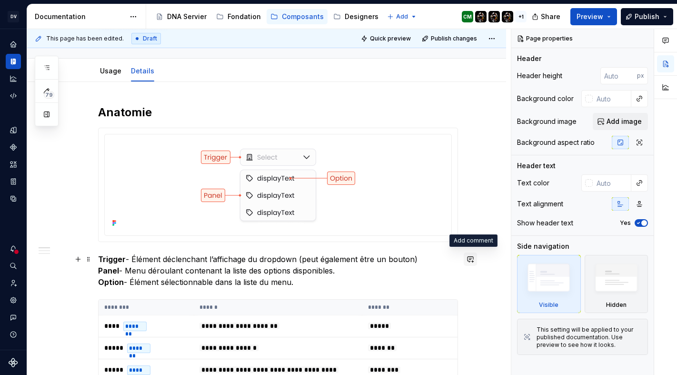
click at [473, 258] on button "button" at bounding box center [470, 258] width 13 height 13
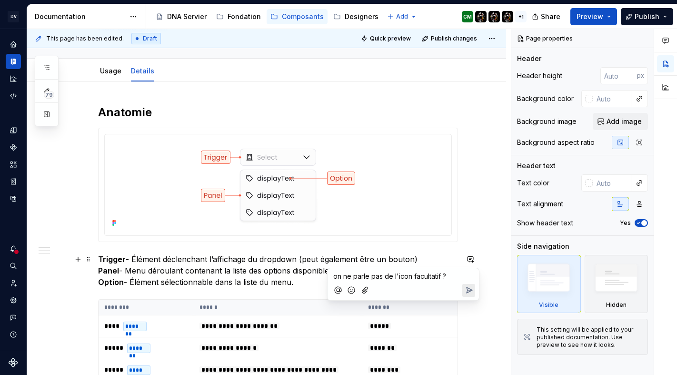
click at [469, 292] on icon "Send" at bounding box center [470, 290] width 6 height 6
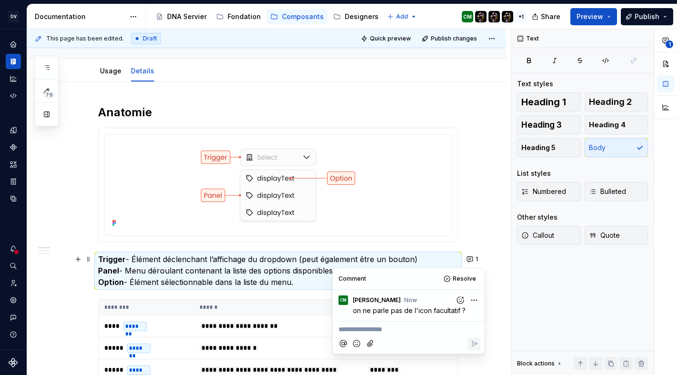
click at [213, 277] on p "Trigger - Élément déclenchant l’affichage du dropdown (peut également être un b…" at bounding box center [278, 270] width 360 height 34
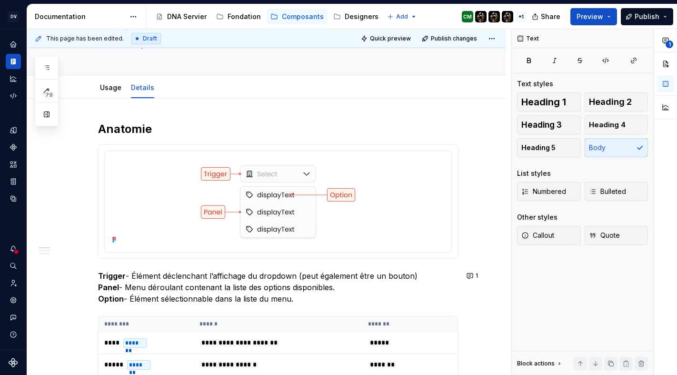
scroll to position [0, 0]
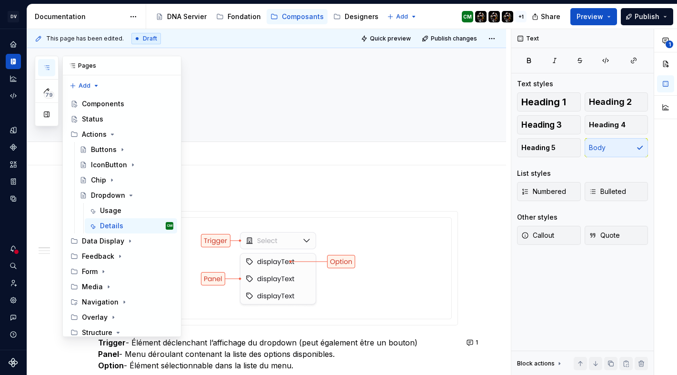
click at [49, 67] on icon "button" at bounding box center [47, 68] width 8 height 8
click at [130, 191] on icon "Page tree" at bounding box center [131, 195] width 8 height 8
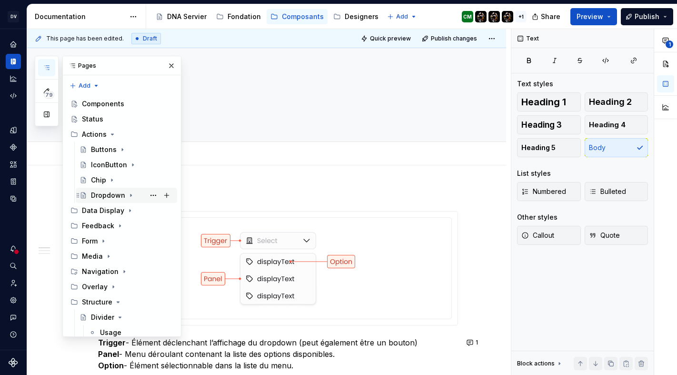
scroll to position [0, 0]
click at [113, 133] on icon "Page tree" at bounding box center [113, 134] width 8 height 8
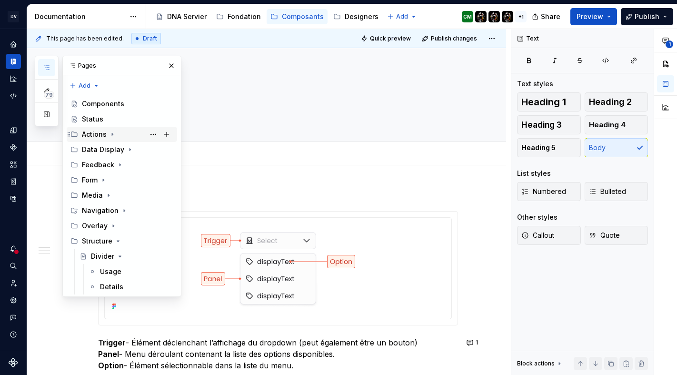
scroll to position [10, 0]
click at [126, 146] on icon "Page tree" at bounding box center [130, 150] width 8 height 8
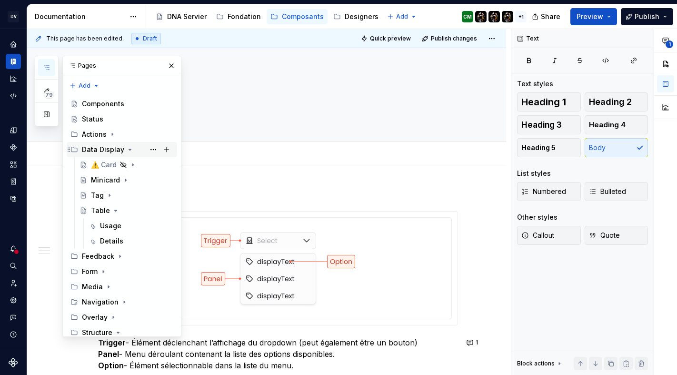
scroll to position [89, 0]
click at [112, 207] on icon "Page tree" at bounding box center [116, 211] width 8 height 8
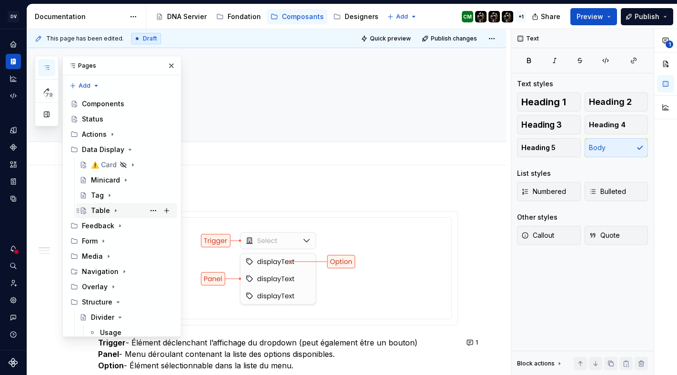
click at [112, 207] on icon "Page tree" at bounding box center [116, 211] width 8 height 8
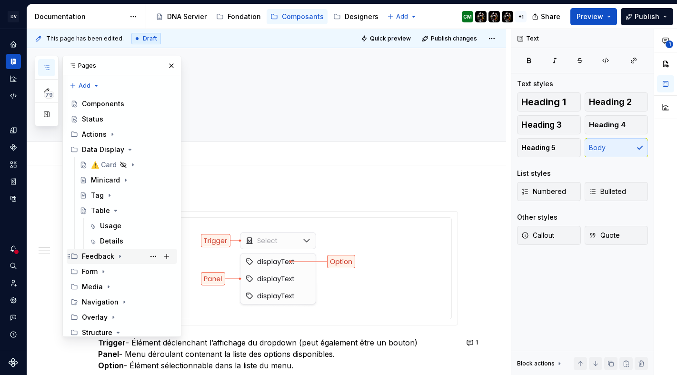
click at [108, 251] on div "Feedback" at bounding box center [98, 256] width 32 height 10
click at [111, 221] on div "Usage" at bounding box center [110, 226] width 21 height 10
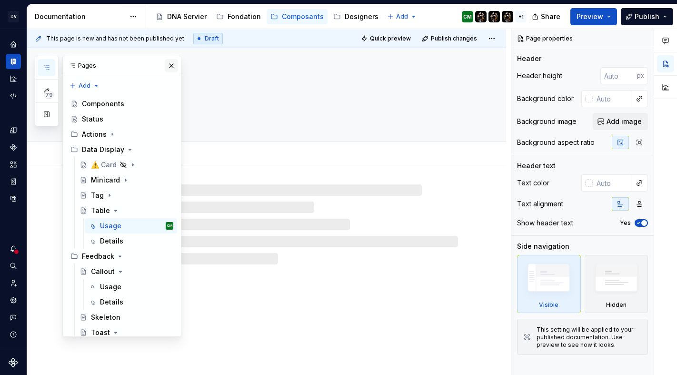
click at [171, 64] on button "button" at bounding box center [171, 65] width 13 height 13
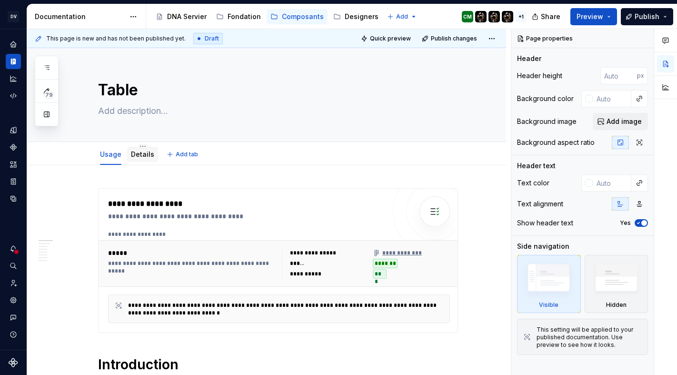
click at [140, 149] on div "Details" at bounding box center [142, 154] width 23 height 11
click at [146, 159] on div "Details" at bounding box center [142, 155] width 23 height 10
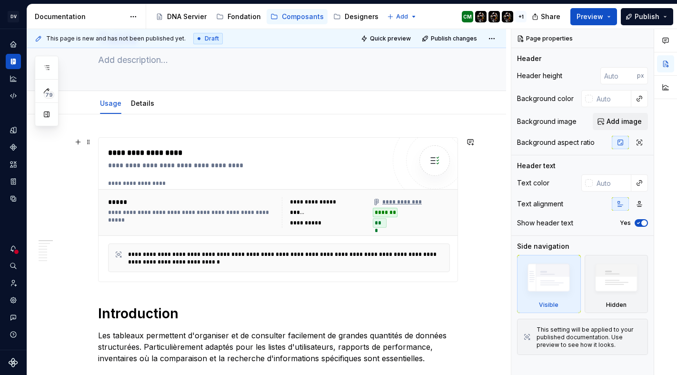
scroll to position [27, 0]
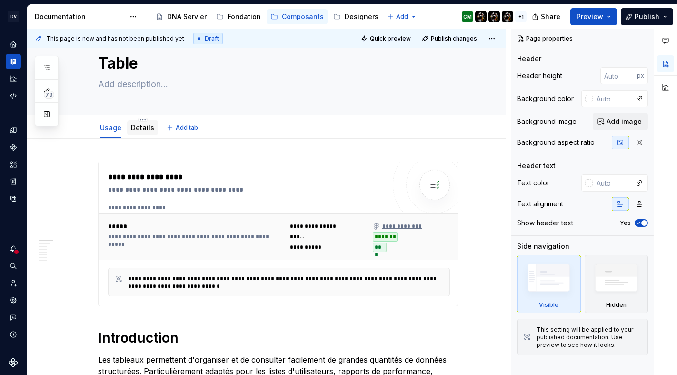
click at [144, 127] on link "Details" at bounding box center [142, 127] width 23 height 8
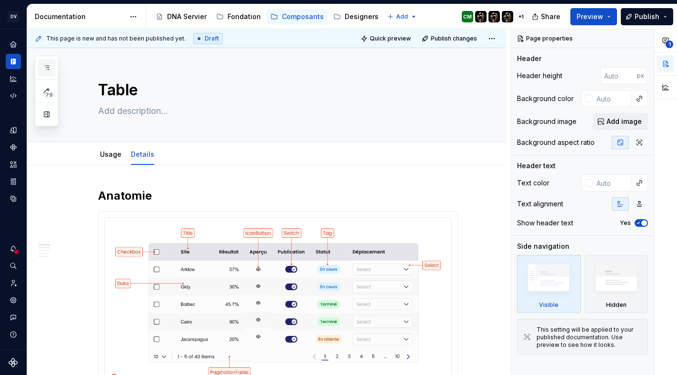
click at [54, 67] on button "button" at bounding box center [46, 67] width 17 height 17
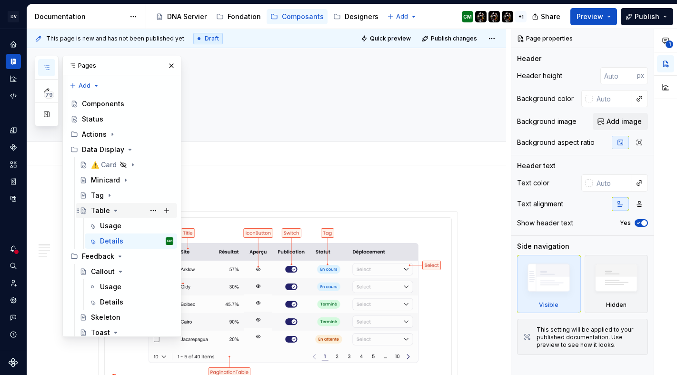
click at [115, 207] on icon "Page tree" at bounding box center [116, 211] width 8 height 8
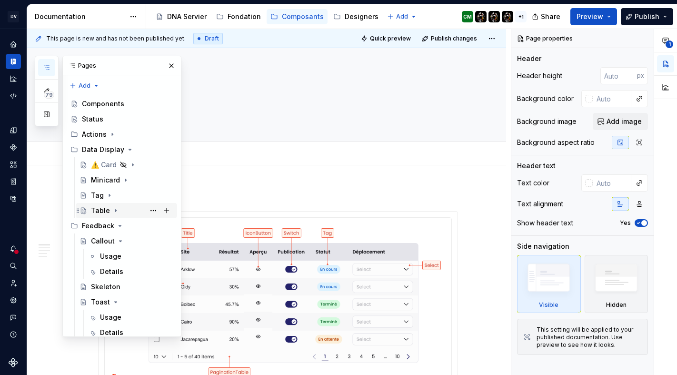
scroll to position [0, 0]
click at [129, 150] on icon "Page tree" at bounding box center [130, 149] width 2 height 1
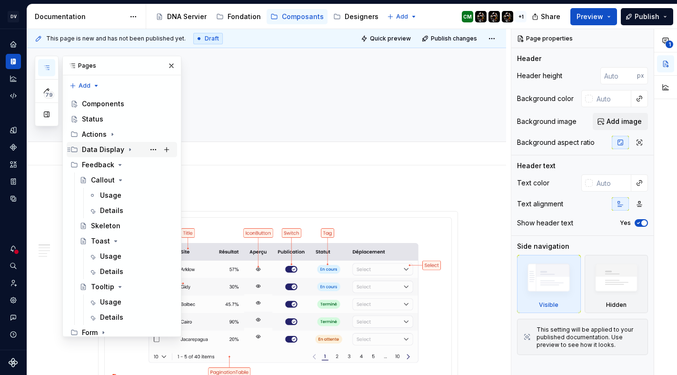
scroll to position [47, 0]
click at [122, 176] on icon "Page tree" at bounding box center [121, 180] width 8 height 8
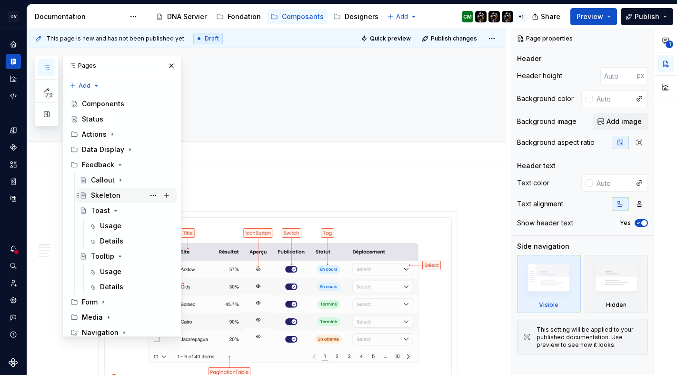
scroll to position [50, 0]
click at [113, 204] on div "Toast" at bounding box center [132, 210] width 82 height 13
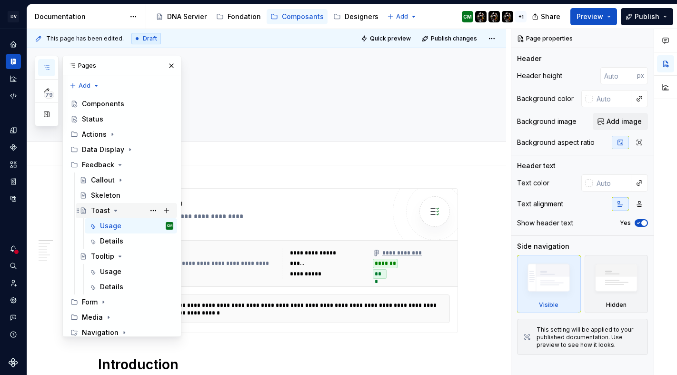
click at [116, 207] on icon "Page tree" at bounding box center [116, 211] width 8 height 8
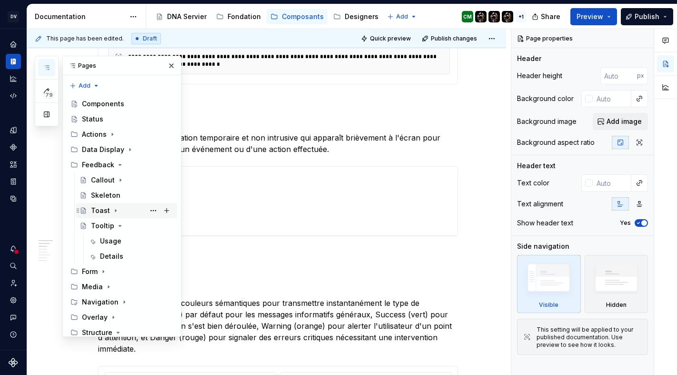
scroll to position [123, 0]
click at [119, 222] on icon "Page tree" at bounding box center [120, 226] width 8 height 8
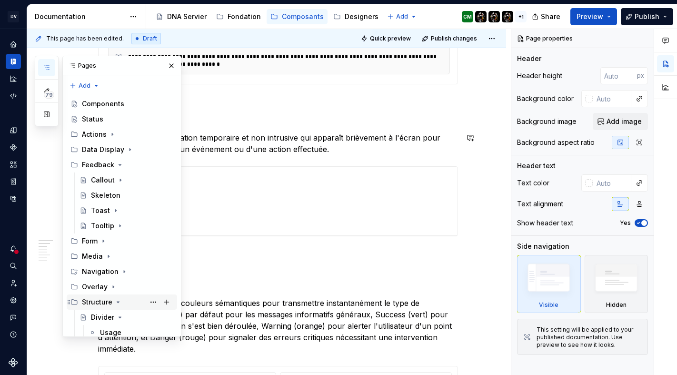
click at [118, 298] on icon "Page tree" at bounding box center [118, 302] width 8 height 8
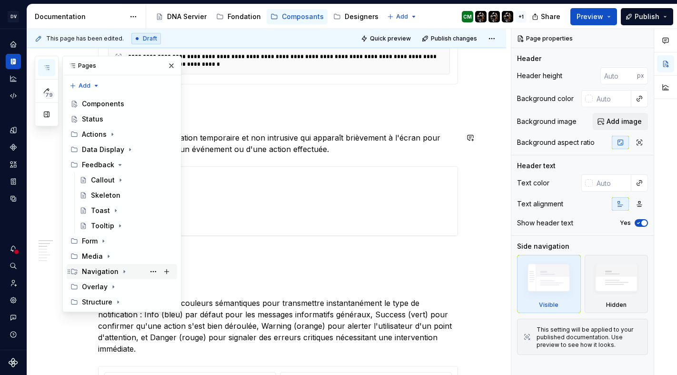
scroll to position [32, 0]
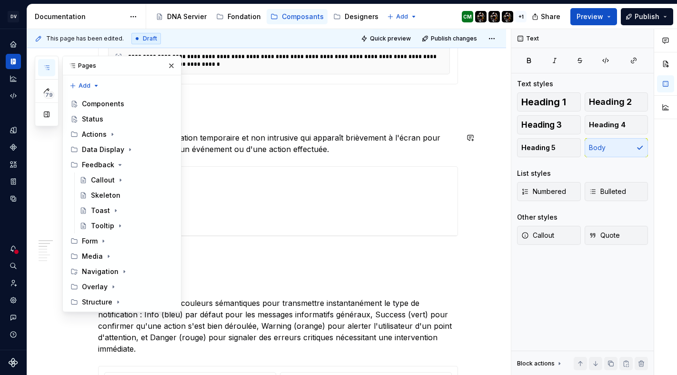
click at [198, 142] on p "Le toast est une notification temporaire et non intrusive qui apparaît brièveme…" at bounding box center [278, 143] width 360 height 23
click at [173, 69] on button "button" at bounding box center [171, 65] width 13 height 13
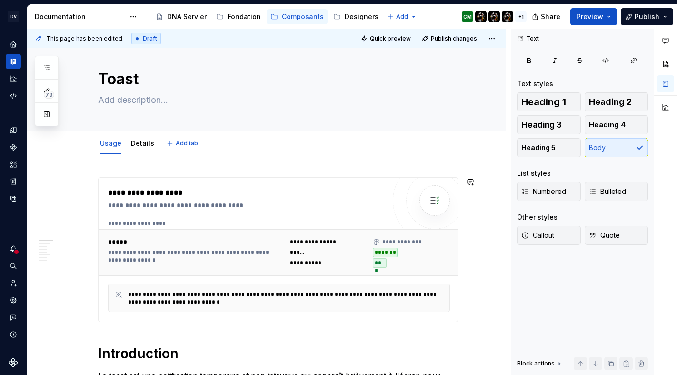
scroll to position [0, 0]
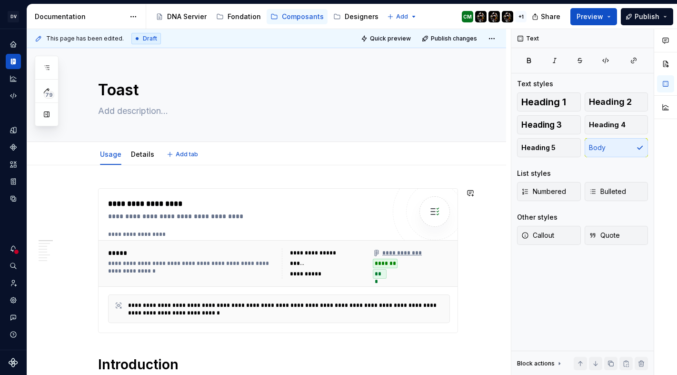
type textarea "*"
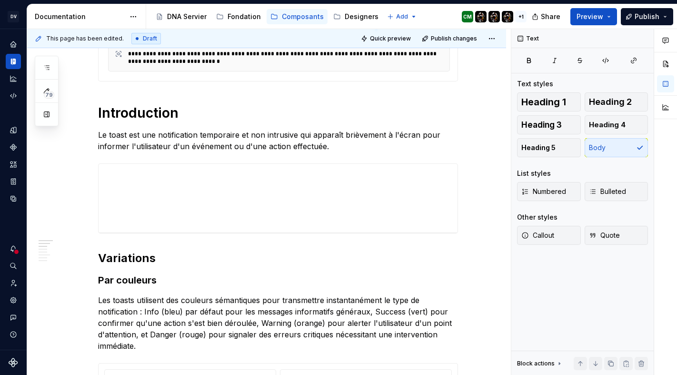
scroll to position [281, 0]
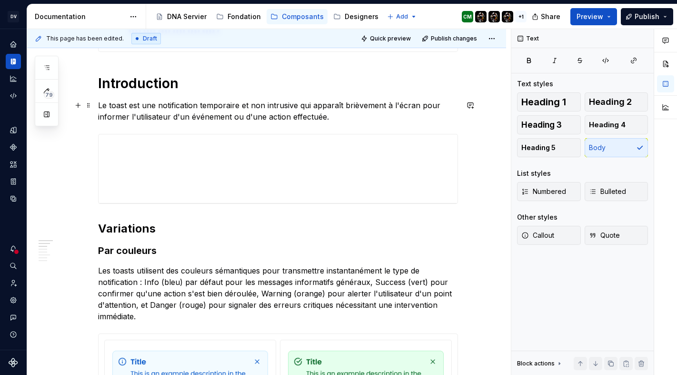
click at [356, 106] on p "Le toast est une notification temporaire et non intrusive qui apparaît brièveme…" at bounding box center [278, 111] width 360 height 23
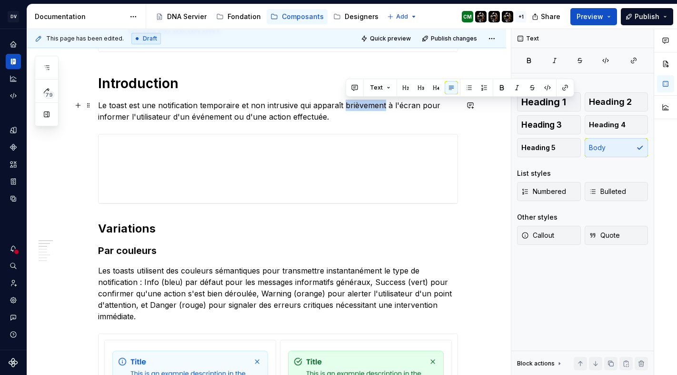
click at [356, 106] on p "Le toast est une notification temporaire et non intrusive qui apparaît brièveme…" at bounding box center [278, 111] width 360 height 23
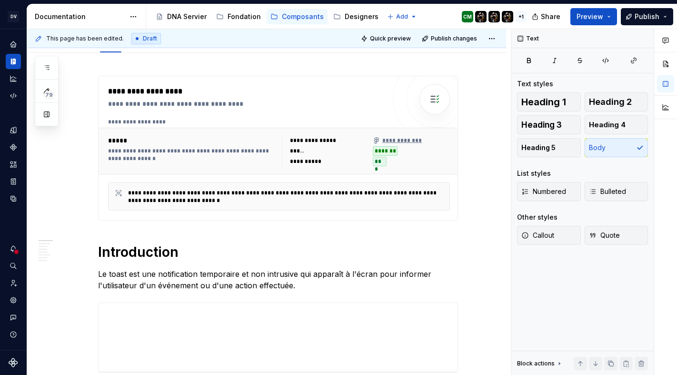
scroll to position [0, 0]
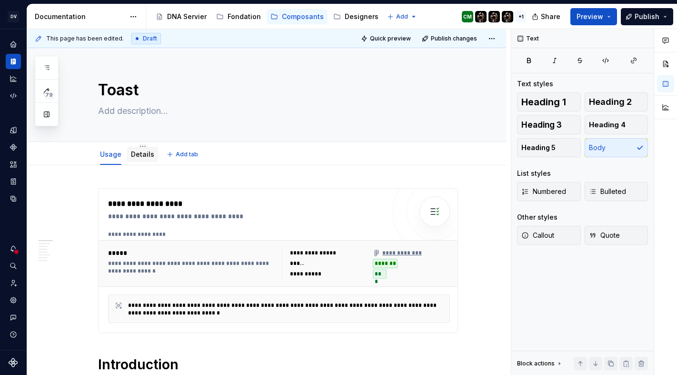
click at [148, 152] on link "Details" at bounding box center [142, 154] width 23 height 8
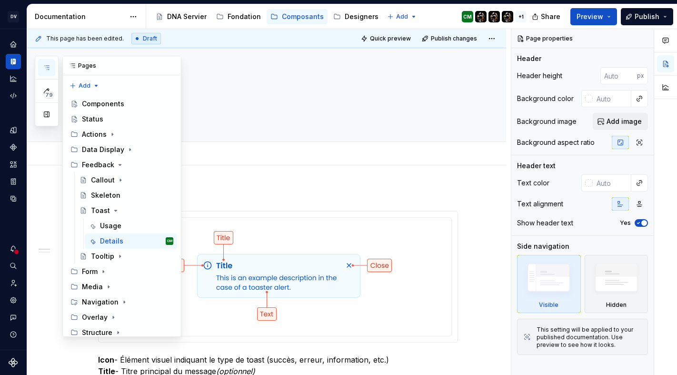
click at [51, 72] on button "button" at bounding box center [46, 67] width 17 height 17
click at [114, 207] on icon "Page tree" at bounding box center [116, 211] width 8 height 8
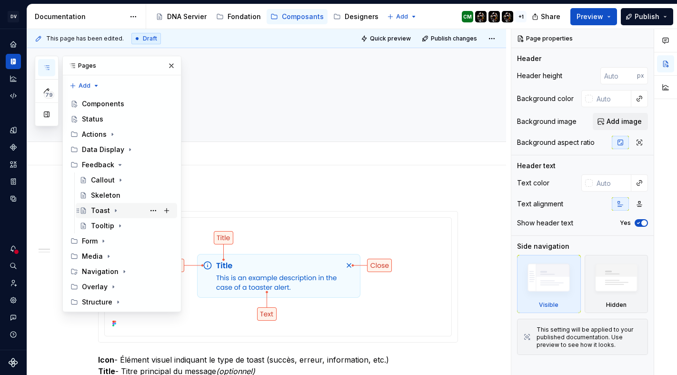
scroll to position [41, 0]
click at [106, 175] on div "Callout" at bounding box center [103, 180] width 24 height 10
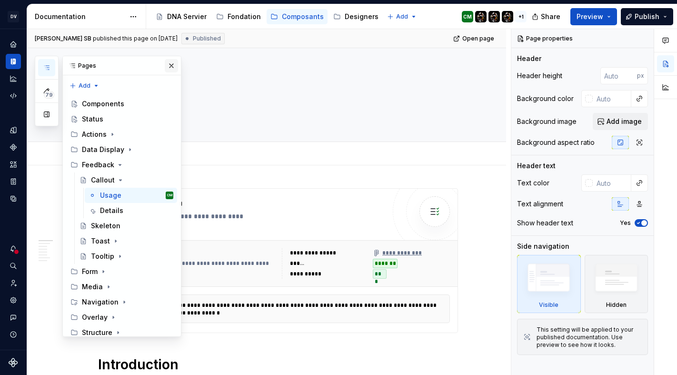
click at [170, 64] on button "button" at bounding box center [171, 65] width 13 height 13
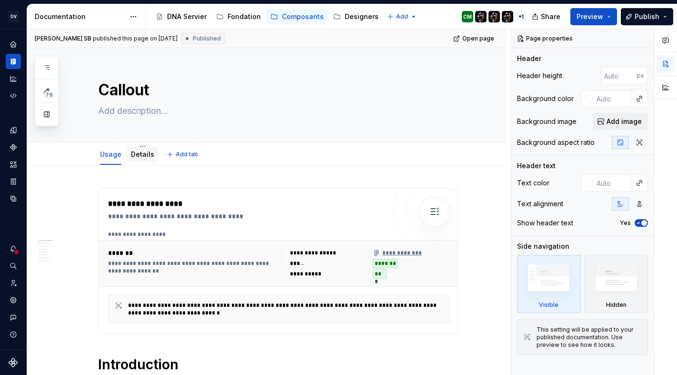
click at [146, 152] on link "Details" at bounding box center [142, 154] width 23 height 8
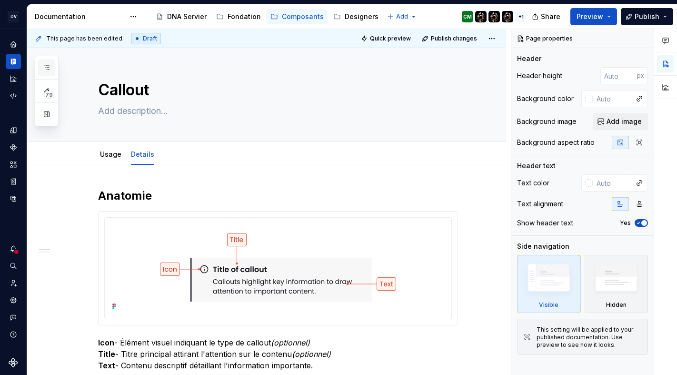
click at [50, 60] on button "button" at bounding box center [46, 67] width 17 height 17
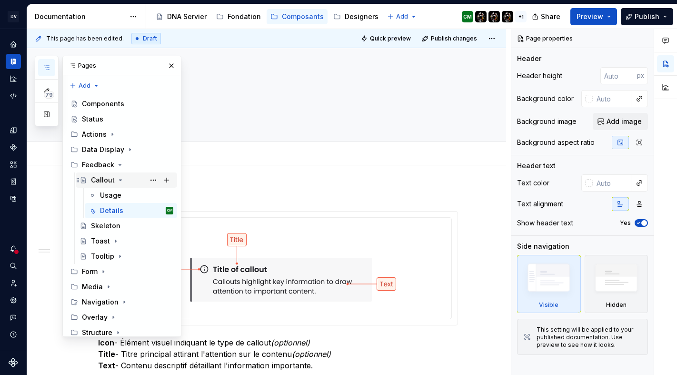
click at [122, 176] on icon "Page tree" at bounding box center [121, 180] width 8 height 8
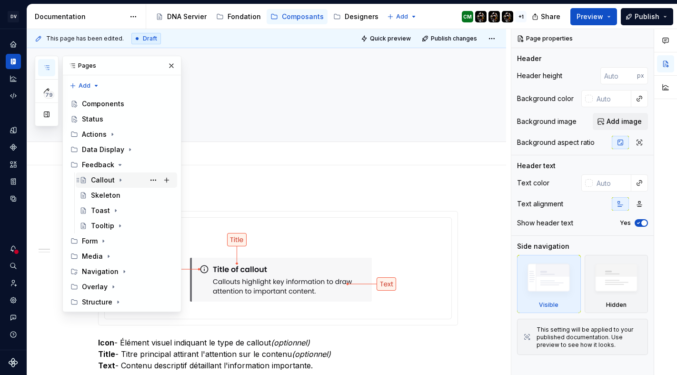
scroll to position [49, 0]
click at [106, 190] on div "Skeleton" at bounding box center [106, 195] width 30 height 10
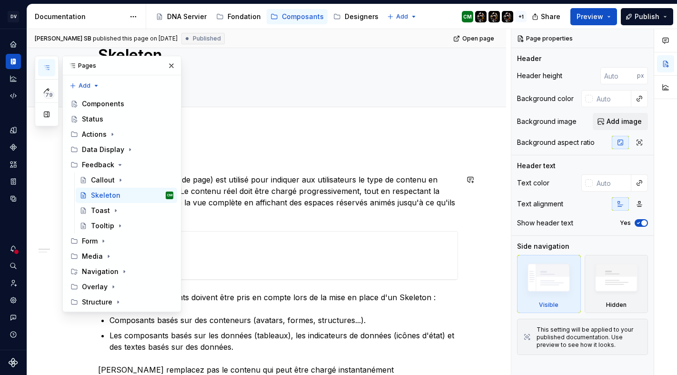
scroll to position [40, 0]
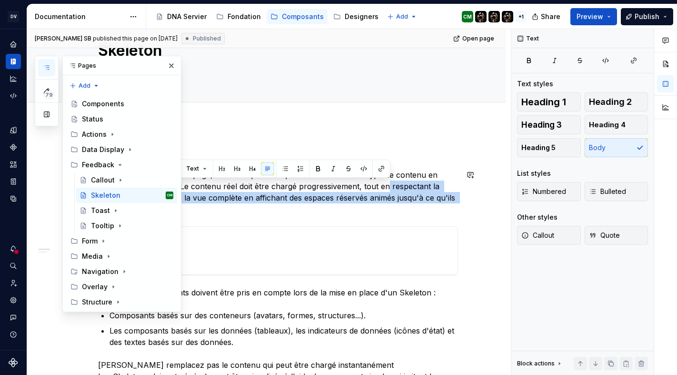
drag, startPoint x: 162, startPoint y: 210, endPoint x: 387, endPoint y: 183, distance: 226.3
click at [387, 183] on p "Un skeleton (squelette de page) est utilisé pour indiquer aux utilisateurs le t…" at bounding box center [278, 192] width 360 height 46
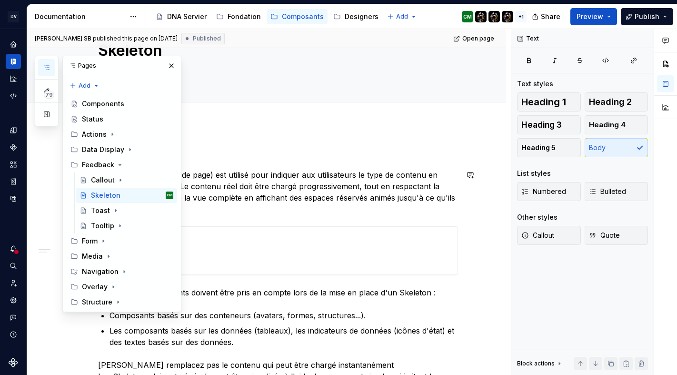
click at [364, 189] on p "Un skeleton (squelette de page) est utilisé pour indiquer aux utilisateurs le t…" at bounding box center [278, 192] width 360 height 46
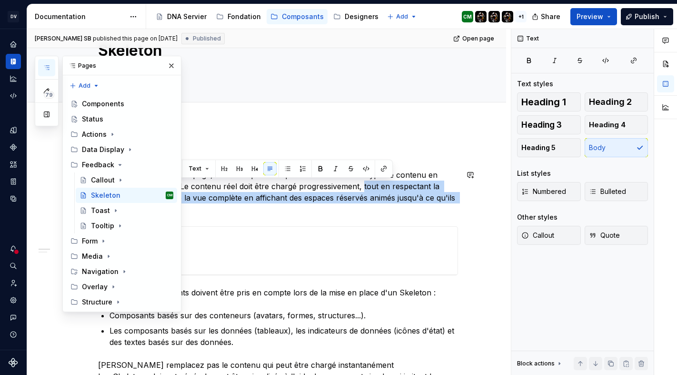
drag, startPoint x: 364, startPoint y: 185, endPoint x: 355, endPoint y: 209, distance: 25.5
click at [355, 209] on p "Un skeleton (squelette de page) est utilisé pour indiquer aux utilisateurs le t…" at bounding box center [278, 192] width 360 height 46
click at [170, 65] on button "button" at bounding box center [171, 65] width 13 height 13
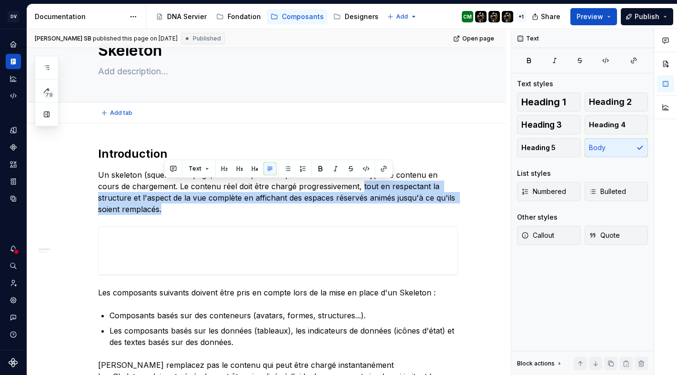
type textarea "*"
click at [175, 170] on button "button" at bounding box center [173, 168] width 13 height 13
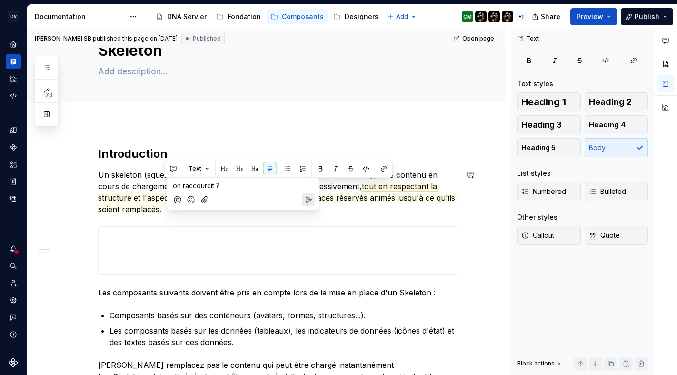
click at [309, 203] on icon "Send" at bounding box center [309, 200] width 10 height 10
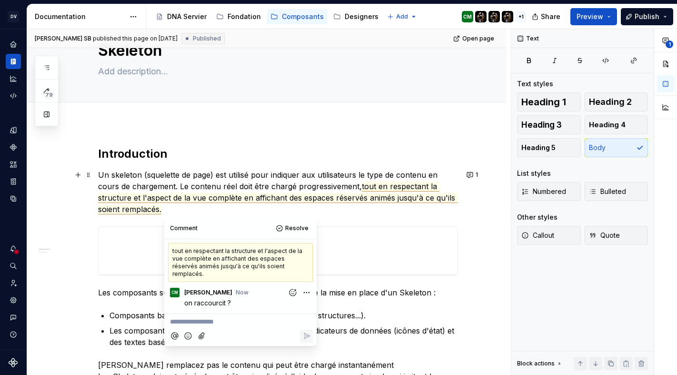
click at [336, 214] on p "Un skeleton (squelette de page) est utilisé pour indiquer aux utilisateurs le t…" at bounding box center [278, 192] width 360 height 46
click at [352, 211] on p "Un skeleton (squelette de page) est utilisé pour indiquer aux utilisateurs le t…" at bounding box center [278, 192] width 360 height 46
click at [420, 290] on p "Les composants suivants doivent être pris en compte lors de la mise en place d'…" at bounding box center [278, 292] width 360 height 11
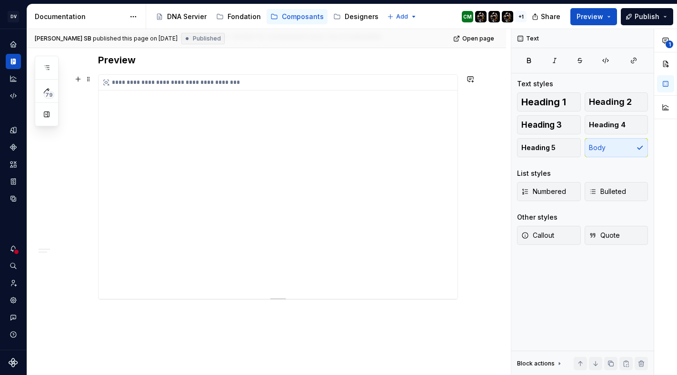
scroll to position [391, 0]
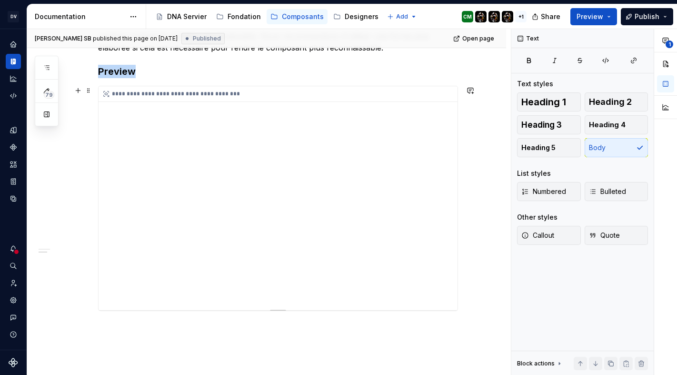
click at [269, 223] on div "**********" at bounding box center [278, 198] width 359 height 224
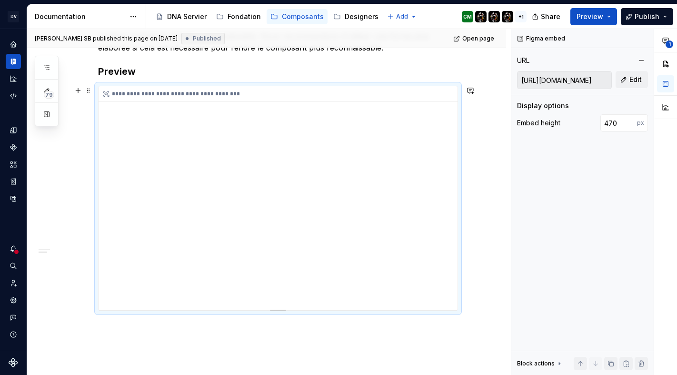
click at [289, 227] on div "**********" at bounding box center [278, 198] width 359 height 224
click at [481, 107] on div "**********" at bounding box center [266, 103] width 479 height 663
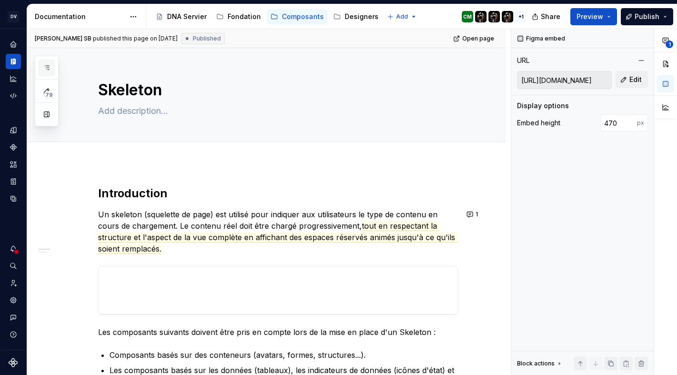
scroll to position [49, 0]
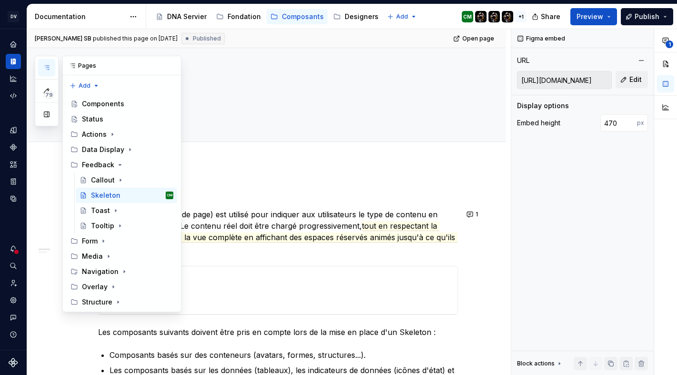
click at [48, 64] on icon "button" at bounding box center [47, 68] width 8 height 8
click at [123, 204] on div "Toast" at bounding box center [132, 210] width 82 height 13
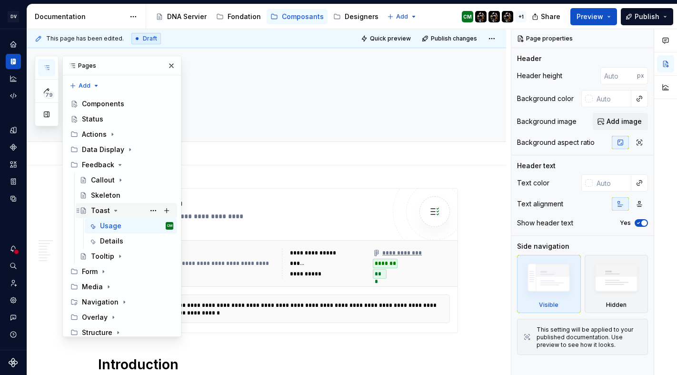
scroll to position [249, 0]
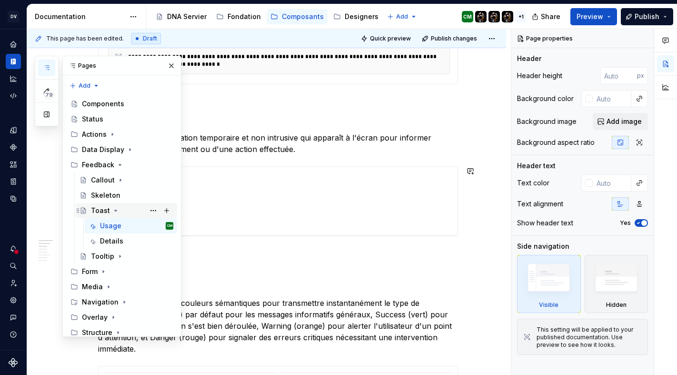
click at [116, 207] on icon "Page tree" at bounding box center [116, 211] width 8 height 8
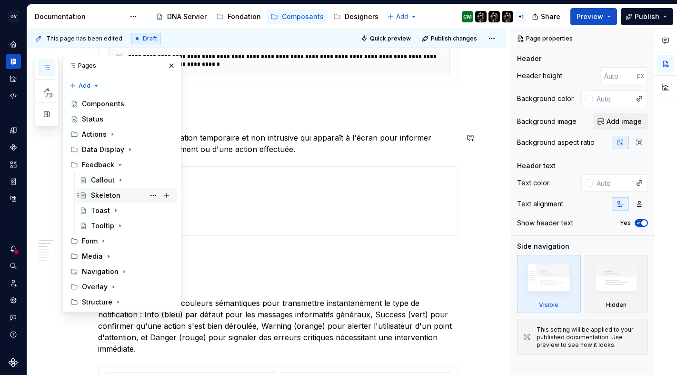
scroll to position [93, 0]
click at [109, 221] on div "Tooltip" at bounding box center [102, 226] width 23 height 10
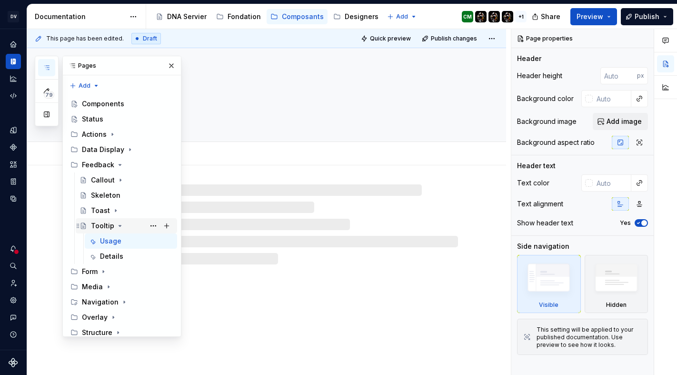
click at [119, 225] on icon "Page tree" at bounding box center [120, 225] width 2 height 1
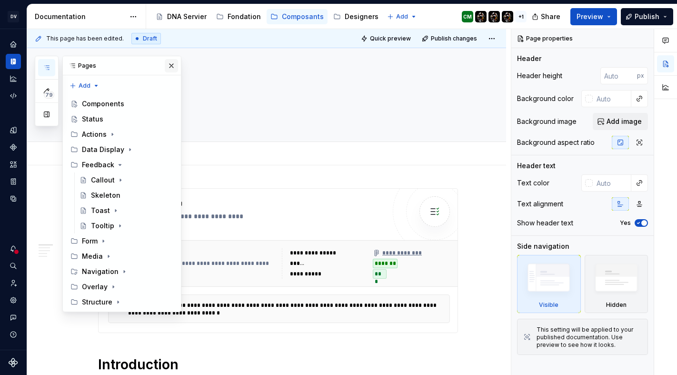
click at [170, 68] on button "button" at bounding box center [171, 65] width 13 height 13
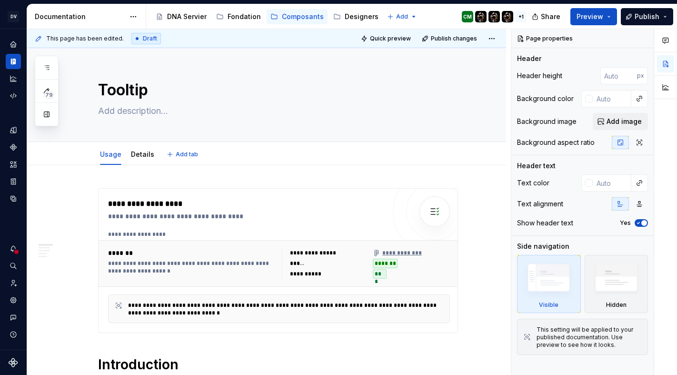
type textarea "*"
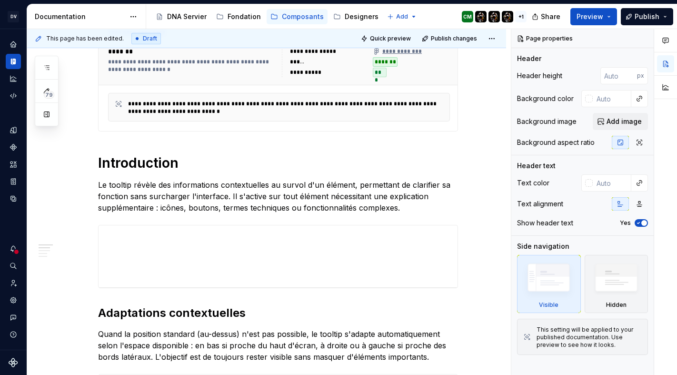
scroll to position [203, 0]
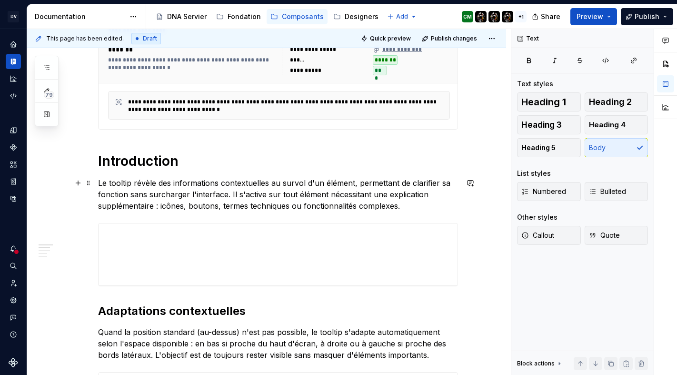
click at [144, 182] on p "Le tooltip révèle des informations contextuelles au survol d'un élément, permet…" at bounding box center [278, 194] width 360 height 34
click at [228, 195] on p "Le tooltip affiche des informations contextuelles au survol d'un élément, perme…" at bounding box center [278, 194] width 360 height 34
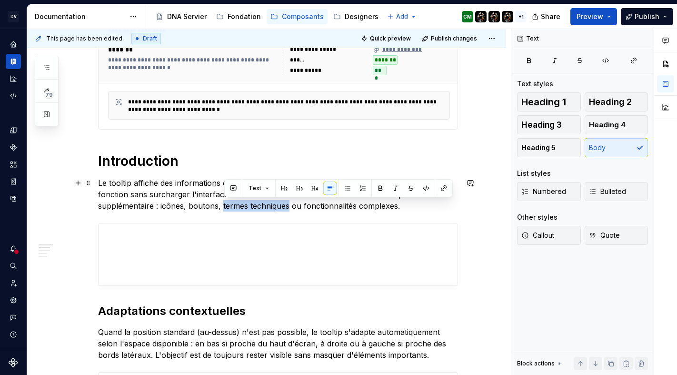
drag, startPoint x: 224, startPoint y: 206, endPoint x: 291, endPoint y: 201, distance: 66.8
click at [291, 201] on p "Le tooltip affiche des informations contextuelles au survol d'un élément, perme…" at bounding box center [278, 194] width 360 height 34
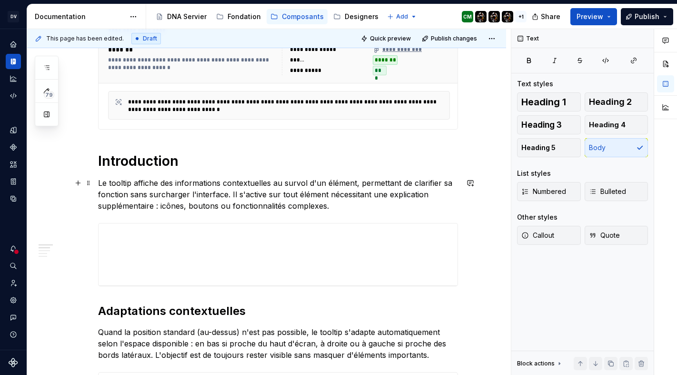
click at [342, 204] on p "Le tooltip affiche des informations contextuelles au survol d'un élément, perme…" at bounding box center [278, 194] width 360 height 34
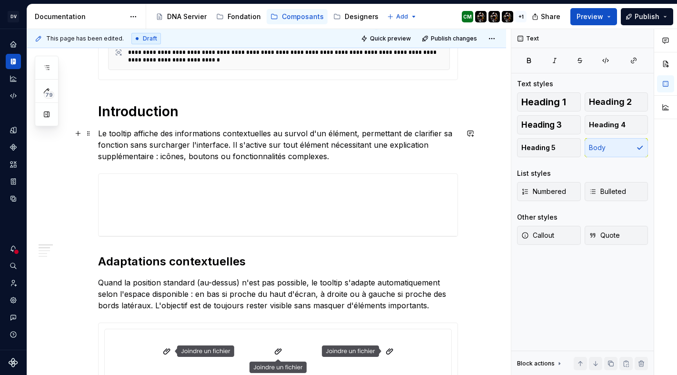
scroll to position [258, 0]
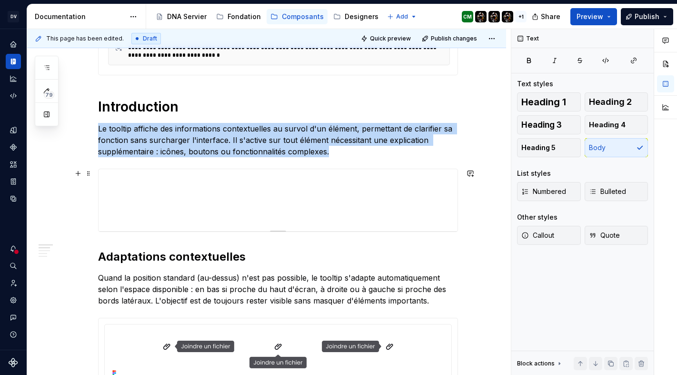
click at [296, 202] on div at bounding box center [278, 200] width 359 height 62
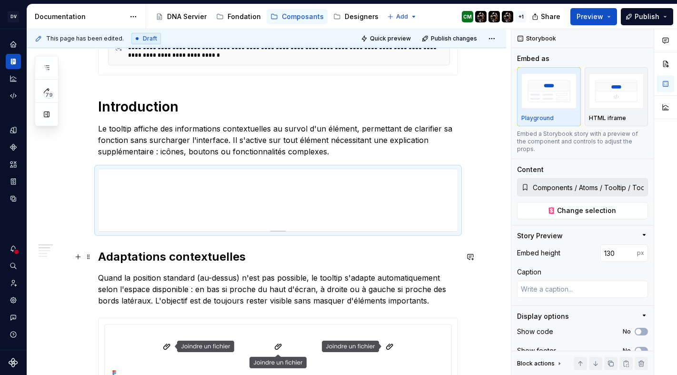
click at [285, 251] on h2 "Adaptations contextuelles" at bounding box center [278, 256] width 360 height 15
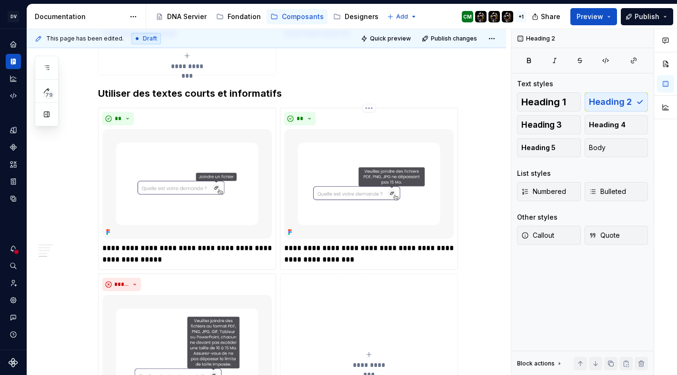
scroll to position [786, 0]
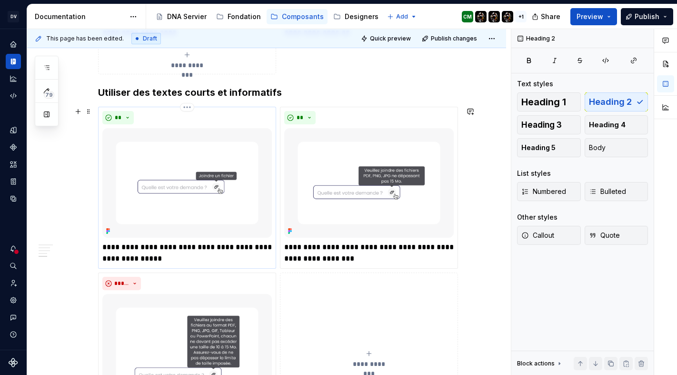
click at [183, 259] on p "**********" at bounding box center [187, 252] width 170 height 23
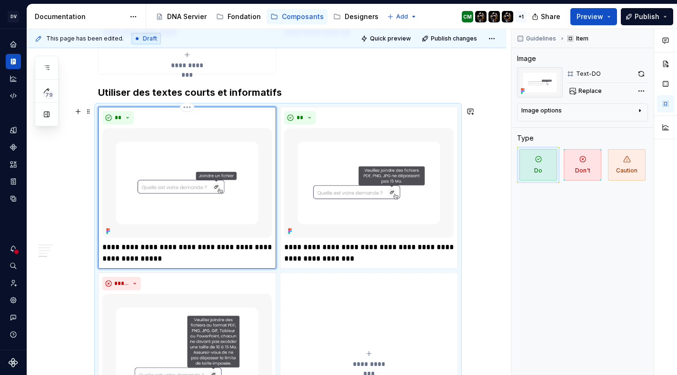
click at [114, 260] on p "**********" at bounding box center [187, 252] width 170 height 23
type textarea "*"
click at [105, 258] on p "**********" at bounding box center [187, 252] width 170 height 23
click at [150, 251] on p "**********" at bounding box center [187, 252] width 170 height 23
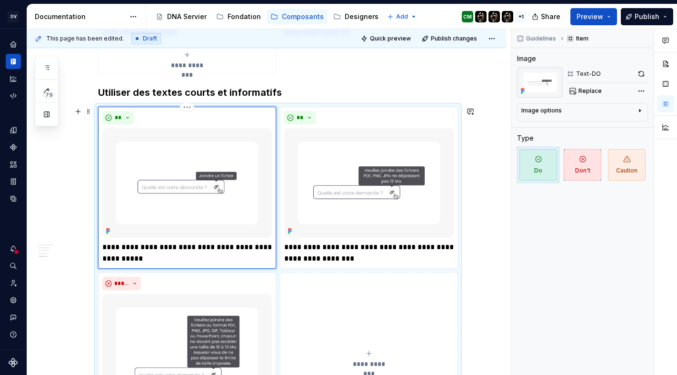
click at [152, 260] on p "**********" at bounding box center [187, 252] width 170 height 23
click at [376, 260] on p "**********" at bounding box center [369, 252] width 170 height 23
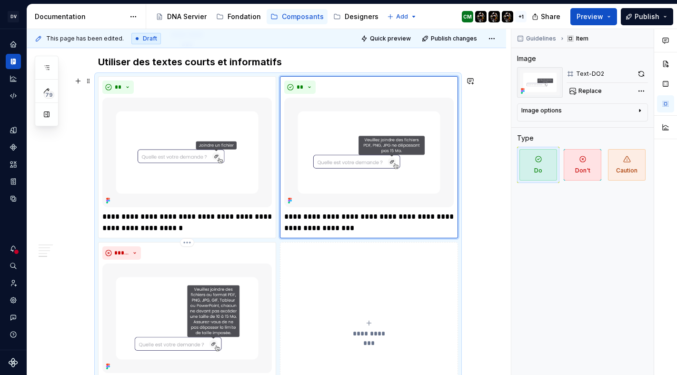
scroll to position [799, 0]
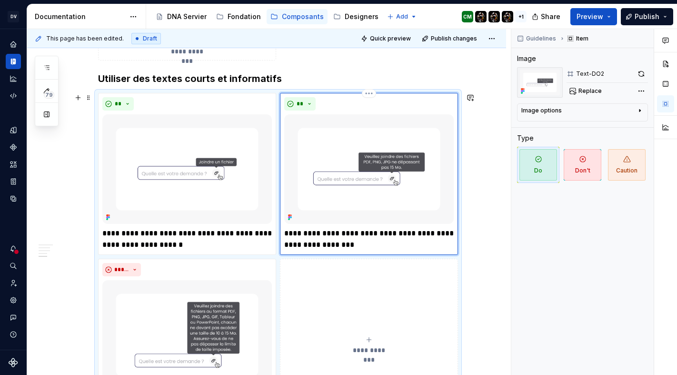
click at [434, 229] on p "**********" at bounding box center [369, 239] width 170 height 23
click at [395, 237] on p "**********" at bounding box center [369, 239] width 170 height 23
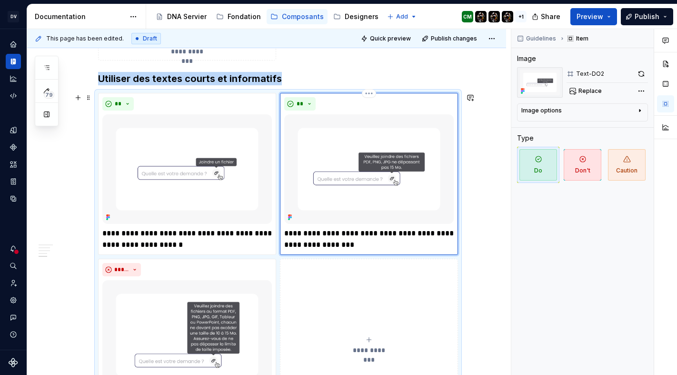
click at [436, 102] on div "**" at bounding box center [369, 103] width 170 height 13
click at [474, 97] on button "button" at bounding box center [470, 97] width 13 height 13
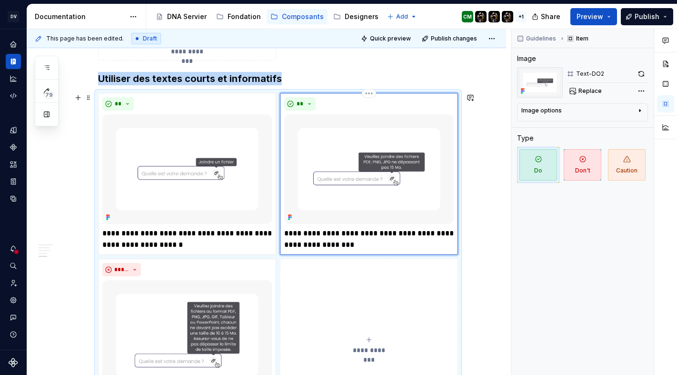
click at [334, 107] on div "**" at bounding box center [369, 103] width 170 height 13
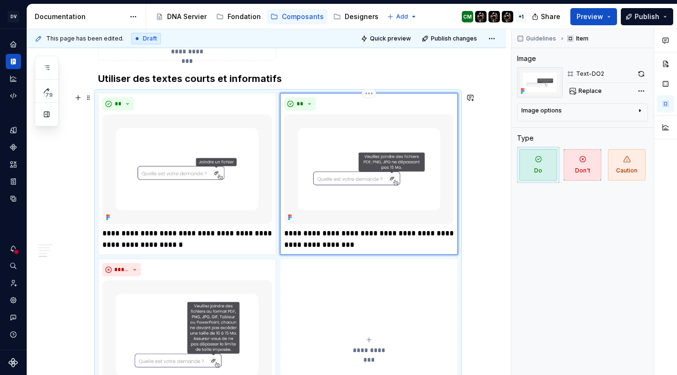
drag, startPoint x: 376, startPoint y: 246, endPoint x: 294, endPoint y: 231, distance: 83.2
click at [294, 231] on p "**********" at bounding box center [369, 239] width 170 height 23
click at [293, 231] on p "**********" at bounding box center [369, 239] width 170 height 23
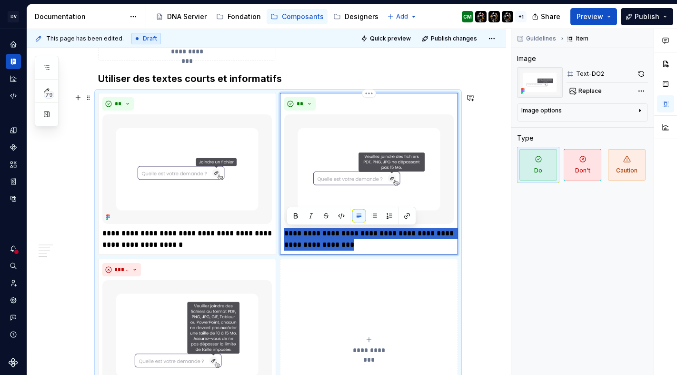
click at [293, 231] on p "**********" at bounding box center [369, 239] width 170 height 23
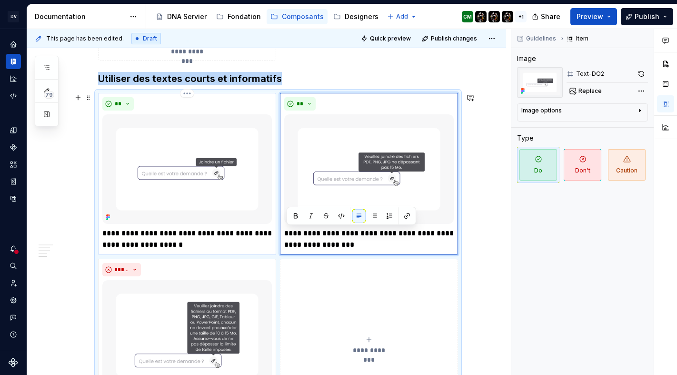
click at [214, 159] on img at bounding box center [187, 169] width 170 height 110
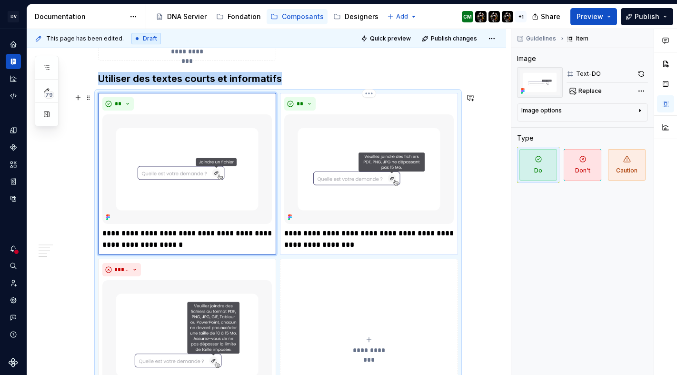
type textarea "*"
click at [330, 193] on img at bounding box center [369, 169] width 170 height 110
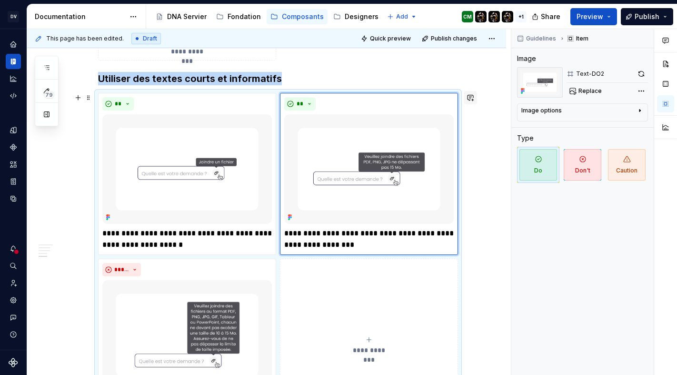
click at [471, 97] on button "button" at bounding box center [470, 97] width 13 height 13
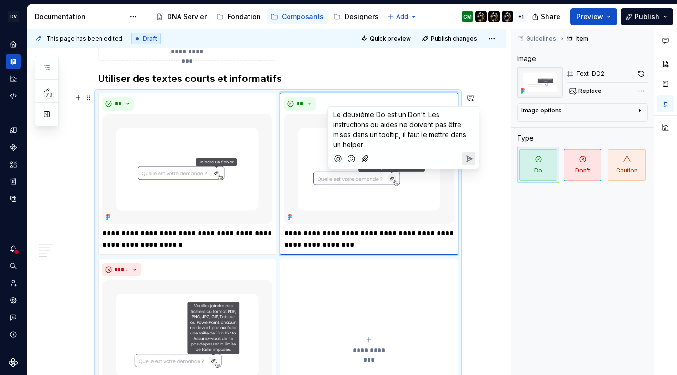
click at [471, 156] on icon "Send" at bounding box center [469, 159] width 10 height 10
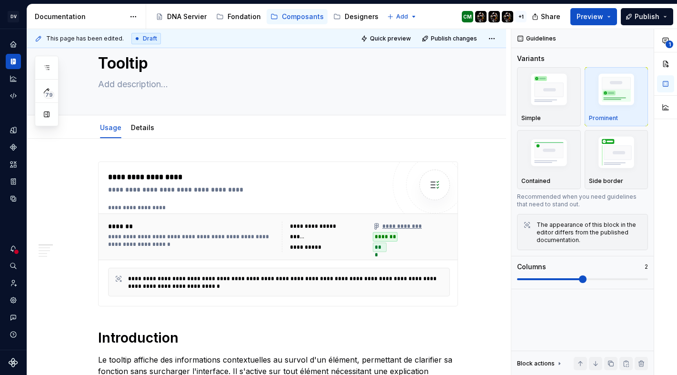
scroll to position [0, 0]
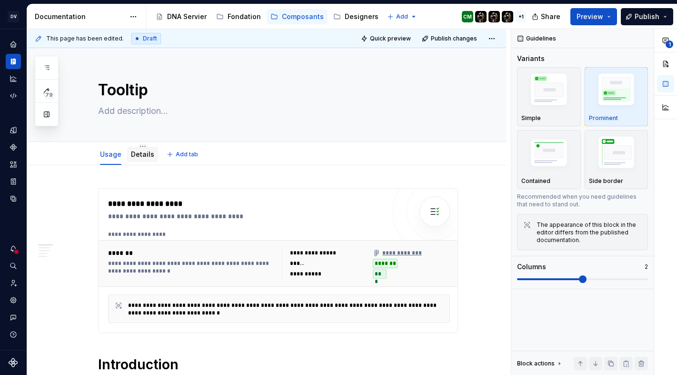
click at [147, 160] on div "Details" at bounding box center [142, 154] width 31 height 15
click at [146, 160] on div "Details" at bounding box center [142, 154] width 31 height 15
click at [140, 154] on link "Details" at bounding box center [142, 154] width 23 height 8
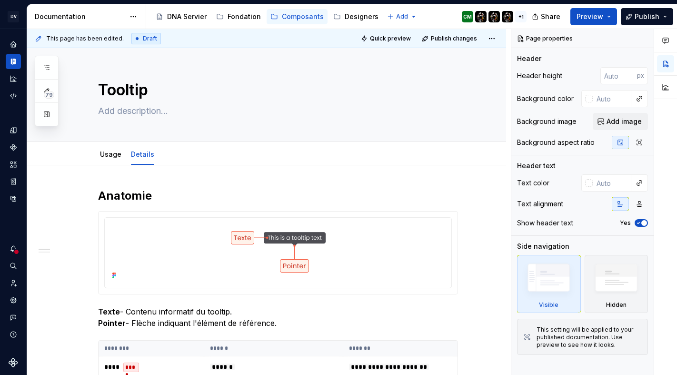
scroll to position [93, 0]
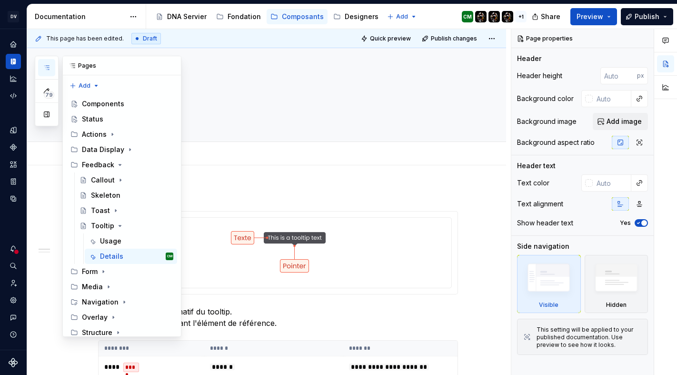
click at [42, 76] on div "79" at bounding box center [47, 91] width 24 height 70
click at [117, 222] on icon "Page tree" at bounding box center [120, 226] width 8 height 8
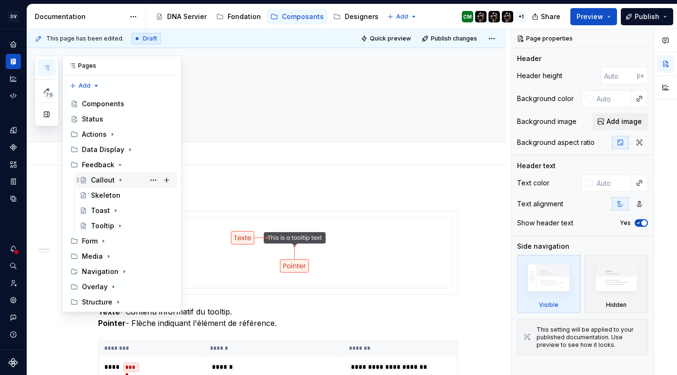
scroll to position [22, 0]
click at [117, 161] on icon "Page tree" at bounding box center [120, 165] width 8 height 8
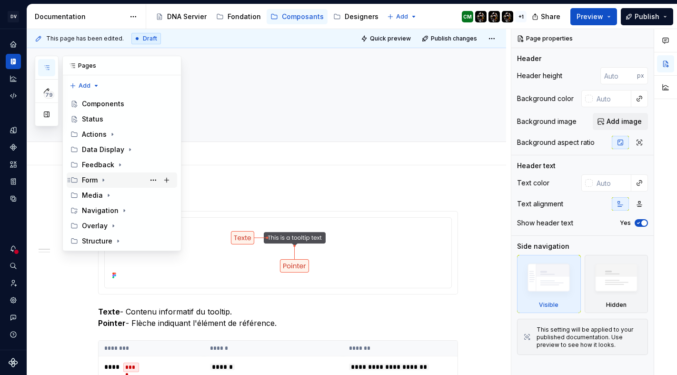
scroll to position [68, 0]
click at [90, 173] on div "Form" at bounding box center [127, 179] width 91 height 13
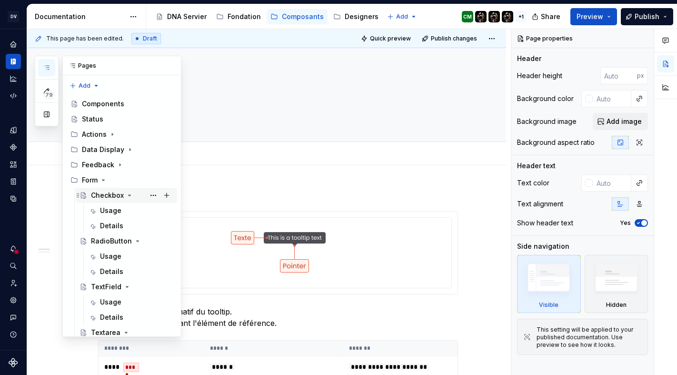
scroll to position [71, 0]
click at [128, 191] on icon "Page tree" at bounding box center [130, 195] width 8 height 8
click at [136, 207] on icon "Page tree" at bounding box center [138, 211] width 8 height 8
click at [128, 222] on icon "Page tree" at bounding box center [127, 226] width 8 height 8
click at [127, 237] on icon "Page tree" at bounding box center [126, 241] width 8 height 8
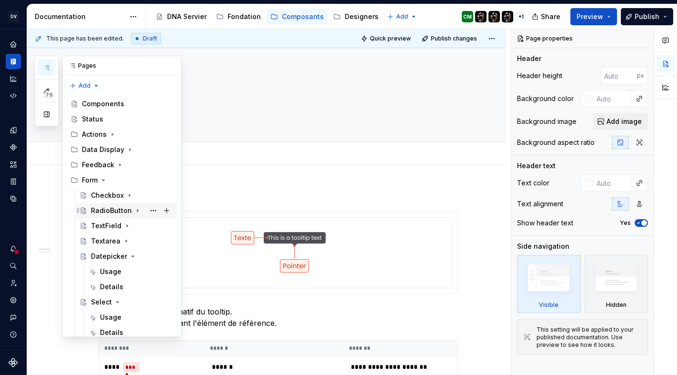
scroll to position [104, 0]
click at [132, 252] on icon "Page tree" at bounding box center [133, 256] width 8 height 8
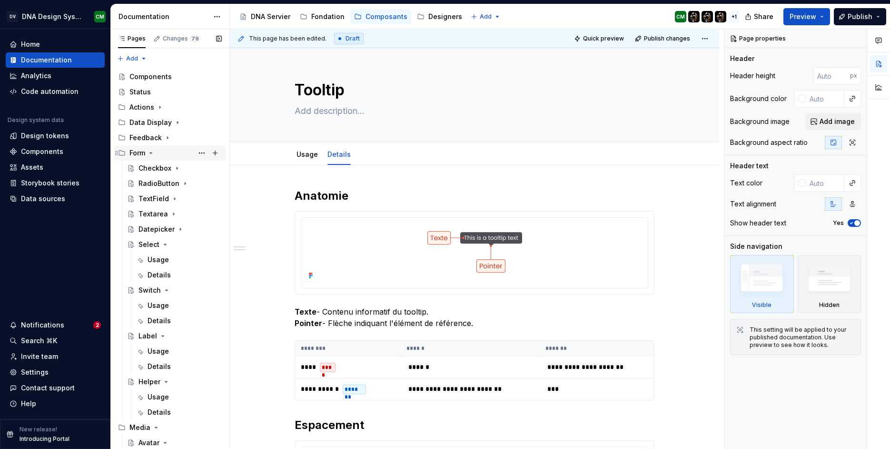
scroll to position [56, 0]
click at [152, 152] on icon "Page tree" at bounding box center [151, 152] width 2 height 1
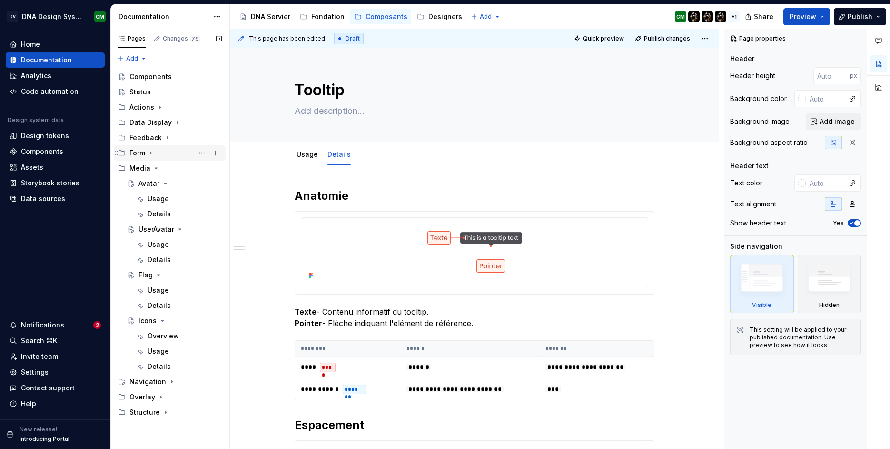
click at [151, 152] on icon "Page tree" at bounding box center [150, 153] width 1 height 2
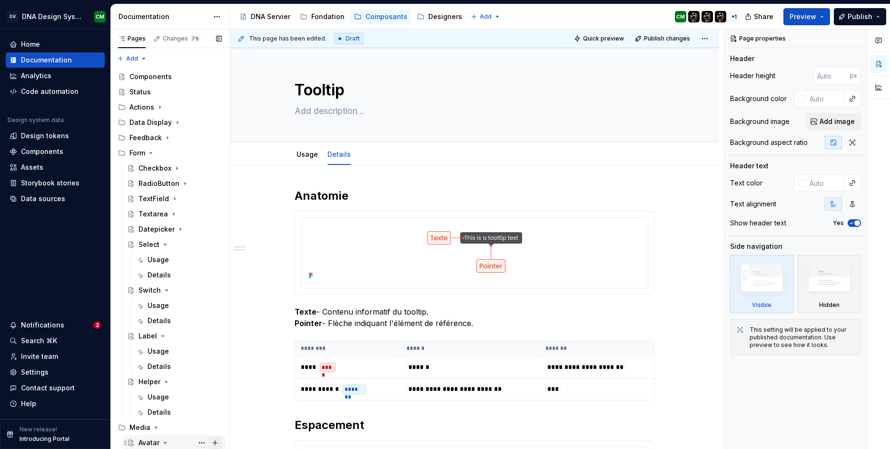
scroll to position [31, 0]
type textarea "*"
